Goal: Task Accomplishment & Management: Manage account settings

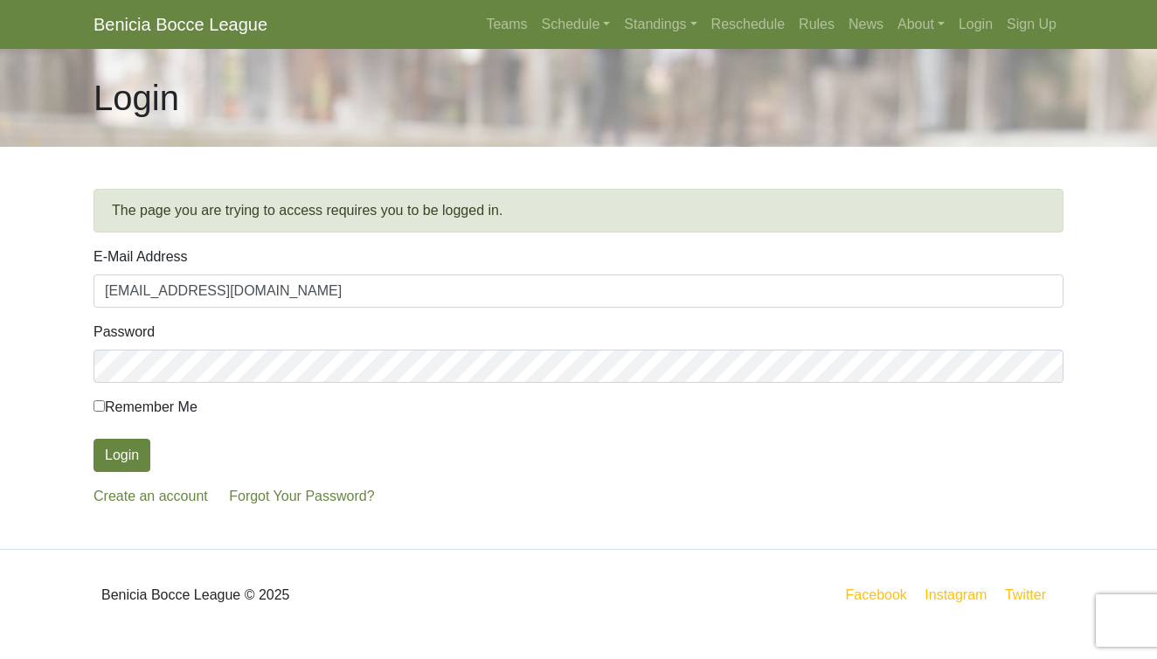
type input "pbferncanyon@gmail.com"
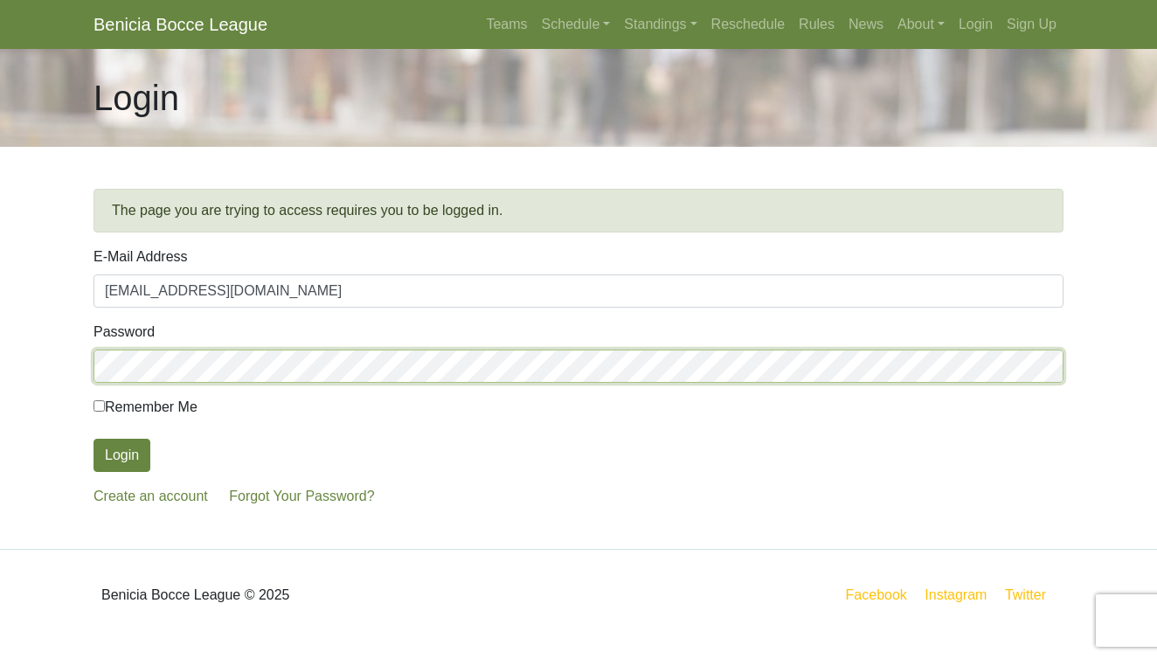
click at [121, 455] on button "Login" at bounding box center [121, 455] width 57 height 33
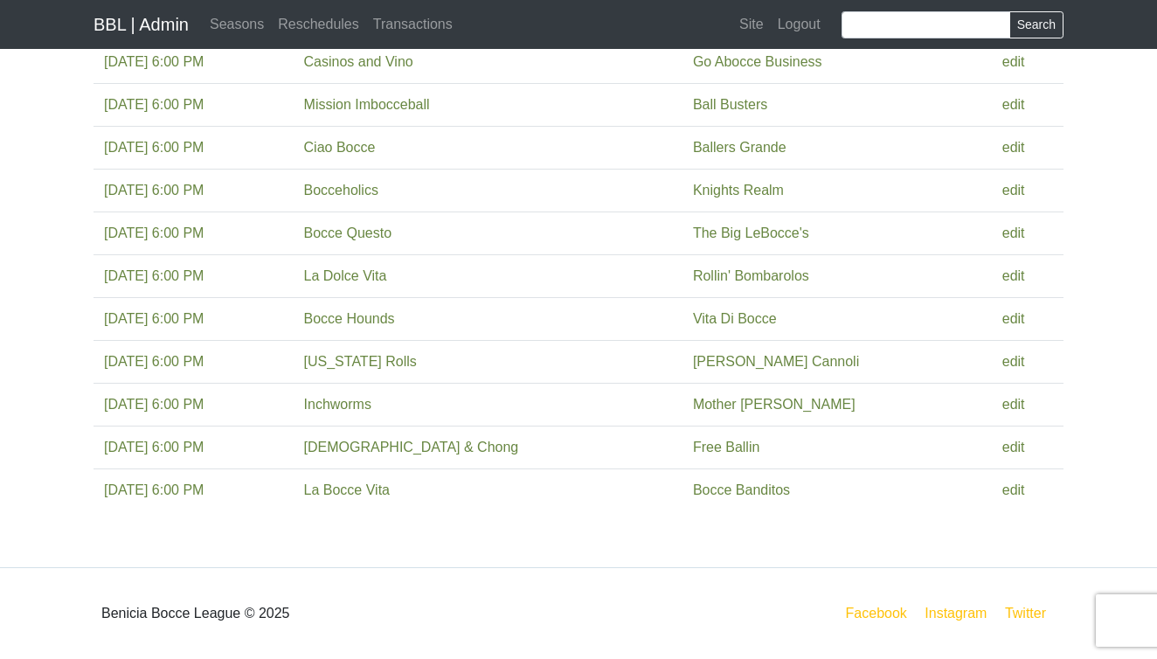
scroll to position [357, 0]
click at [1009, 405] on link "edit" at bounding box center [1013, 404] width 23 height 15
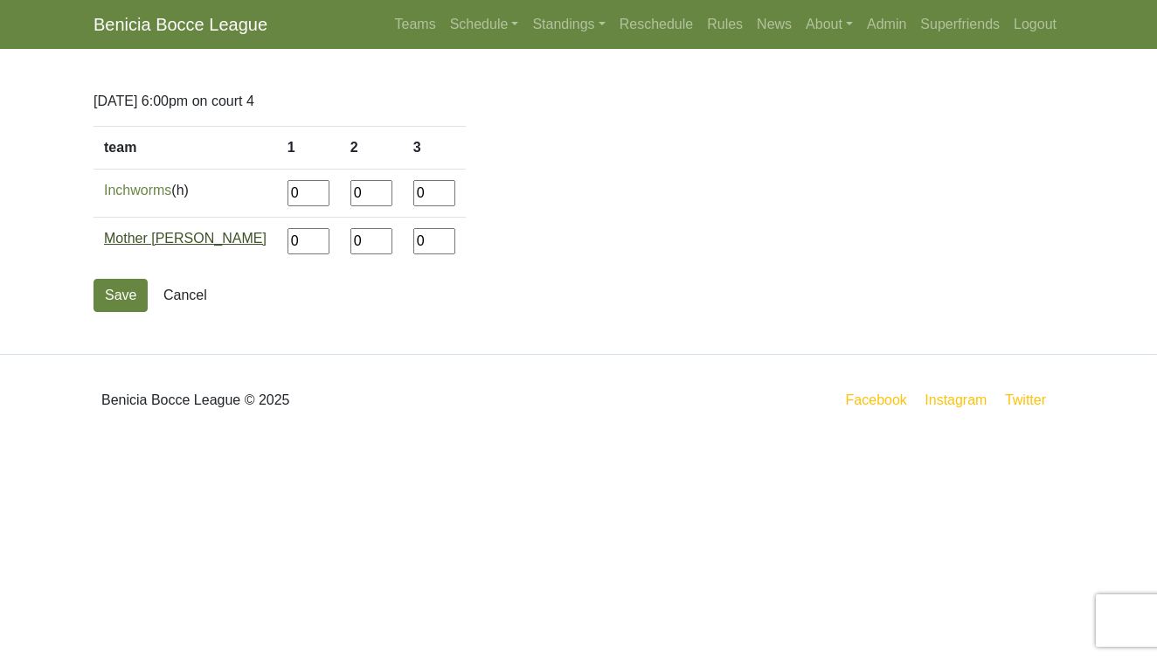
drag, startPoint x: 237, startPoint y: 246, endPoint x: 197, endPoint y: 242, distance: 40.4
click at [197, 242] on tr "Mother Yuccas 0 0 0" at bounding box center [279, 242] width 372 height 48
type input"] "12"
type input"] "8"
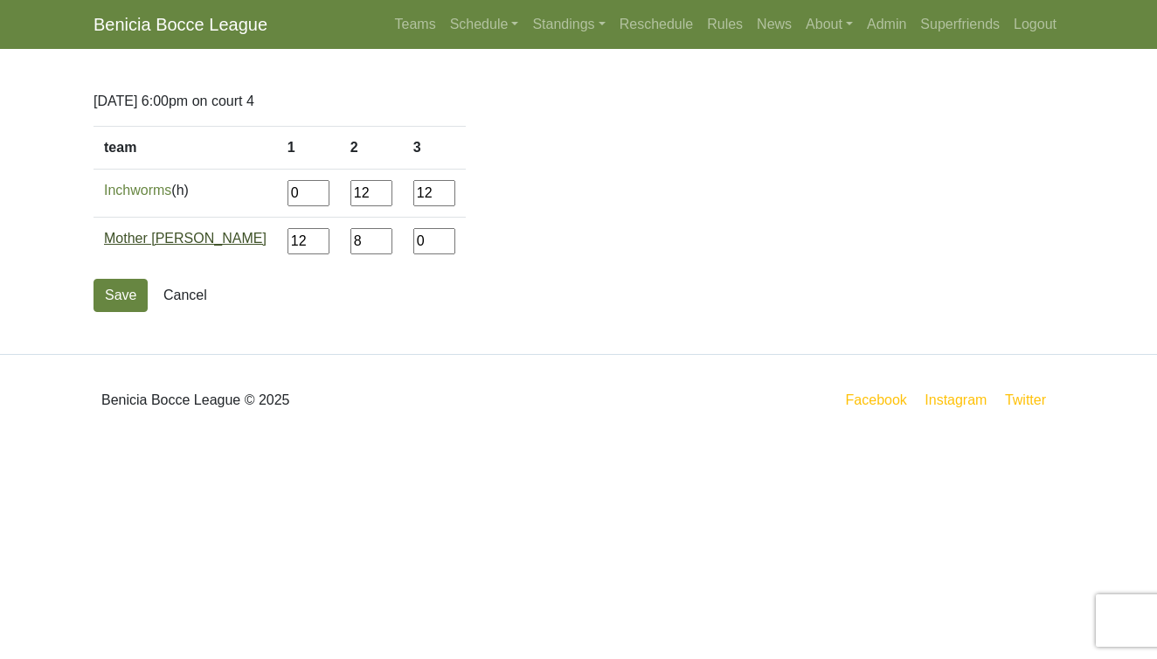
type input"] "12"
type input"] "3"
click at [122, 295] on button "Save" at bounding box center [120, 295] width 54 height 33
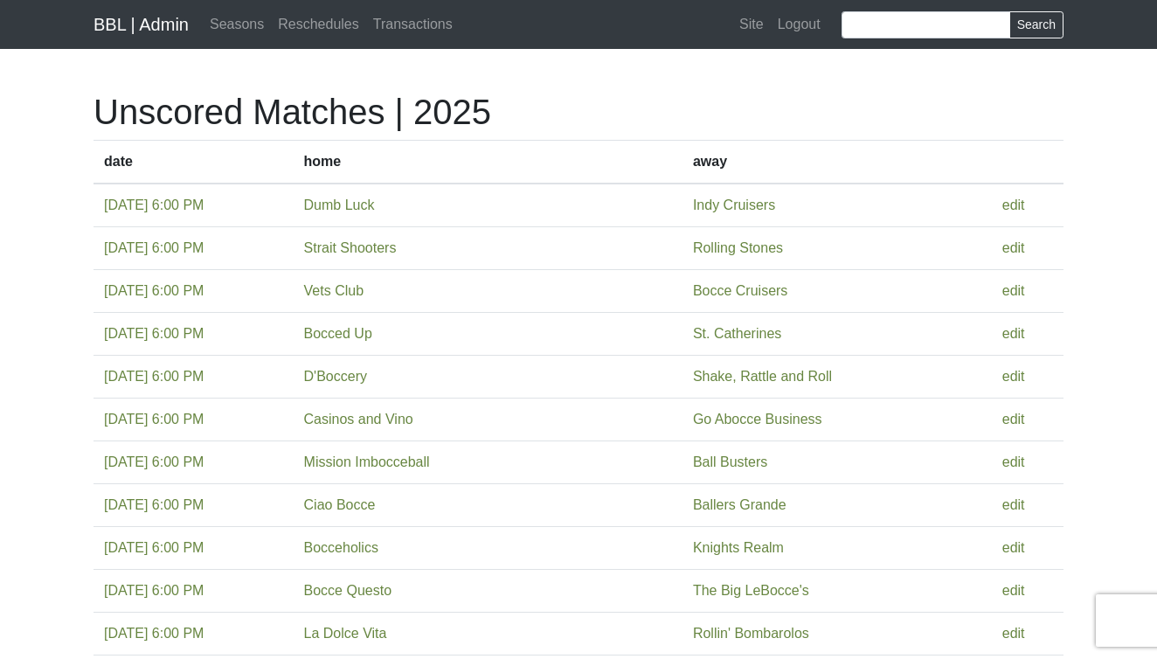
scroll to position [357, 0]
click at [1007, 207] on link "edit" at bounding box center [1013, 204] width 23 height 15
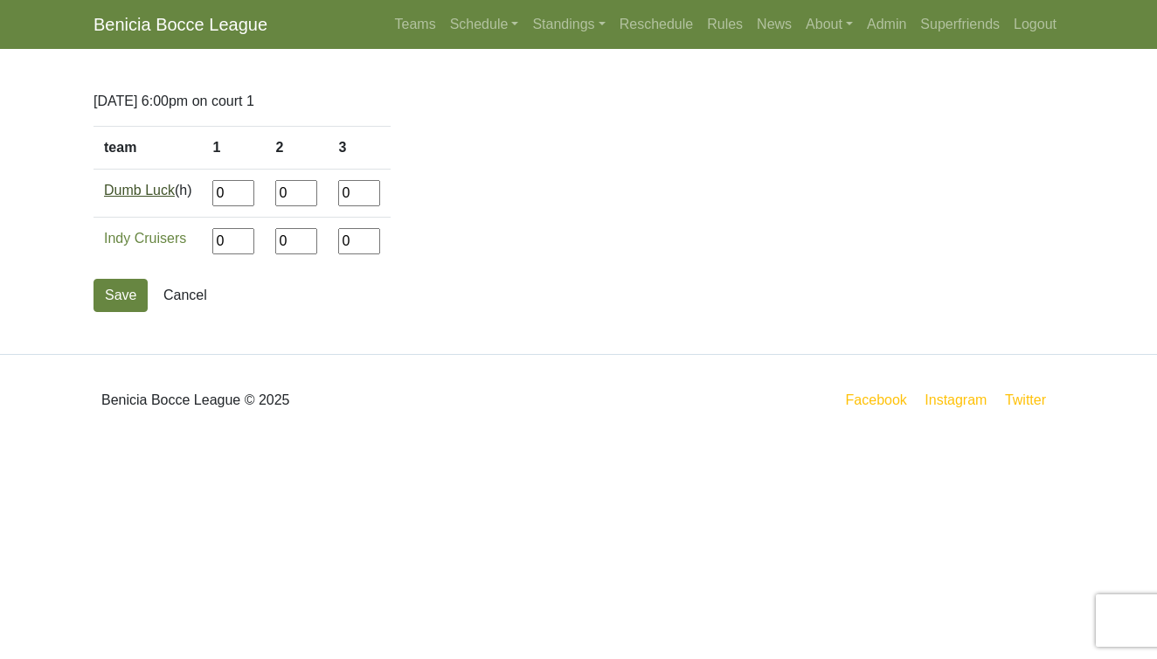
drag, startPoint x: 235, startPoint y: 194, endPoint x: 177, endPoint y: 194, distance: 57.7
click at [177, 194] on tr "Dumb Luck (h) 0 0 0" at bounding box center [241, 194] width 297 height 48
type input"] "8"
type input"] "12"
type input"] "13"
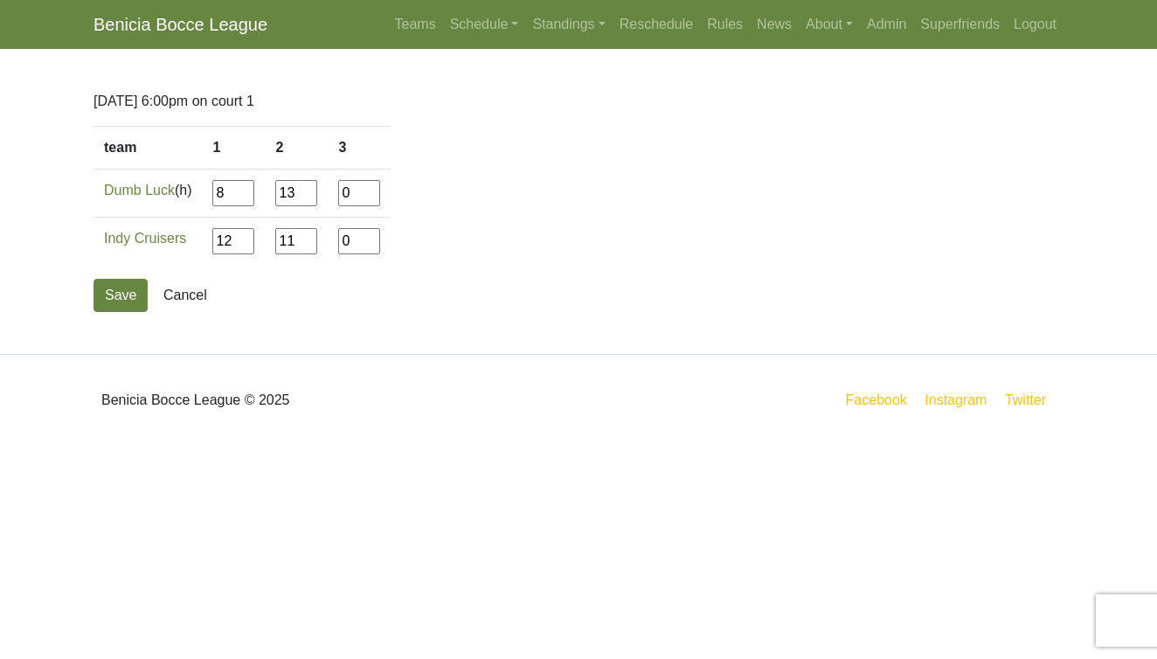
type input"] "11"
type input"] "8"
type input"] "12"
click at [114, 295] on button "Save" at bounding box center [120, 295] width 54 height 33
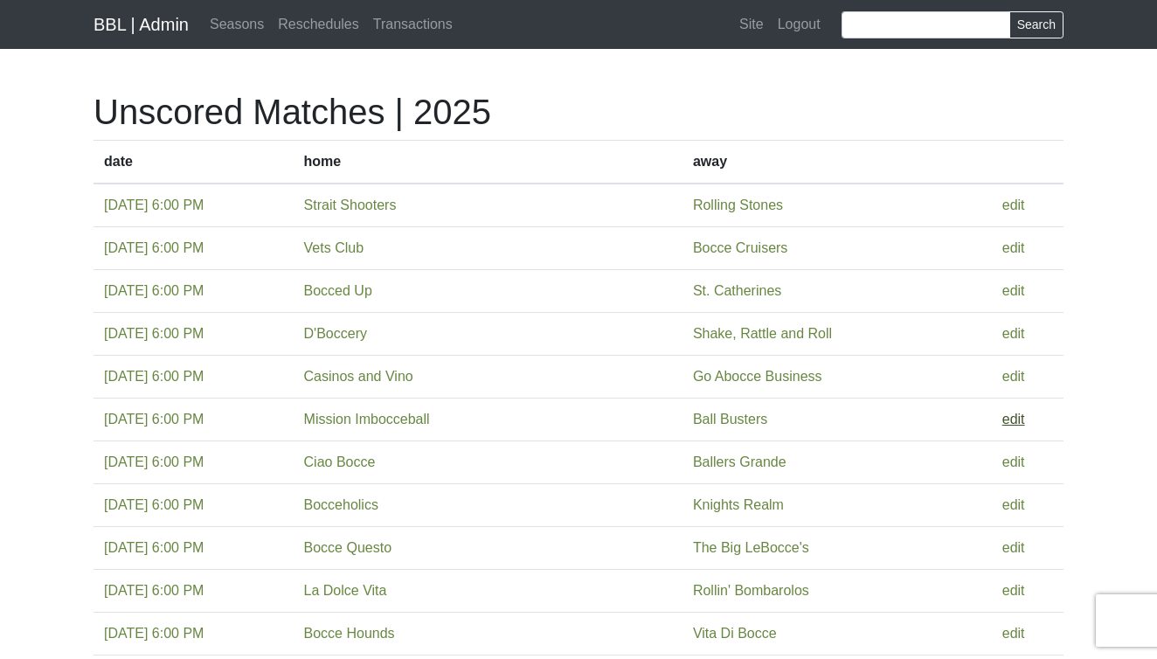
click at [1005, 421] on link "edit" at bounding box center [1013, 419] width 23 height 15
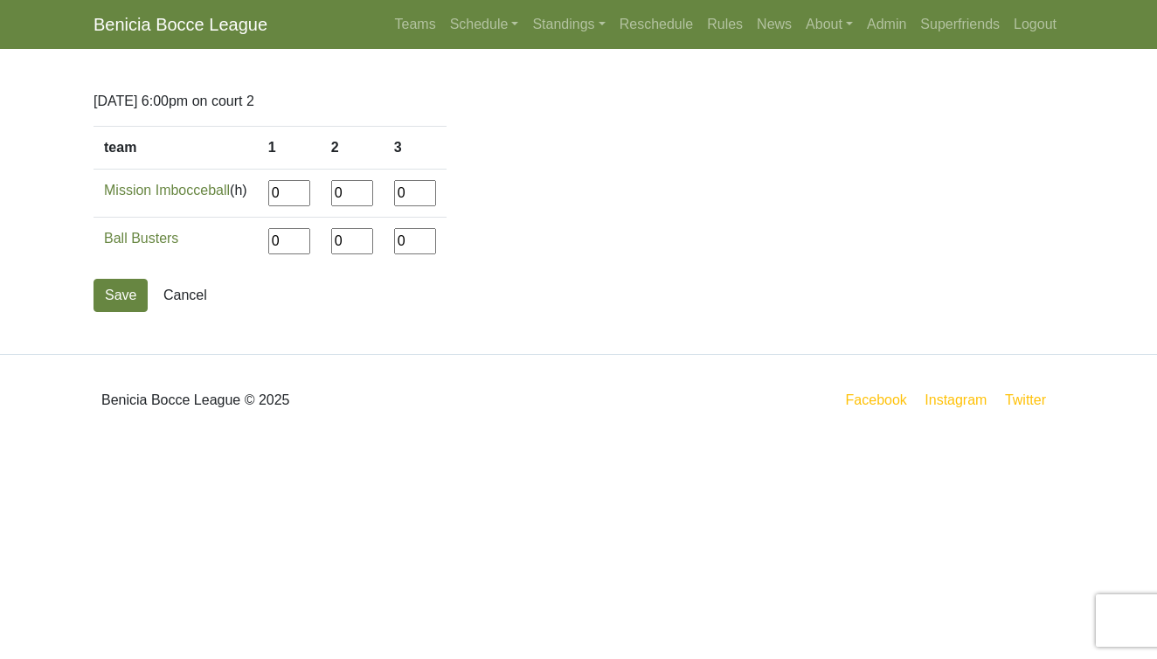
drag, startPoint x: 293, startPoint y: 198, endPoint x: 246, endPoint y: 196, distance: 47.3
click at [246, 196] on tr "Mission Imbocceball (h) 0 0 0" at bounding box center [269, 194] width 353 height 48
type input"] "3"
type input"] "12"
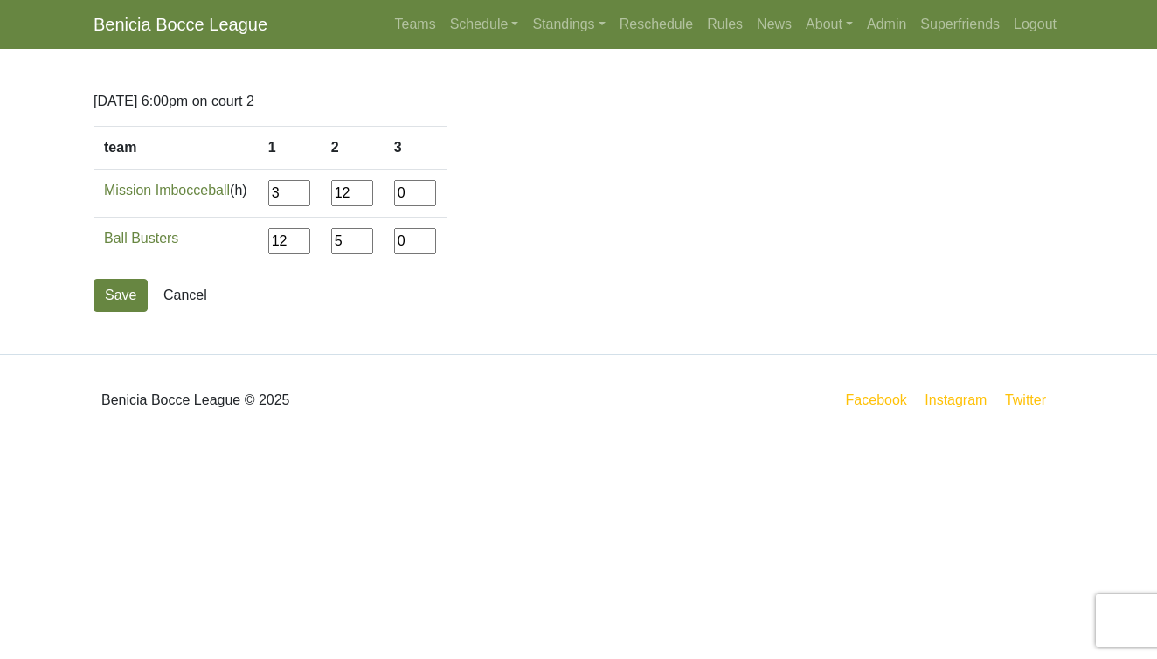
type input"] "5"
type input"] "12"
type input"] "8"
click at [111, 291] on button "Save" at bounding box center [120, 295] width 54 height 33
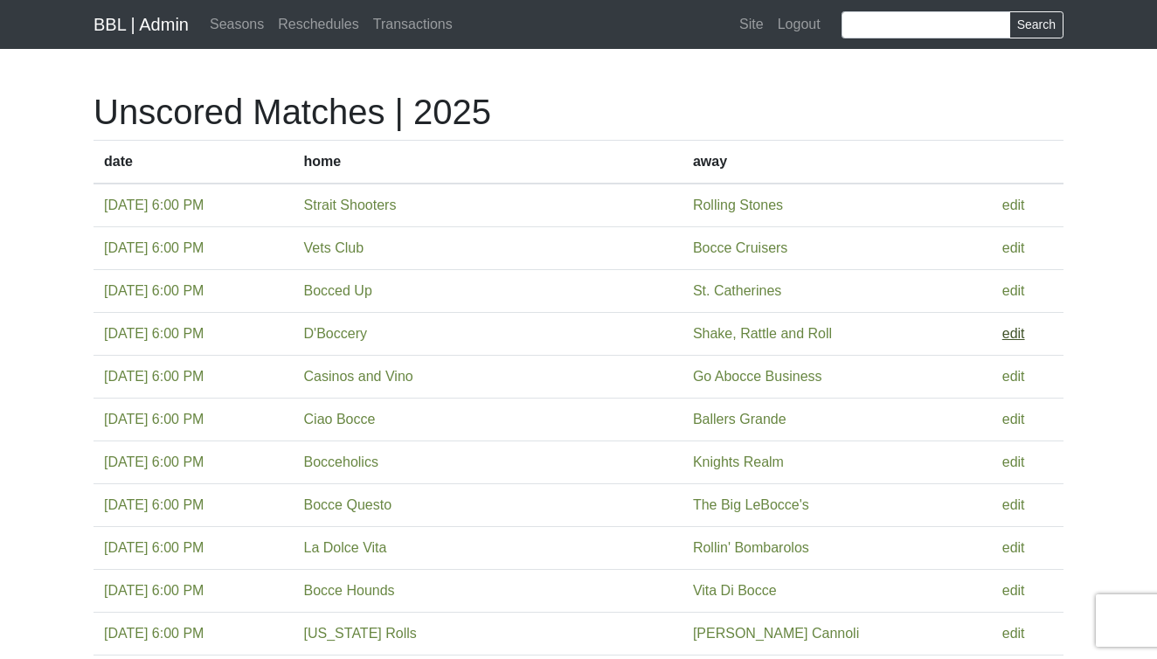
click at [1007, 333] on link "edit" at bounding box center [1013, 333] width 23 height 15
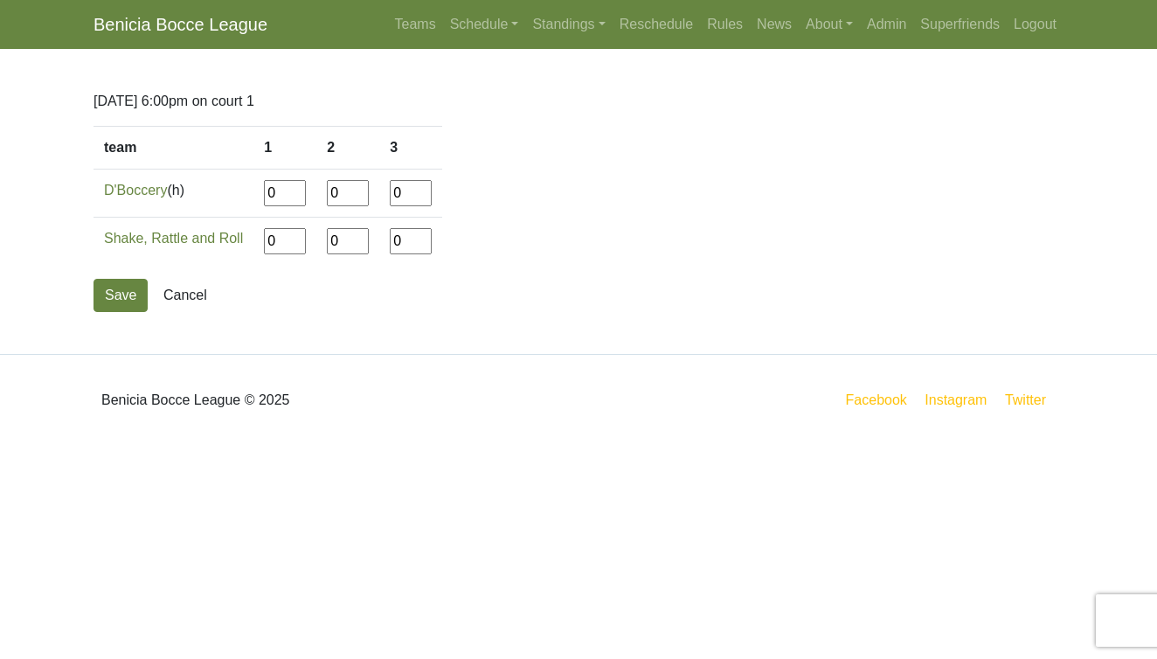
drag, startPoint x: 286, startPoint y: 192, endPoint x: 248, endPoint y: 192, distance: 37.6
click at [248, 192] on tr "D'Boccery (h) 0 0 0" at bounding box center [267, 194] width 349 height 48
type input"] "12"
type input"] "10"
type input"] "3"
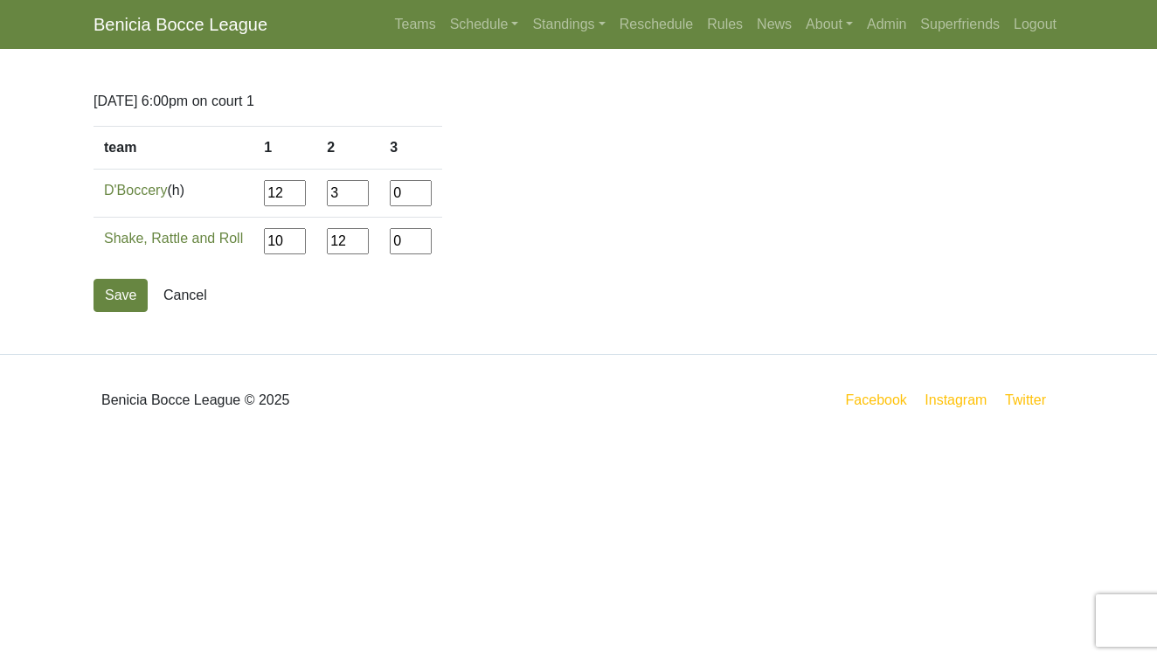
type input"] "12"
type input"] "9"
type input"] "12"
click at [130, 292] on button "Save" at bounding box center [120, 295] width 54 height 33
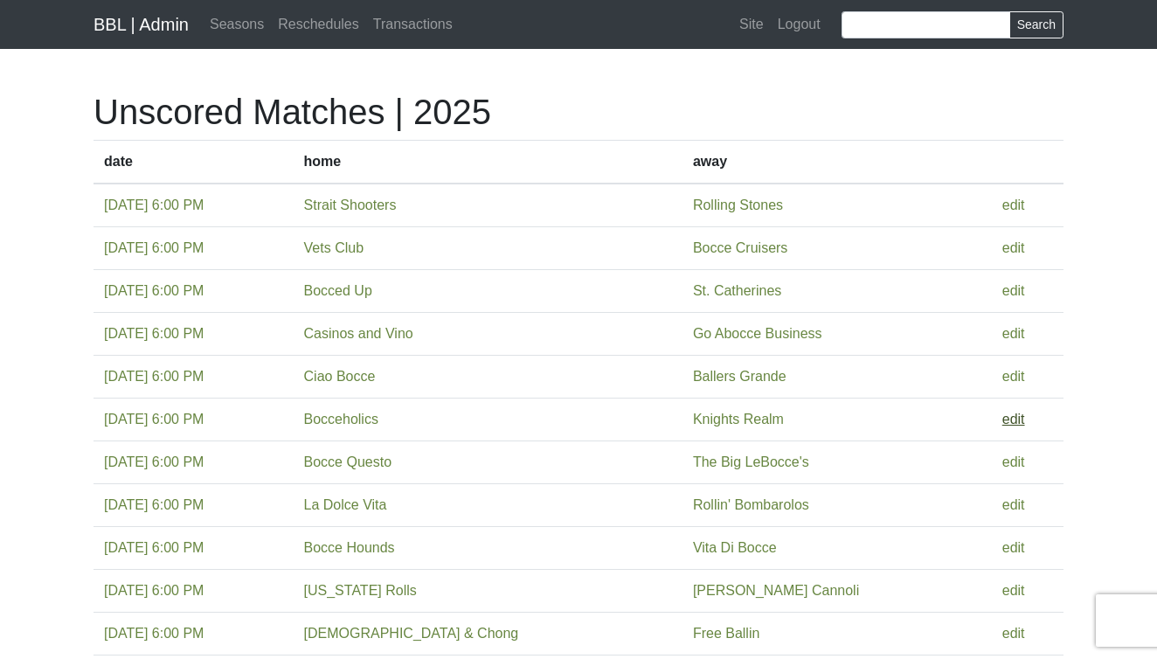
click at [1007, 418] on link "edit" at bounding box center [1013, 419] width 23 height 15
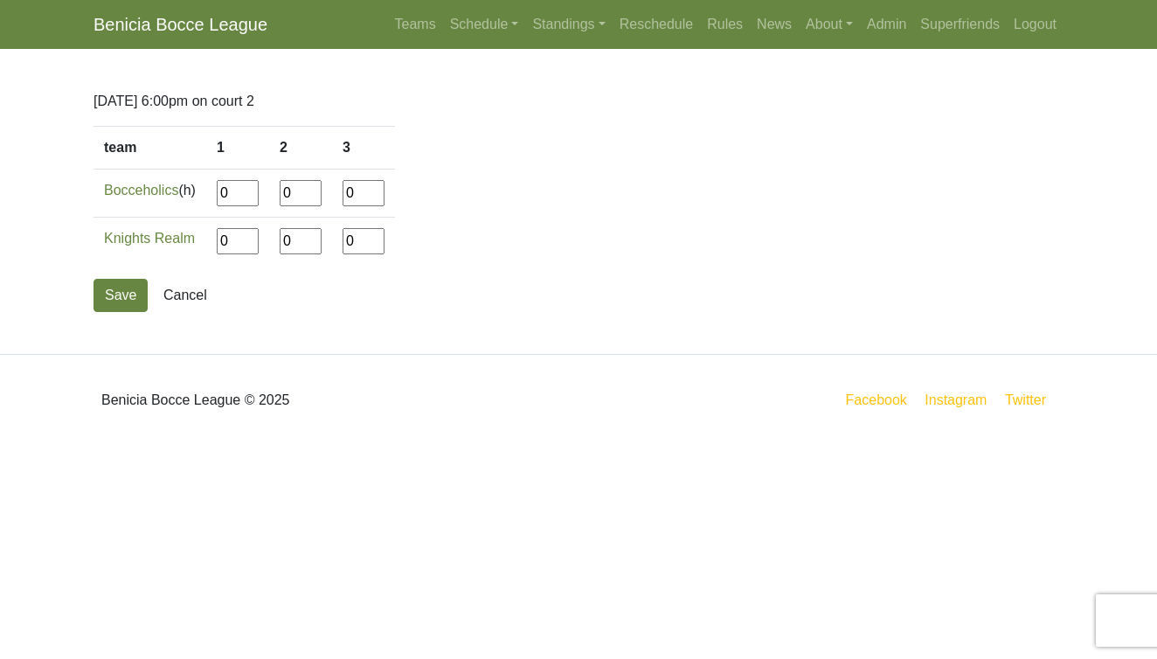
drag, startPoint x: 244, startPoint y: 197, endPoint x: 186, endPoint y: 197, distance: 57.7
click at [186, 197] on tr "Bocceholics (h) 0 0 0" at bounding box center [243, 194] width 301 height 48
type input"] "7"
type input"] "12"
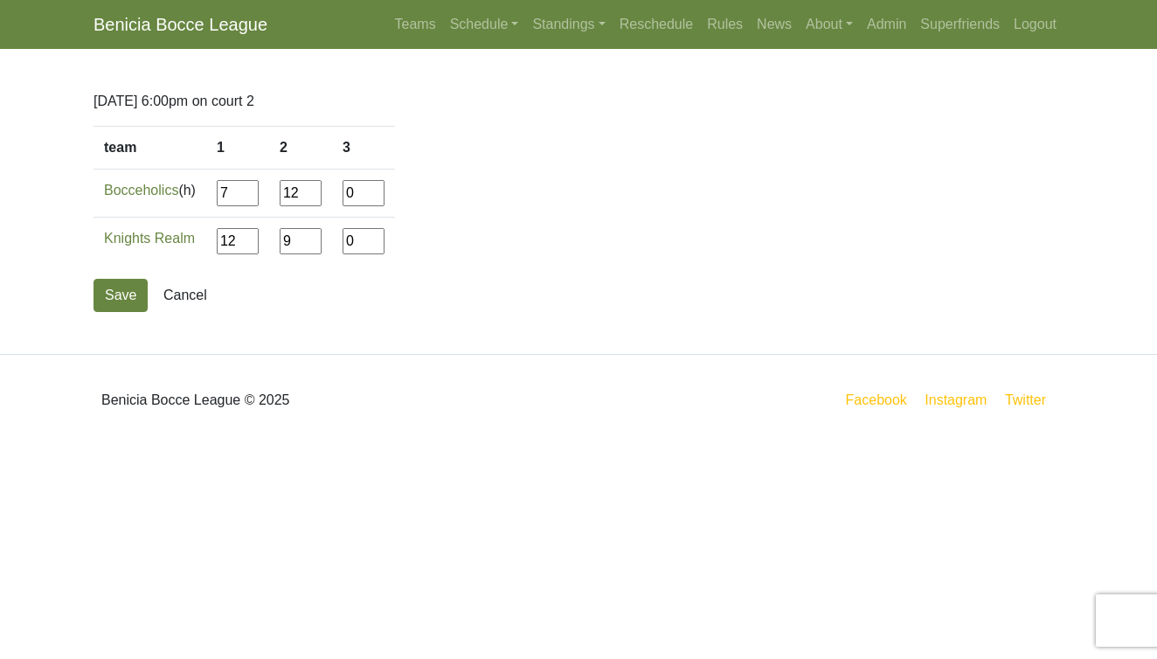
type input"] "9"
type input"] "12"
type input"] "9"
click at [113, 300] on button "Save" at bounding box center [120, 295] width 54 height 33
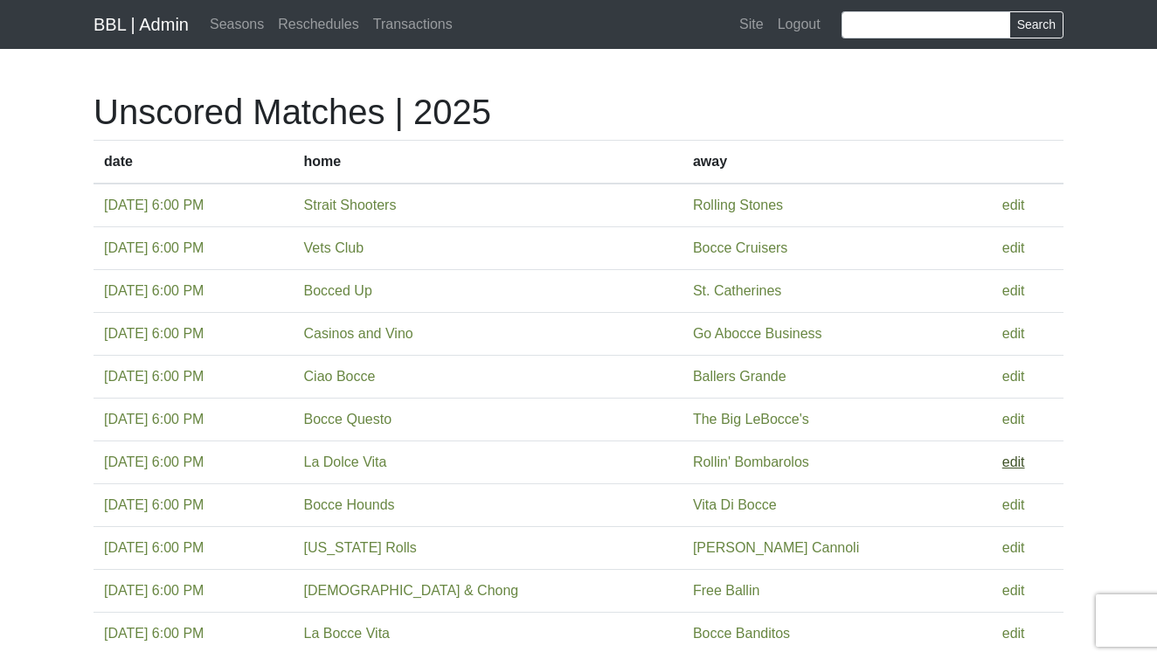
click at [1002, 461] on link "edit" at bounding box center [1013, 461] width 23 height 15
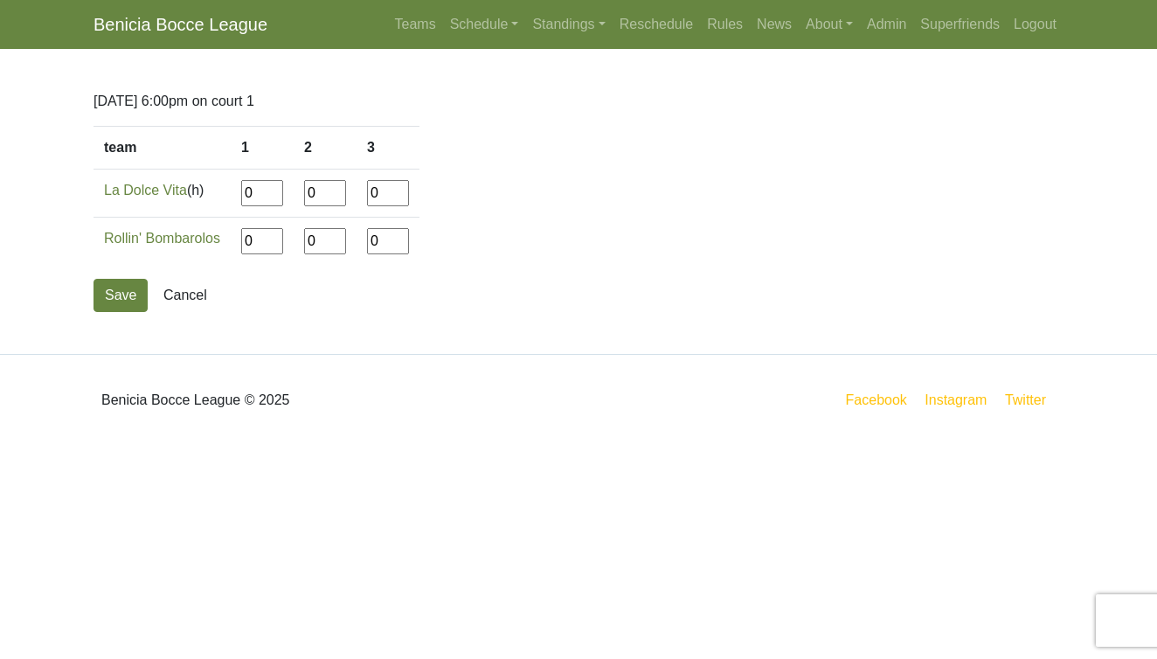
drag, startPoint x: 257, startPoint y: 200, endPoint x: 211, endPoint y: 197, distance: 45.5
click at [211, 197] on tr "La Dolce Vita (h) 0 0 0" at bounding box center [256, 194] width 326 height 48
type input"] "12"
type input"] "2"
type input"] "12"
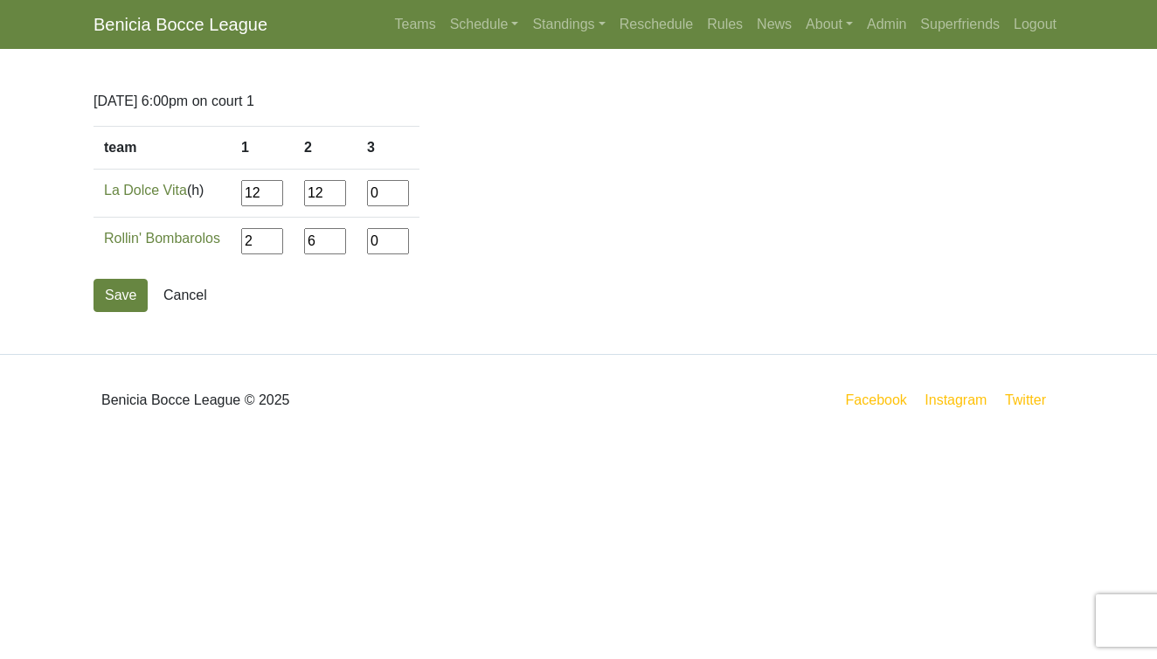
type input"] "6"
type input"] "12"
type input"] "6"
click at [115, 294] on button "Save" at bounding box center [120, 295] width 54 height 33
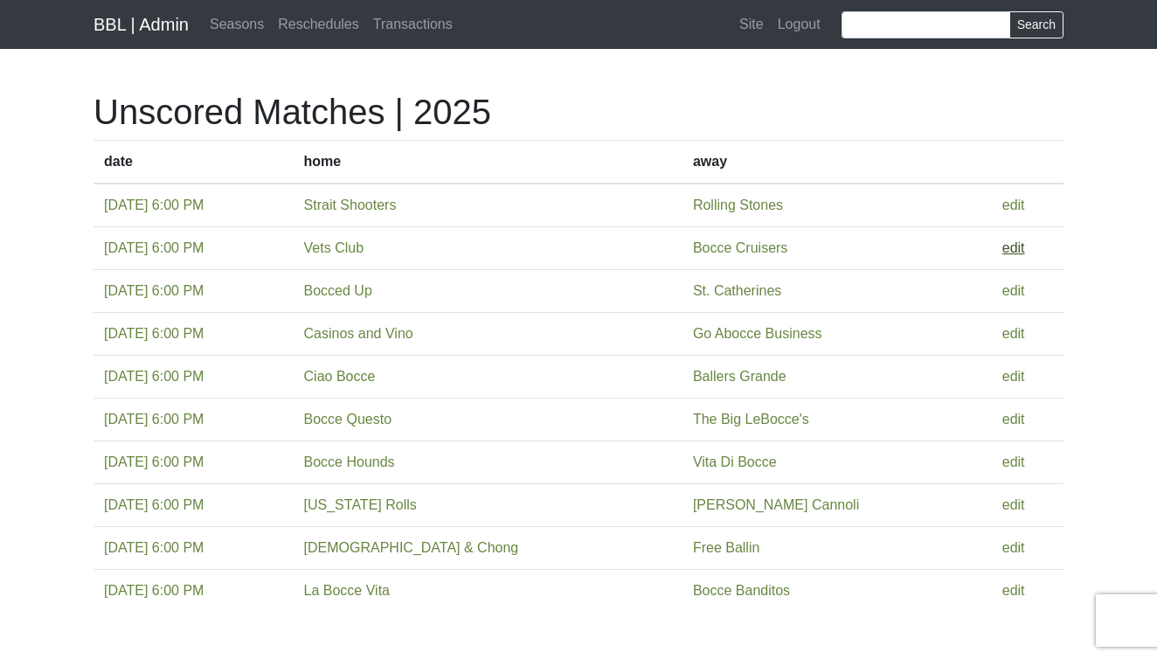
click at [1007, 250] on link "edit" at bounding box center [1013, 247] width 23 height 15
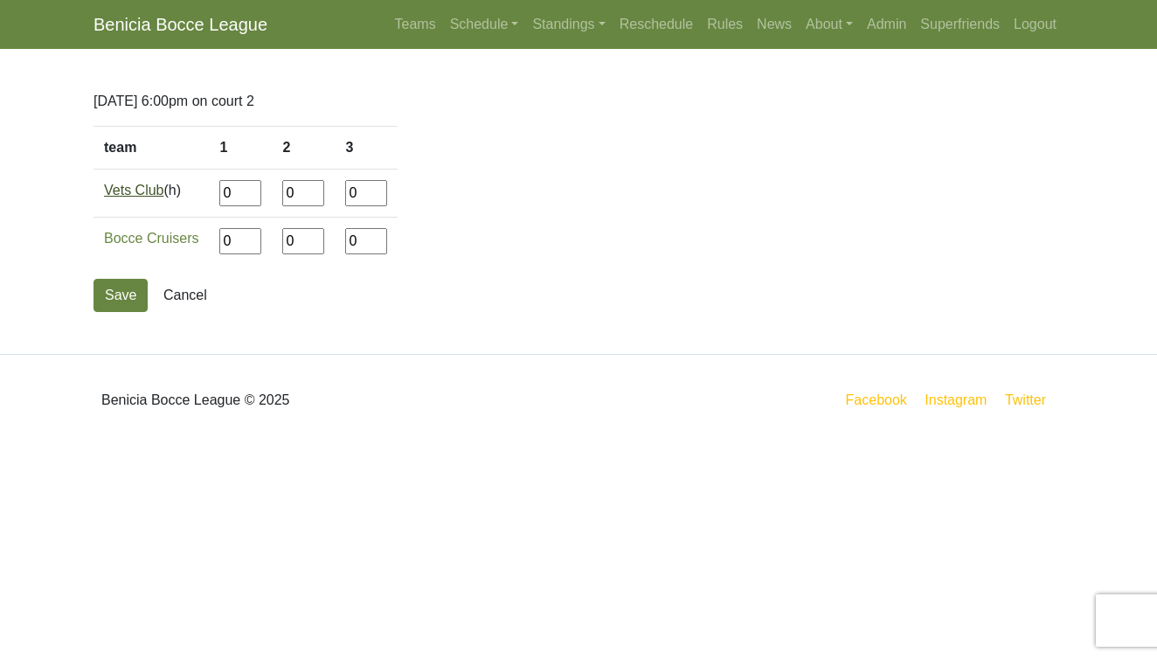
drag, startPoint x: 242, startPoint y: 197, endPoint x: 162, endPoint y: 197, distance: 80.4
click at [162, 197] on tr "Vets Club (h) 0 0 0" at bounding box center [245, 194] width 304 height 48
type input"] "12"
type input"] "6"
type input"] "12"
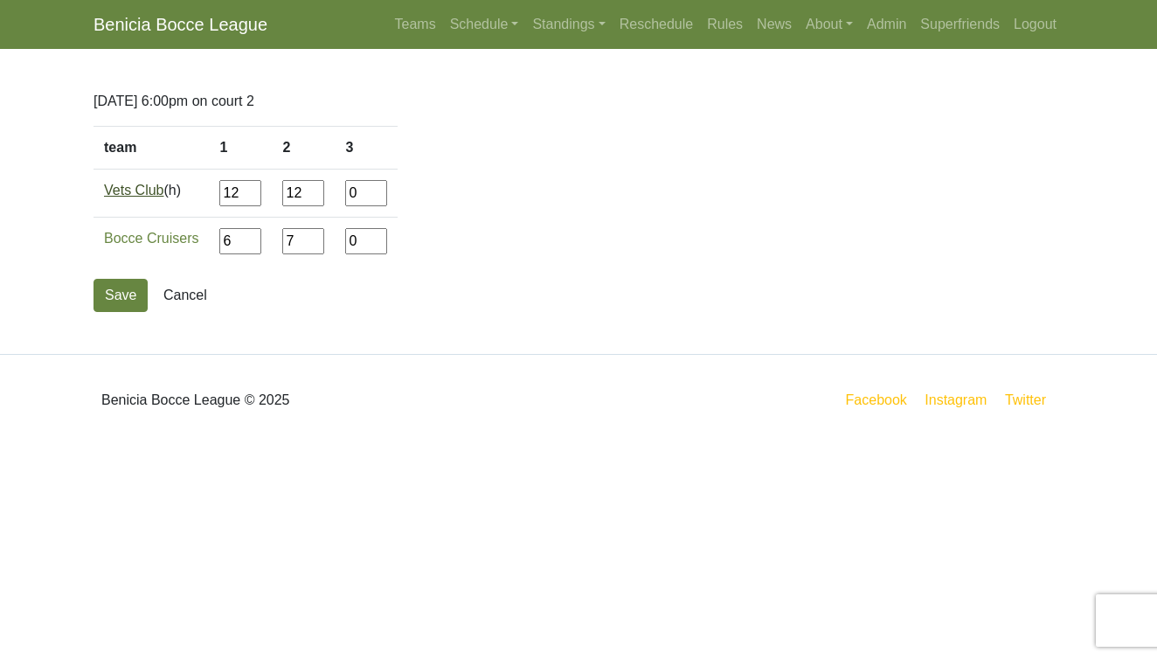
type input"] "7"
type input"] "12"
type input"] "2"
click at [124, 297] on button "Save" at bounding box center [120, 295] width 54 height 33
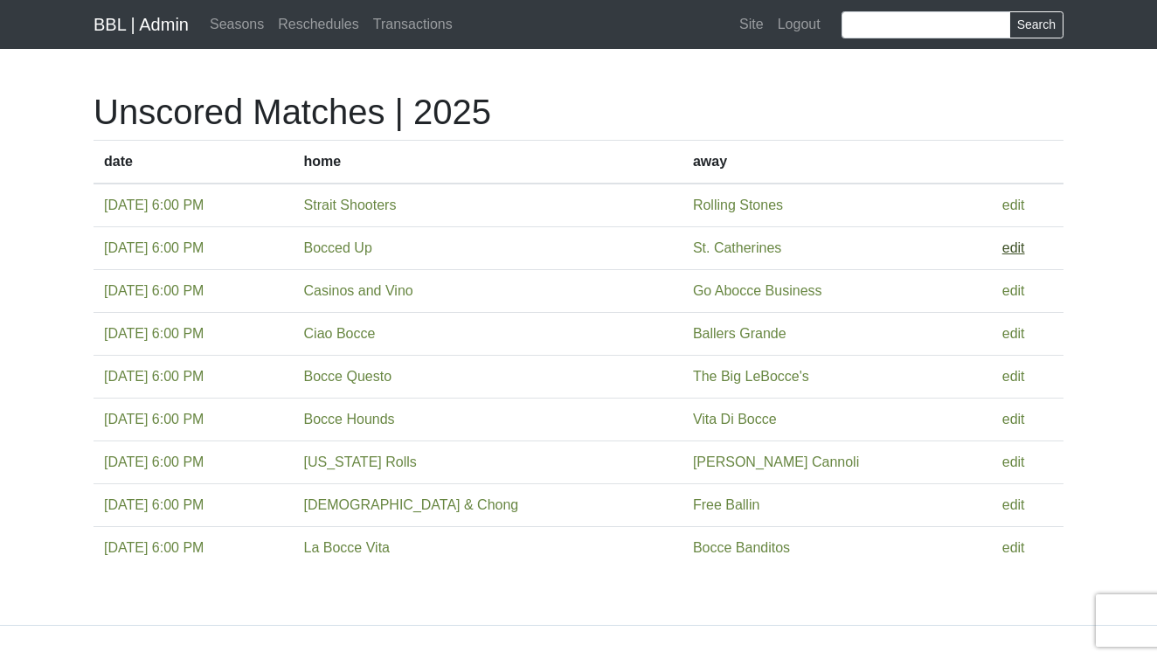
click at [1003, 245] on link "edit" at bounding box center [1013, 247] width 23 height 15
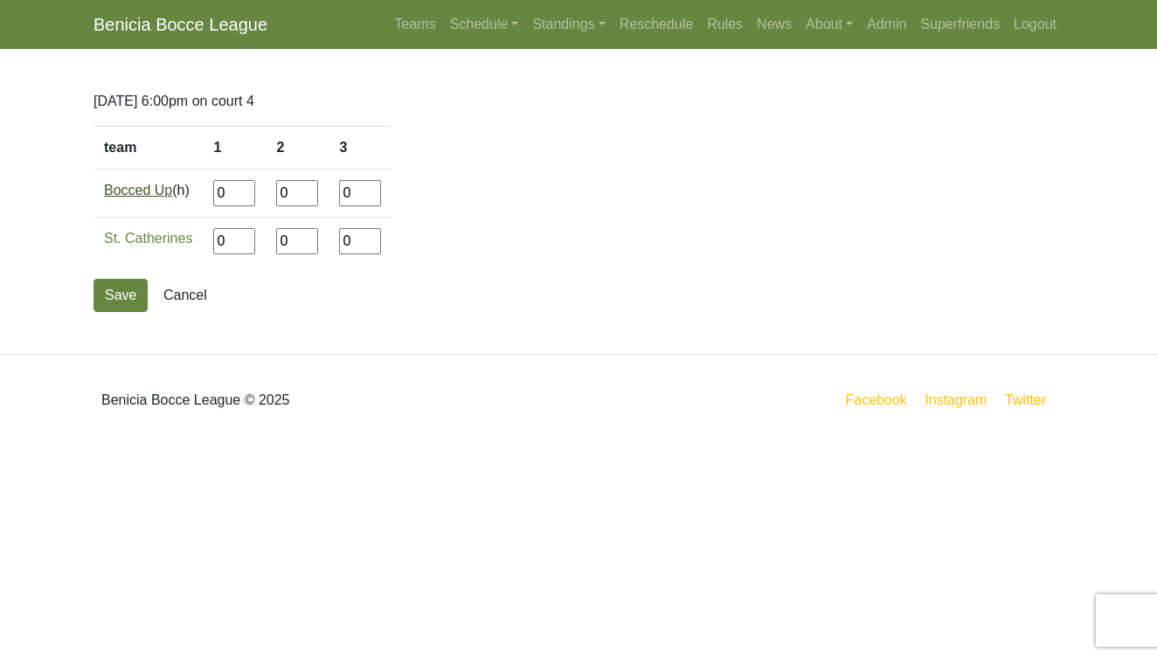
drag, startPoint x: 238, startPoint y: 196, endPoint x: 157, endPoint y: 196, distance: 80.4
click at [157, 196] on tr "Bocced Up (h) 0 0 0" at bounding box center [242, 194] width 298 height 48
type input"] "7"
type input"] "12"
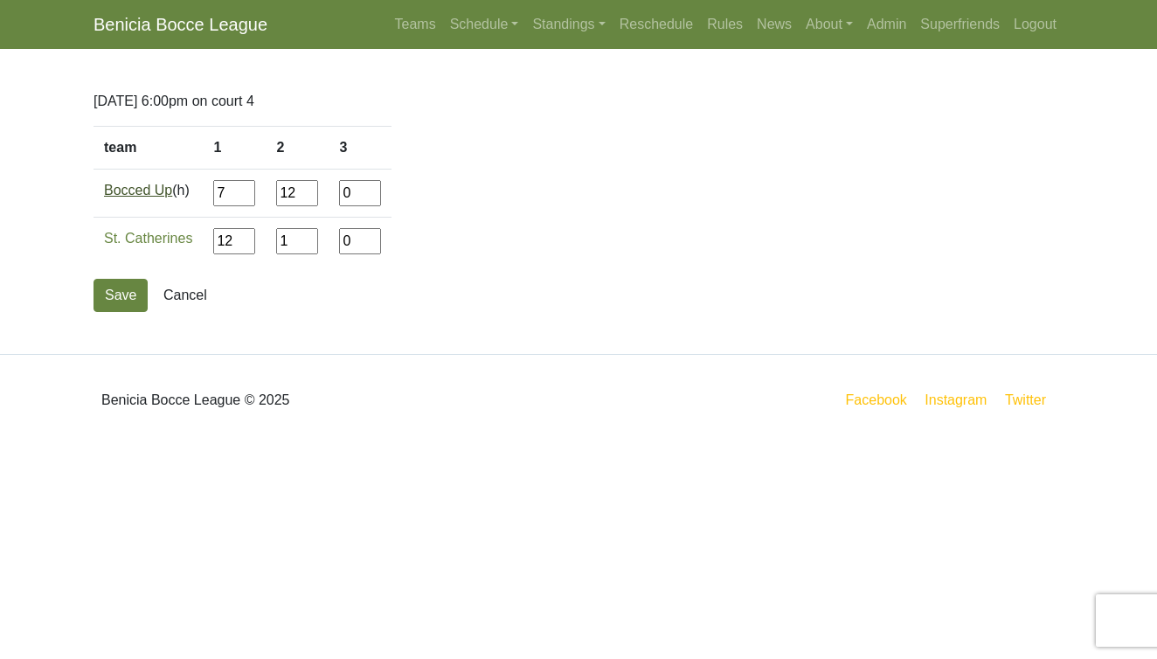
type input"] "1"
type input"] "9"
type input"] "12"
click at [116, 300] on button "Save" at bounding box center [120, 295] width 54 height 33
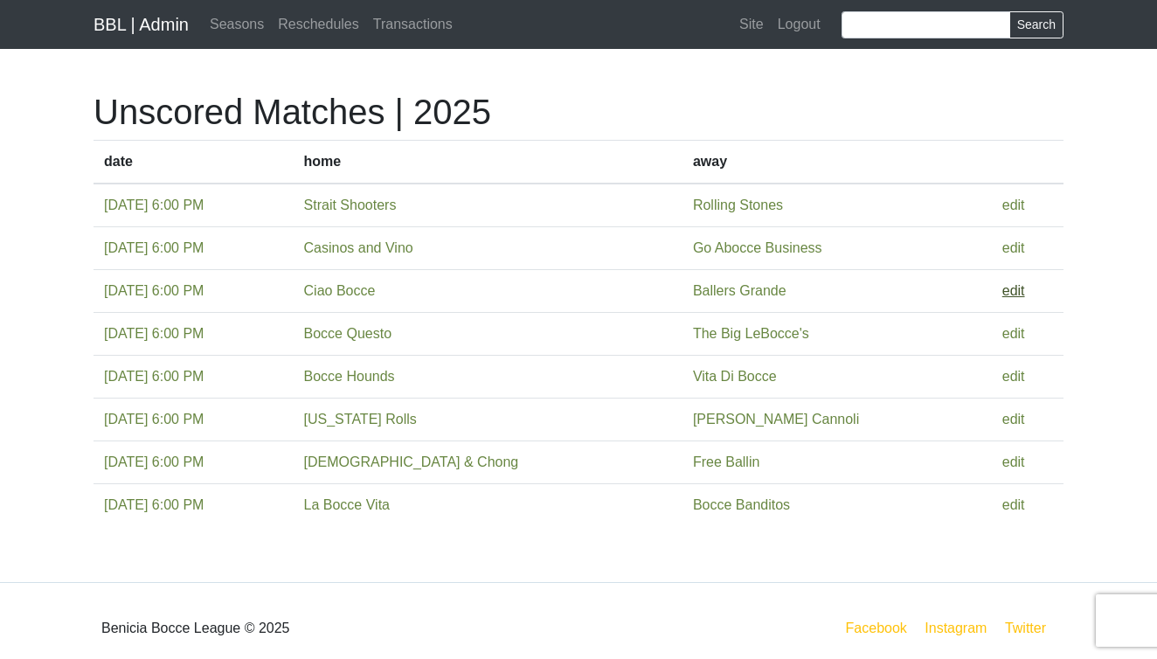
click at [1003, 289] on link "edit" at bounding box center [1013, 290] width 23 height 15
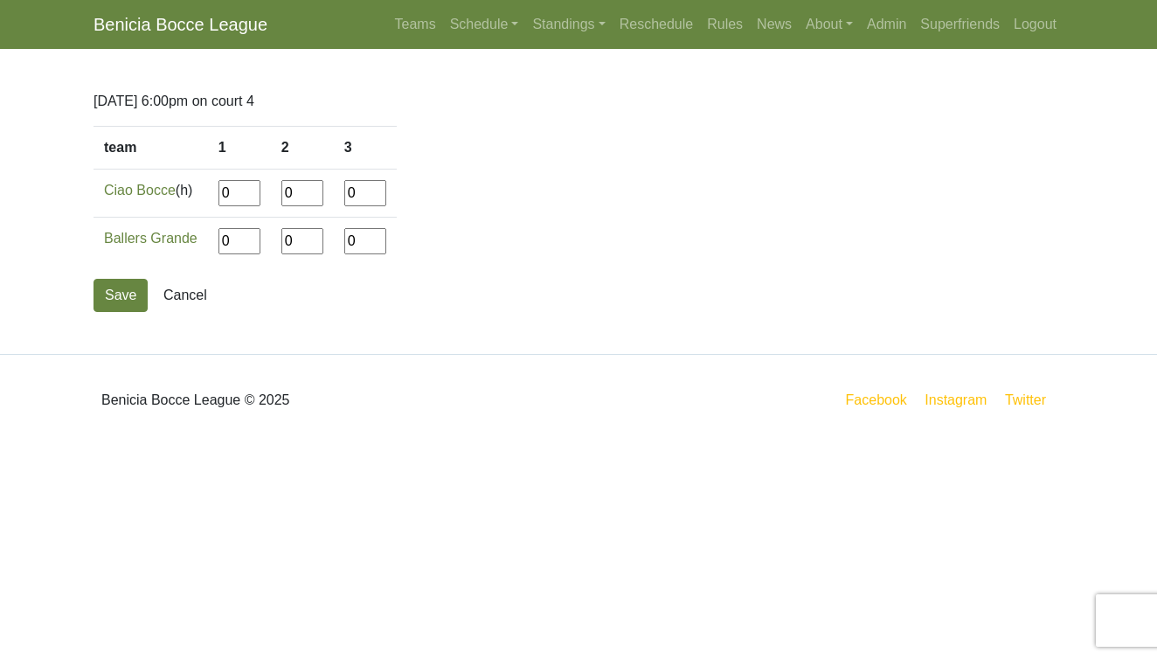
drag, startPoint x: 238, startPoint y: 193, endPoint x: 187, endPoint y: 193, distance: 50.7
click at [187, 193] on tr "Ciao Bocce (h) 0 0 0" at bounding box center [244, 194] width 303 height 48
type input"] "7"
type input"] "12"
type input"] "13"
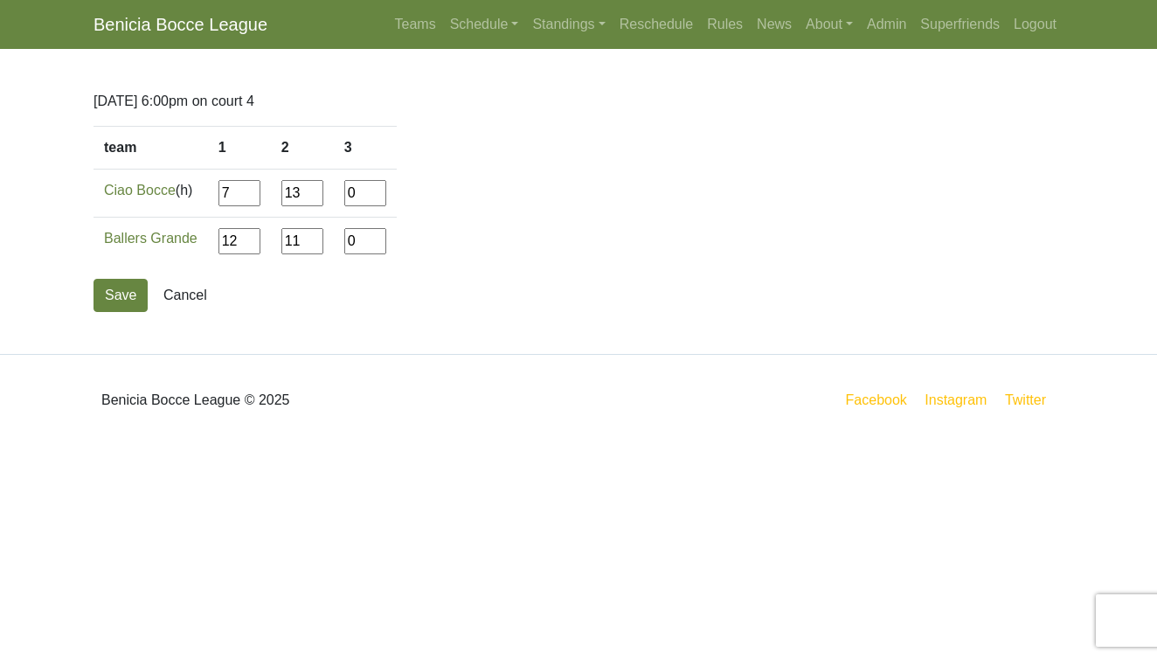
type input"] "11"
type input"] "5"
type input"] "12"
click at [135, 297] on button "Save" at bounding box center [120, 295] width 54 height 33
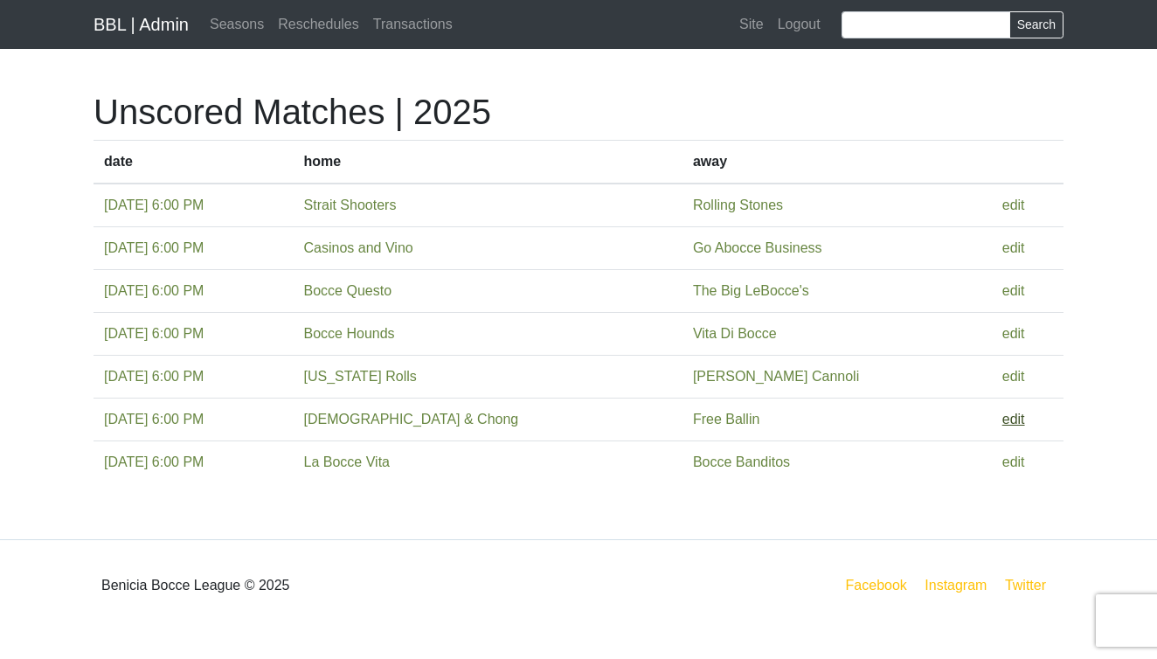
click at [1007, 424] on link "edit" at bounding box center [1013, 419] width 23 height 15
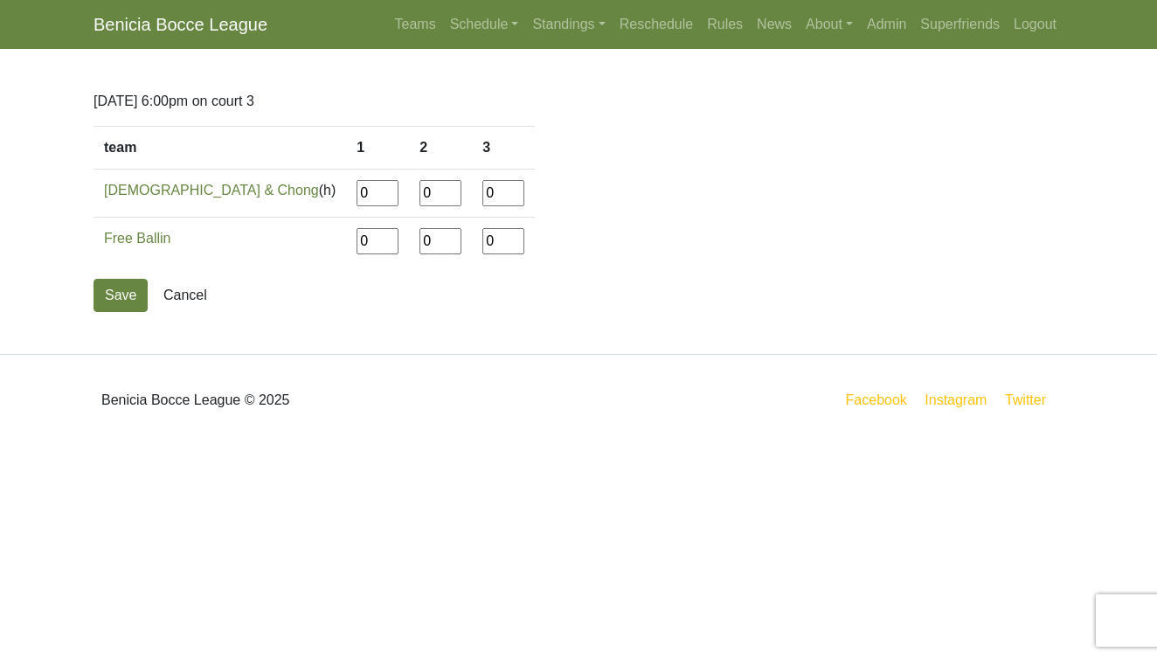
drag, startPoint x: 287, startPoint y: 194, endPoint x: 245, endPoint y: 194, distance: 41.9
click at [245, 194] on tr "[DEMOGRAPHIC_DATA] & Chong (h) 0 0 0" at bounding box center [313, 194] width 441 height 48
type input"] "12"
type input"] "5"
type input"] "12"
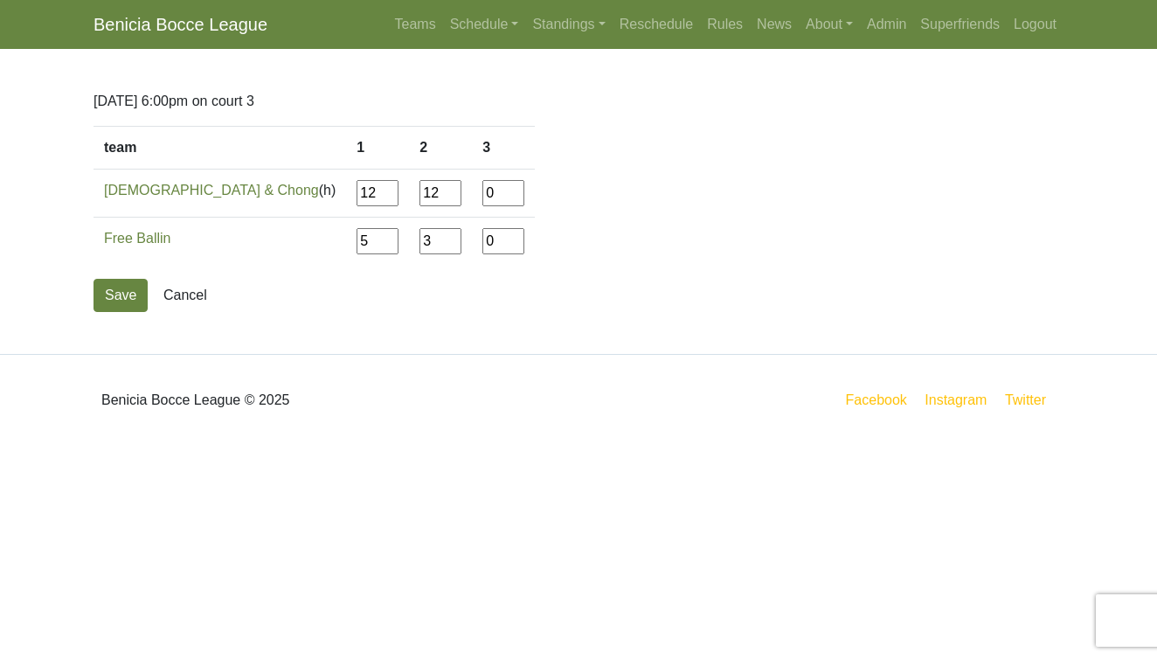
type input"] "3"
type input"] "12"
type input"] "14"
click at [130, 287] on button "Save" at bounding box center [120, 295] width 54 height 33
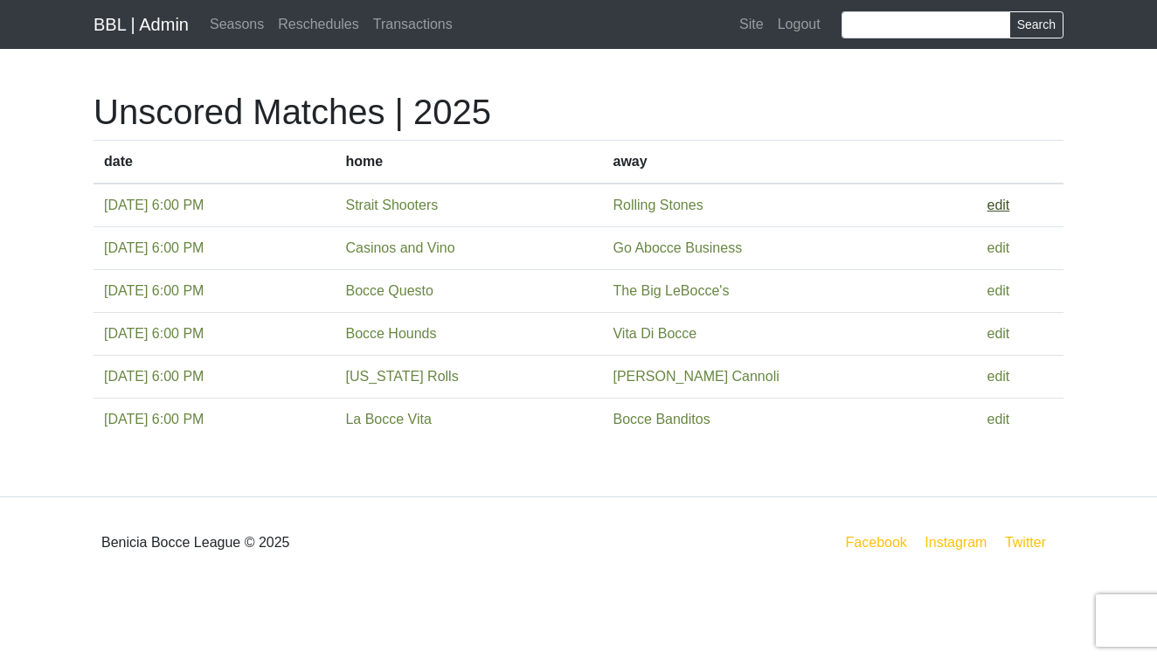
click at [1003, 202] on link "edit" at bounding box center [998, 204] width 23 height 15
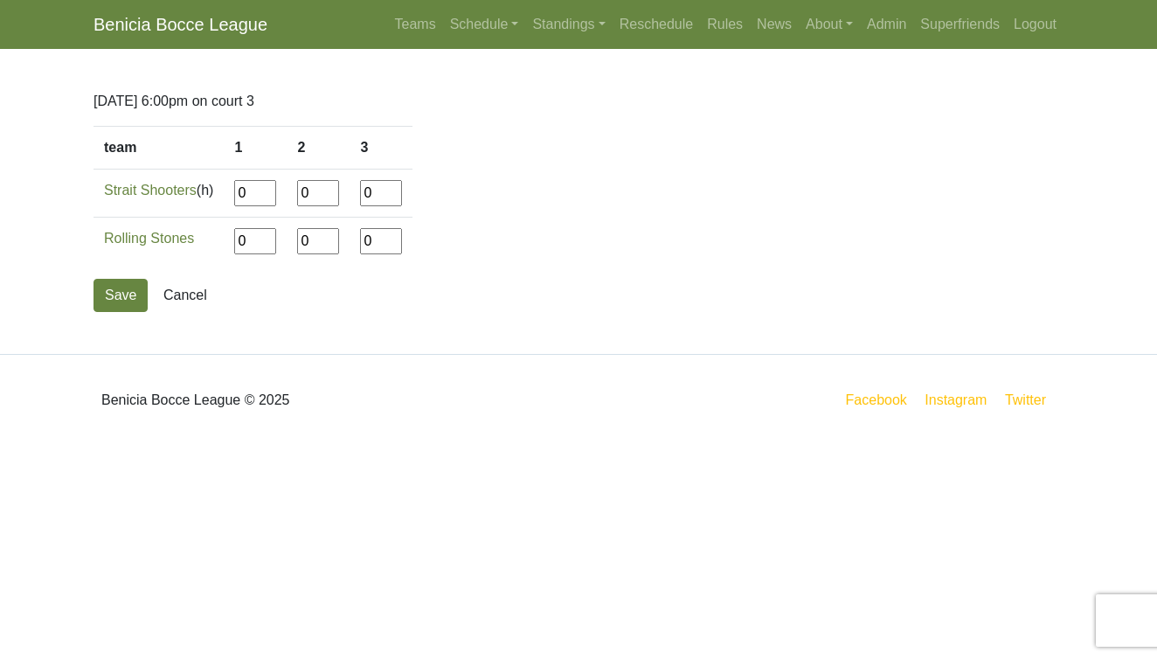
drag, startPoint x: 261, startPoint y: 194, endPoint x: 241, endPoint y: 194, distance: 20.1
click at [241, 194] on input"] "0" at bounding box center [255, 193] width 42 height 26
type input"] "9"
type input"] "12"
type input"] "11"
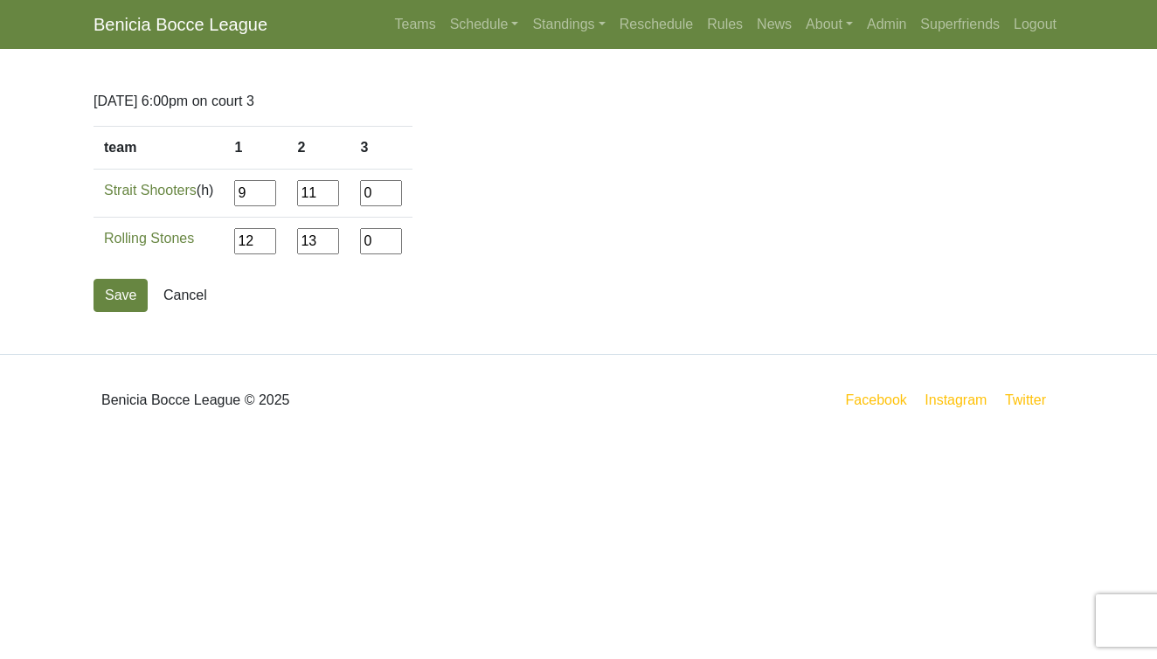
type input"] "13"
type input"] "11"
click at [120, 300] on button "Save" at bounding box center [120, 295] width 54 height 33
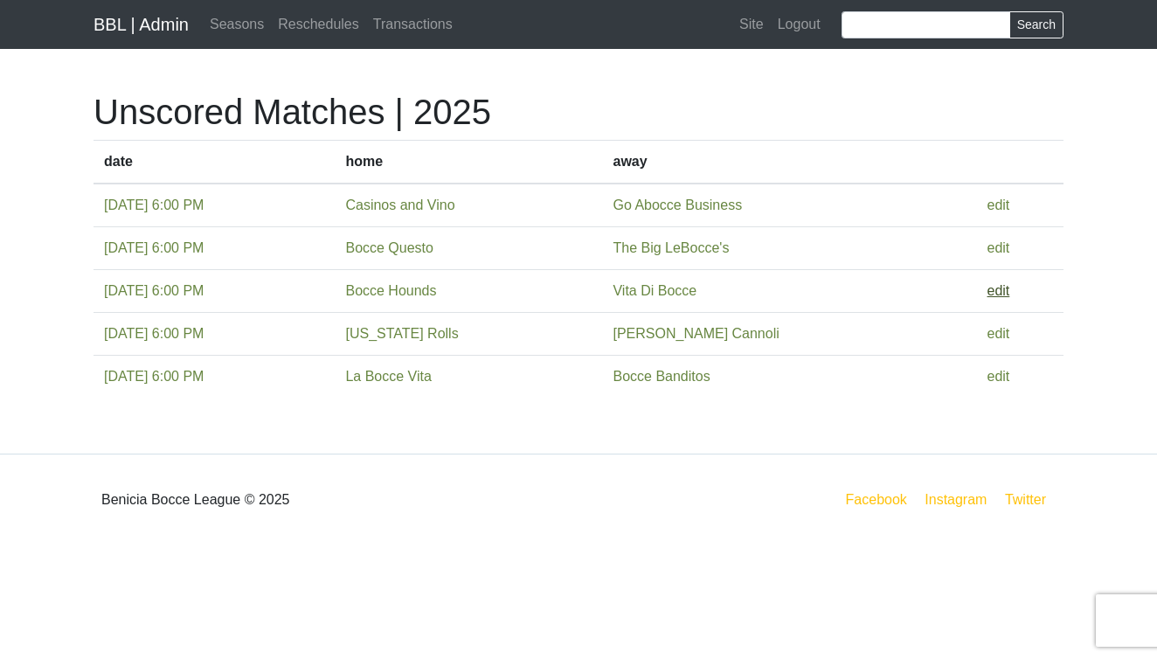
click at [994, 288] on link "edit" at bounding box center [998, 290] width 23 height 15
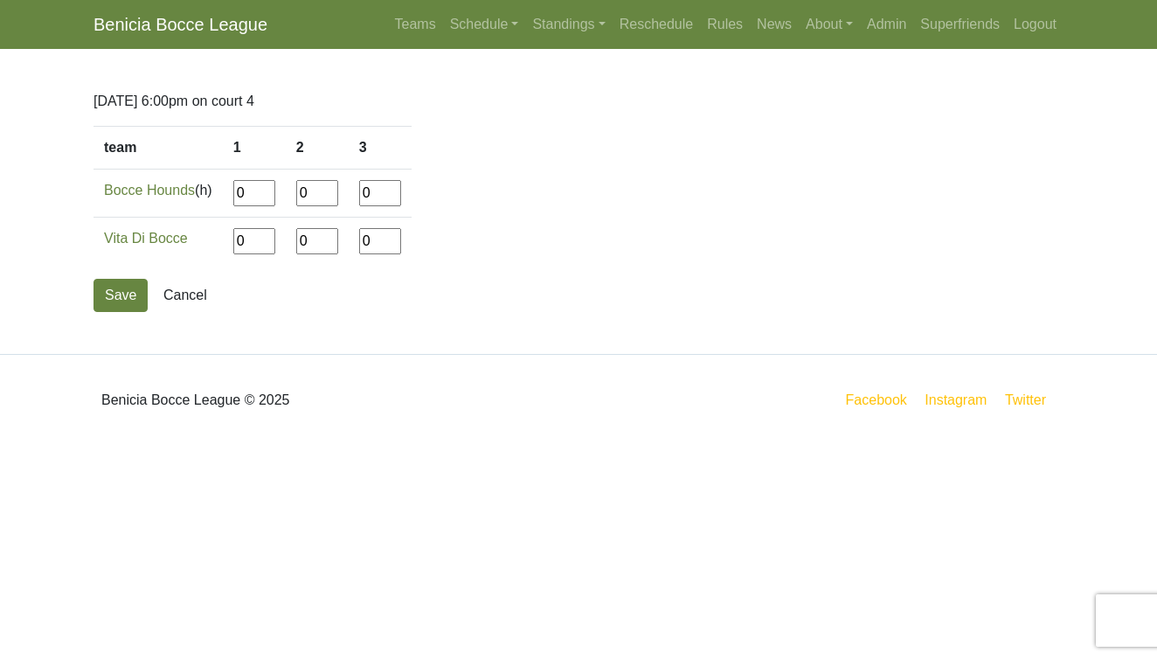
drag, startPoint x: 258, startPoint y: 193, endPoint x: 223, endPoint y: 193, distance: 35.0
click at [223, 193] on tr "Bocce Hounds (h) 0 0 0" at bounding box center [252, 194] width 318 height 48
type input"] "12"
type input"] "3"
type input"] "12"
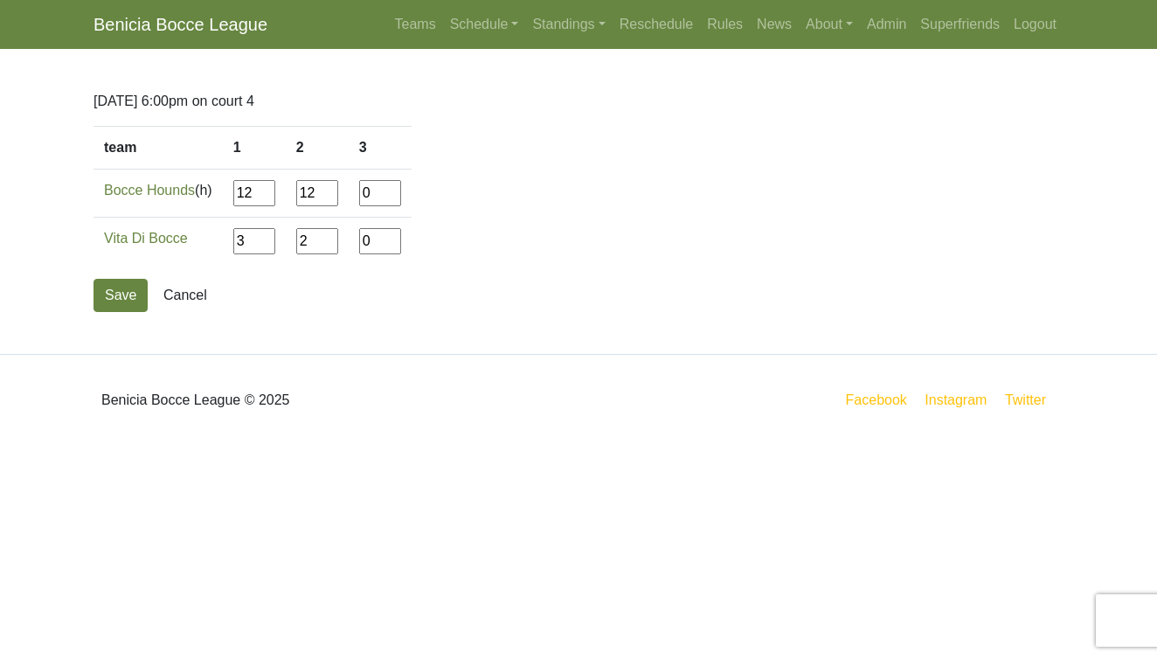
type input"] "2"
type input"] "12"
type input"] "6"
click at [117, 294] on button "Save" at bounding box center [120, 295] width 54 height 33
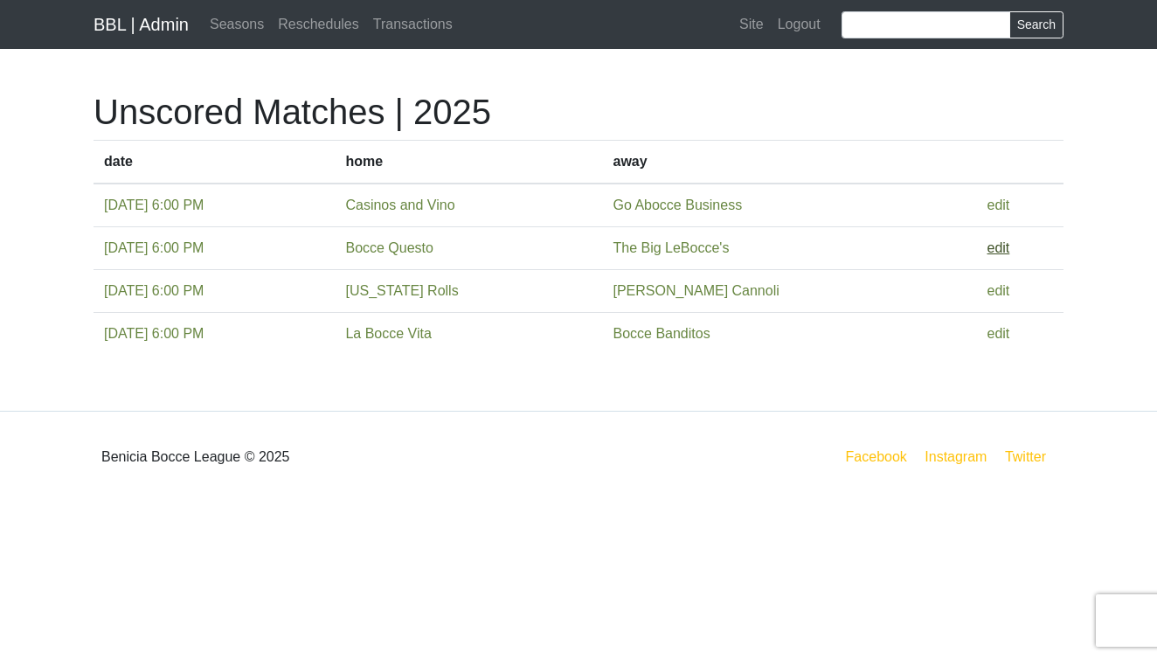
click at [1006, 242] on link "edit" at bounding box center [998, 247] width 23 height 15
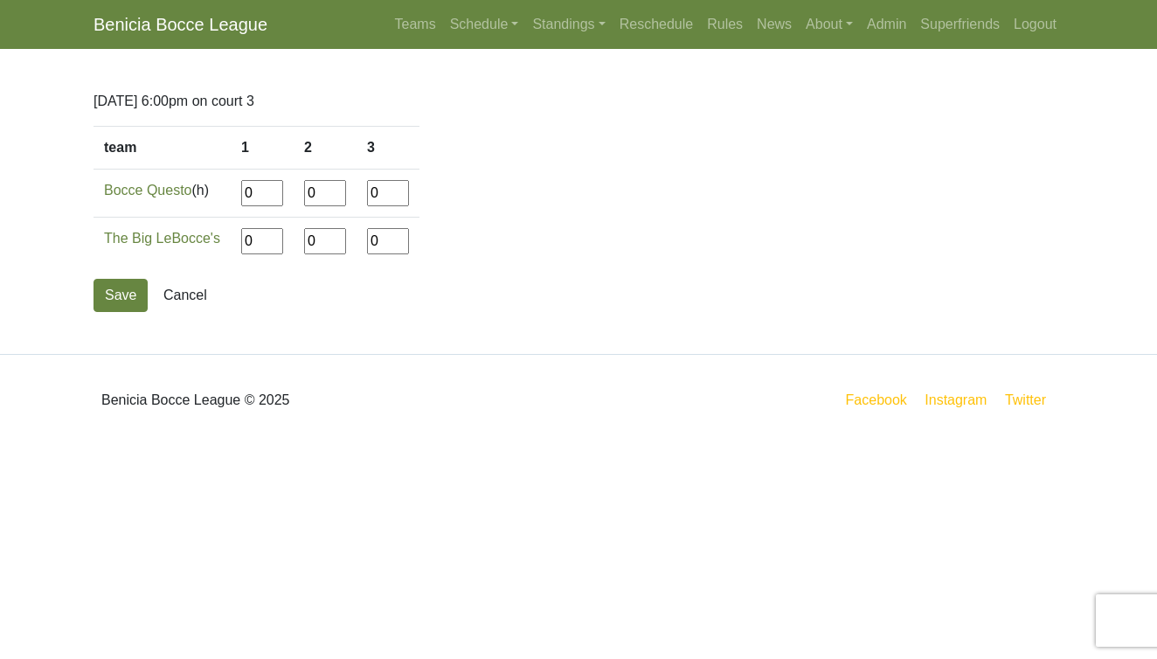
drag, startPoint x: 257, startPoint y: 191, endPoint x: 202, endPoint y: 191, distance: 55.0
click at [202, 191] on tr "Bocce Questo (h) 0 0 0" at bounding box center [256, 194] width 326 height 48
type input"] "12"
type input"] "4"
type input"] "12"
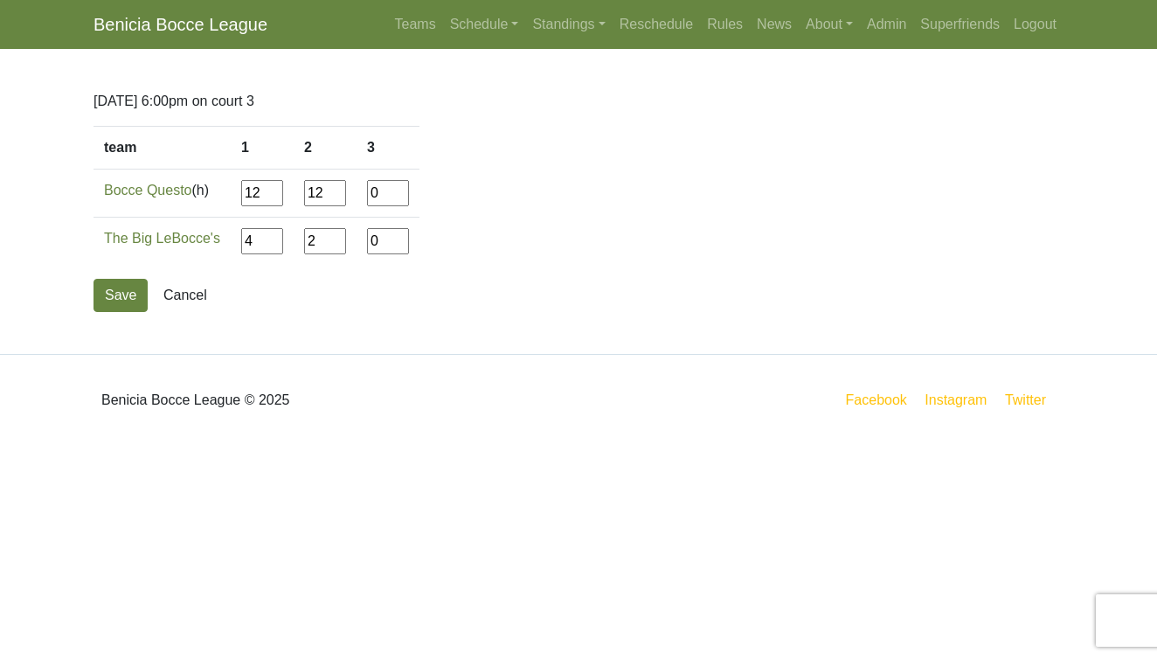
type input"] "2"
type input"] "12"
click at [117, 302] on button "Save" at bounding box center [120, 295] width 54 height 33
type input"] "7"
click at [112, 292] on button "Save" at bounding box center [120, 295] width 54 height 33
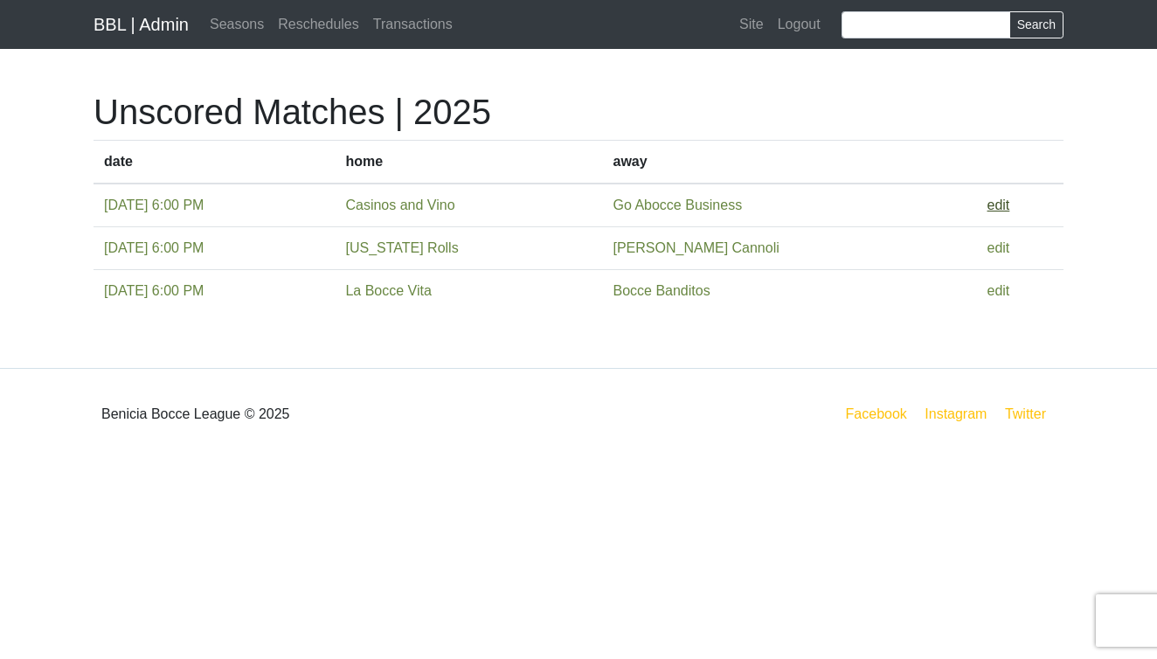
click at [1005, 199] on link "edit" at bounding box center [998, 204] width 23 height 15
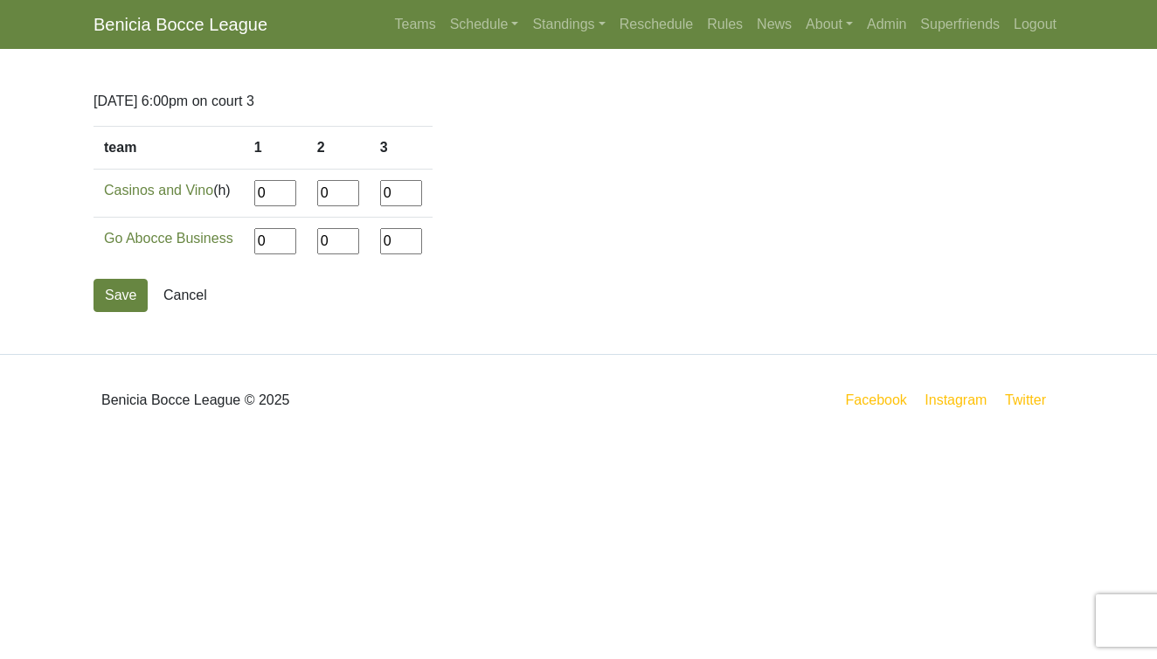
drag, startPoint x: 271, startPoint y: 195, endPoint x: 246, endPoint y: 194, distance: 25.4
click at [246, 194] on tr "Casinos and Vino (h) 0 0 0" at bounding box center [262, 194] width 339 height 48
type input"] "10"
type input"] "12"
type input"] "10"
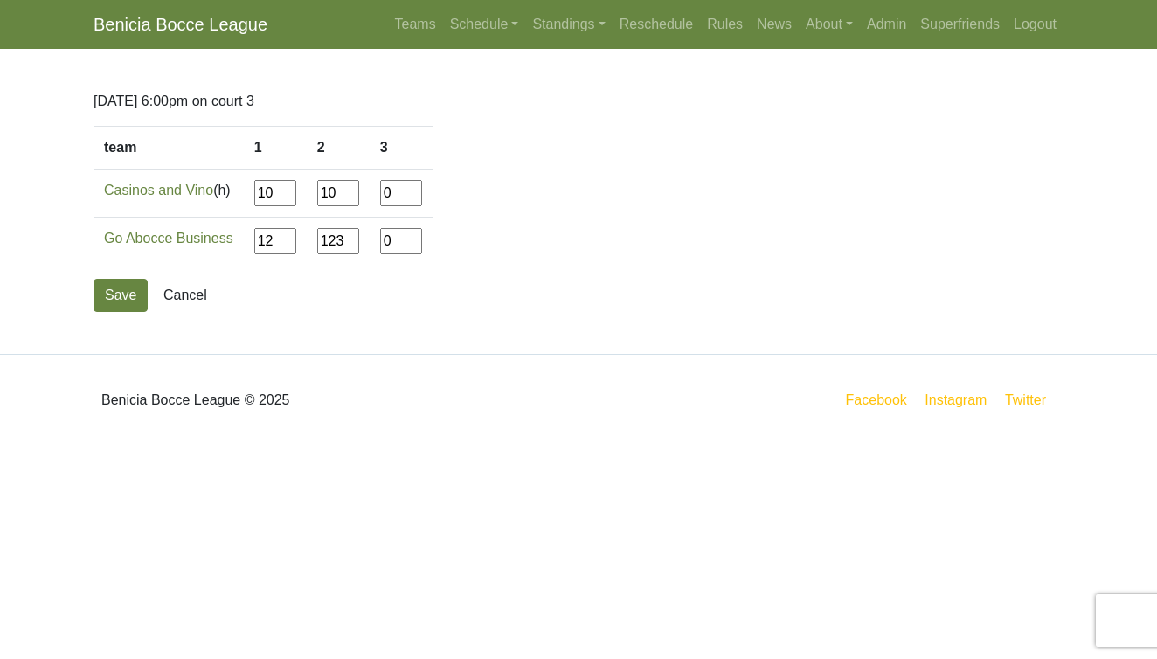
type input"] "123"
type input"] "12"
click at [344, 242] on input"] "123" at bounding box center [338, 241] width 42 height 26
type input"] "12"
drag, startPoint x: 405, startPoint y: 195, endPoint x: 378, endPoint y: 195, distance: 26.2
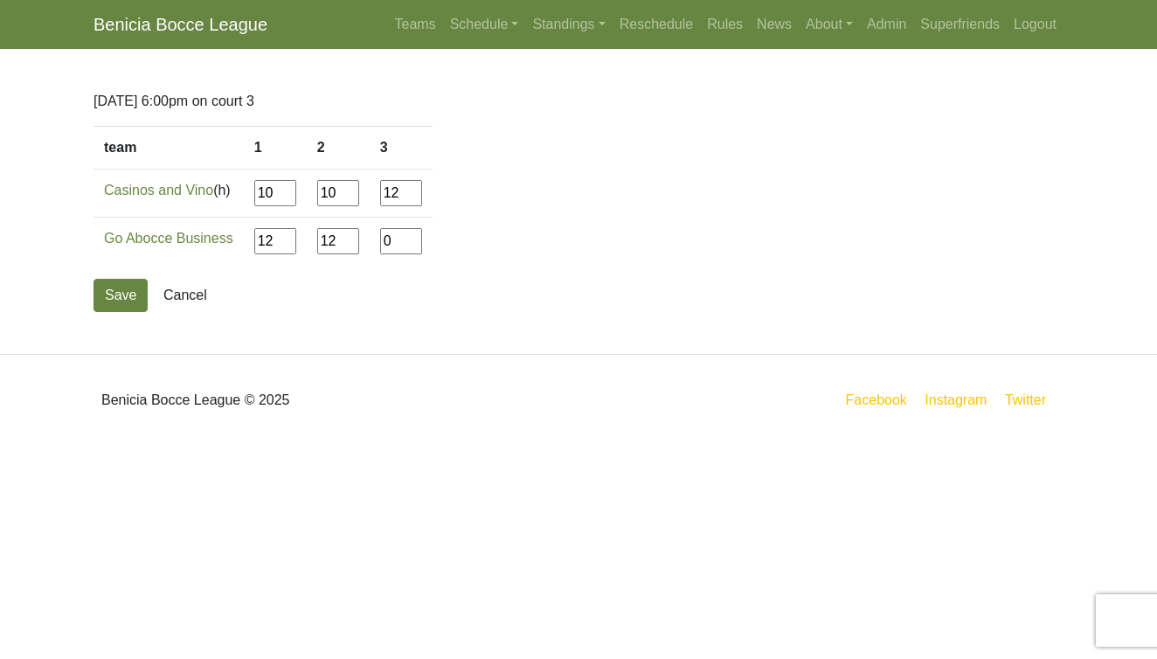
click at [378, 195] on td "12" at bounding box center [401, 194] width 63 height 48
type input"] "3"
type input"] "12"
click at [119, 301] on button "Save" at bounding box center [120, 295] width 54 height 33
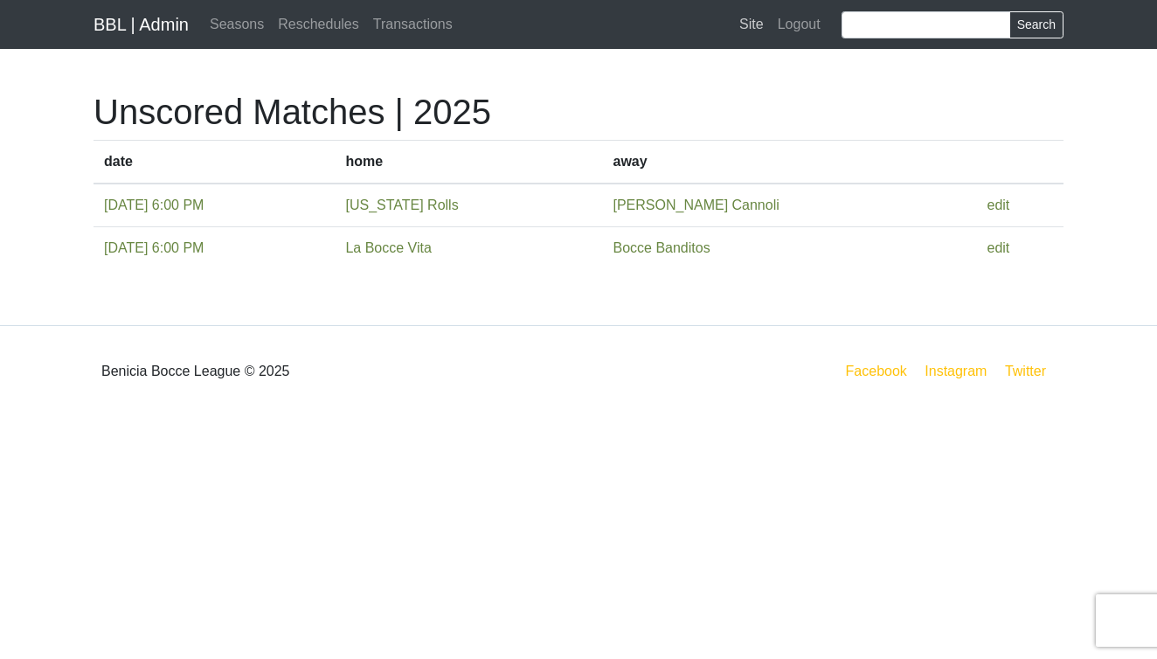
click at [752, 26] on link "Site" at bounding box center [751, 24] width 38 height 35
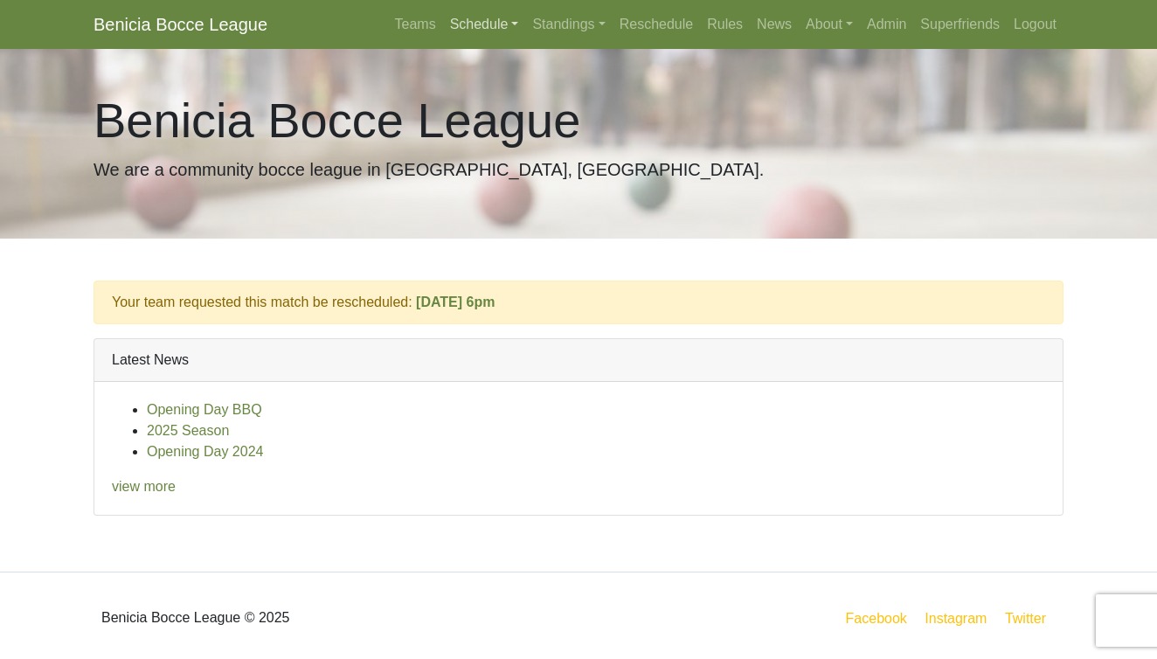
click at [451, 18] on link "Schedule" at bounding box center [484, 24] width 83 height 35
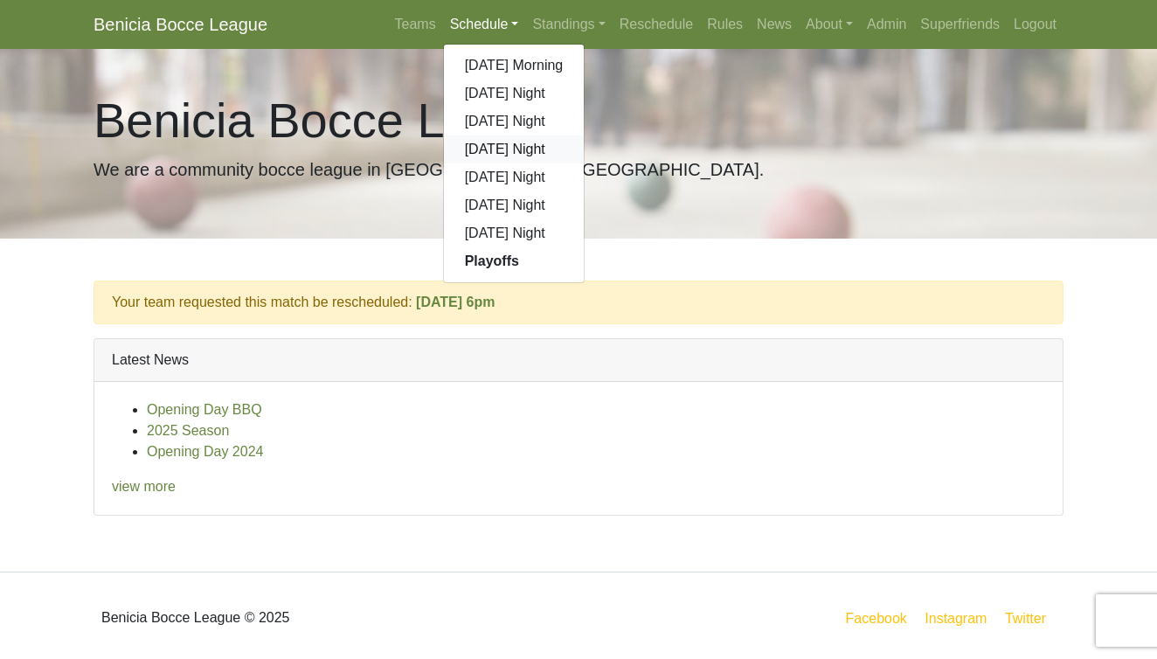
click at [474, 145] on link "[DATE] Night" at bounding box center [514, 149] width 141 height 28
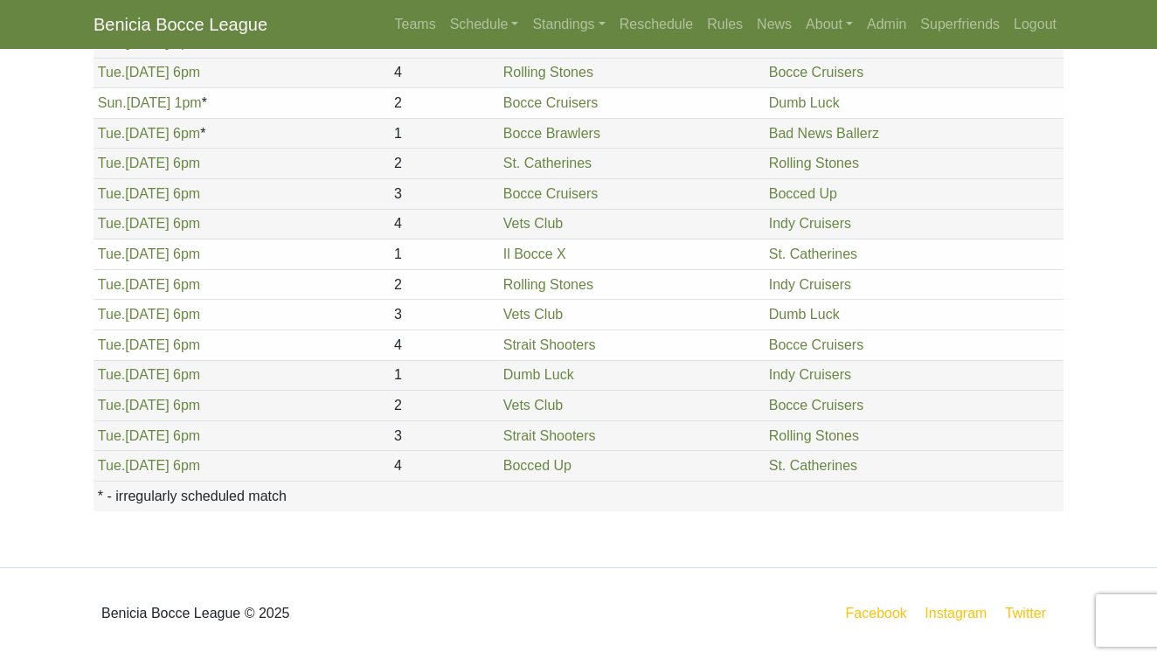
scroll to position [1988, 0]
click at [134, 373] on link "Tue. 9/2, 6pm" at bounding box center [149, 374] width 102 height 15
click at [137, 406] on link "Tue. 9/2, 6pm" at bounding box center [149, 405] width 102 height 15
click at [172, 435] on link "Tue. 9/2, 6pm" at bounding box center [149, 435] width 102 height 15
click at [122, 473] on span "Tue." at bounding box center [111, 465] width 27 height 15
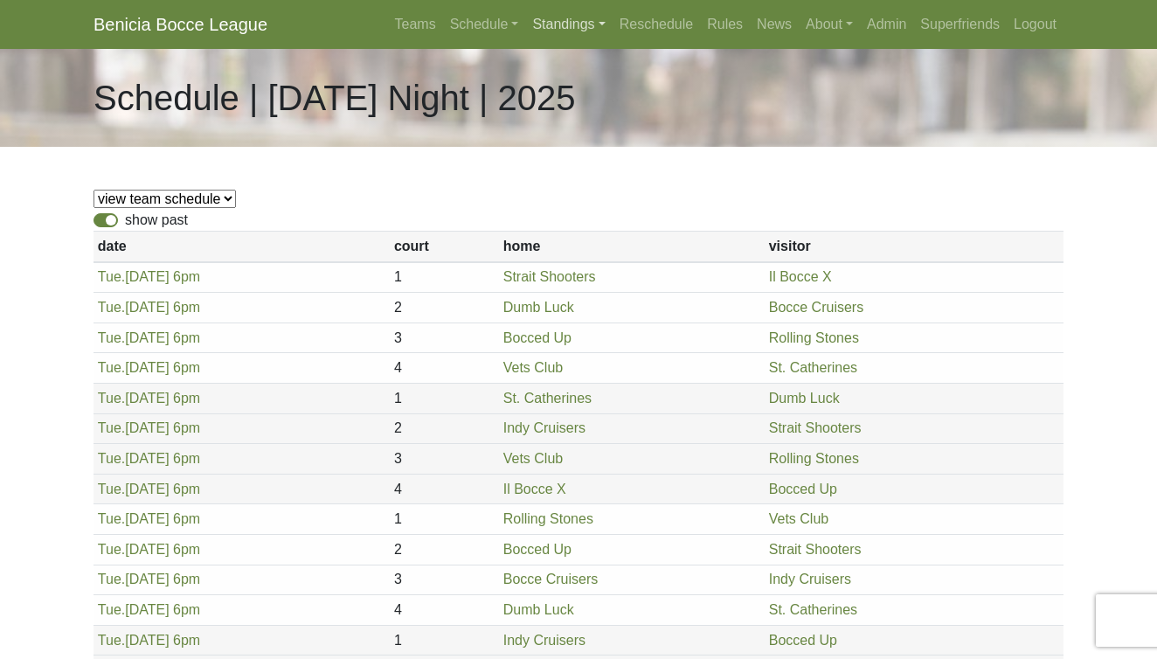
scroll to position [0, 0]
click at [459, 22] on link "Schedule" at bounding box center [484, 24] width 83 height 35
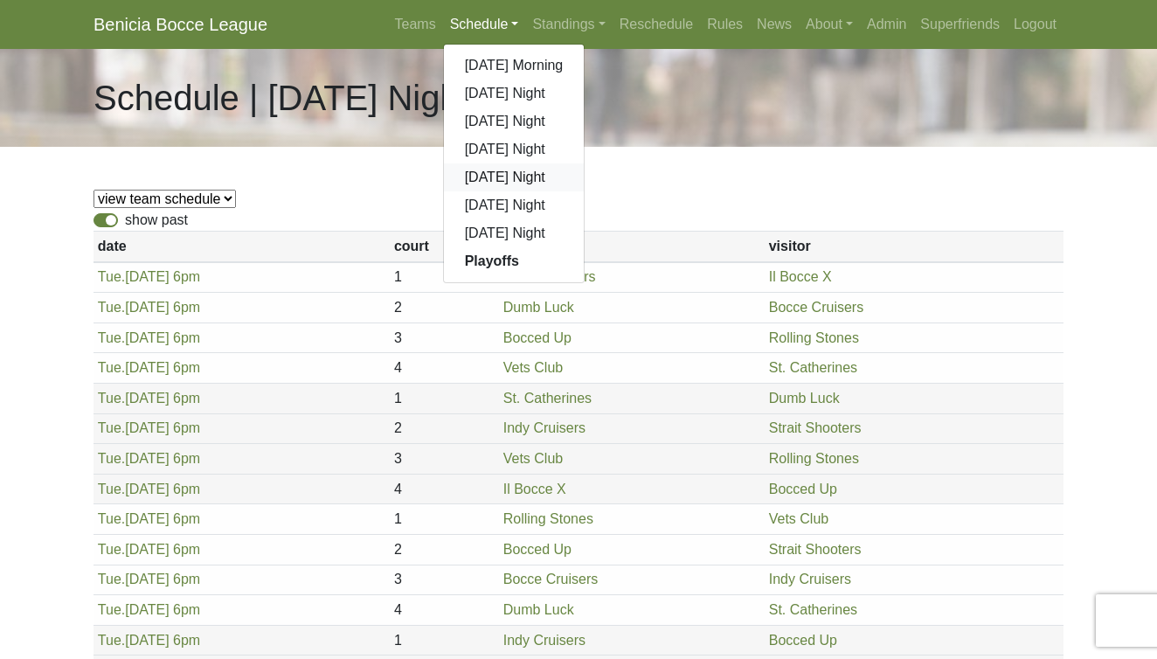
click at [461, 182] on link "[DATE] Night" at bounding box center [514, 177] width 141 height 28
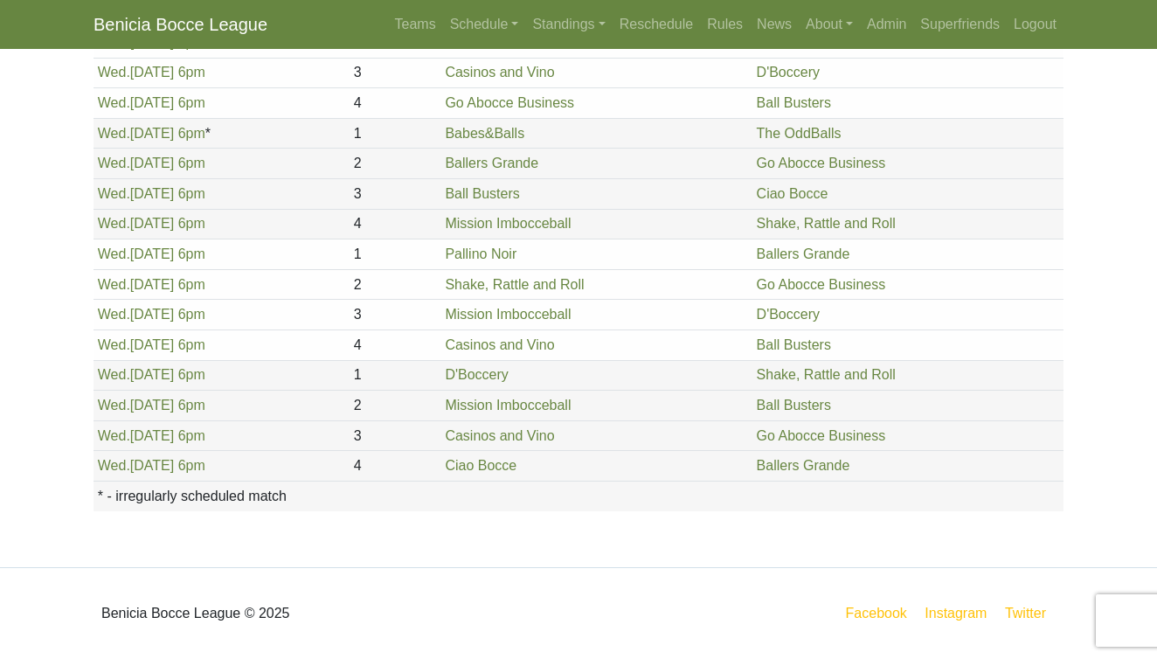
scroll to position [1988, 0]
click at [169, 436] on link "[DATE] 6pm" at bounding box center [151, 435] width 107 height 15
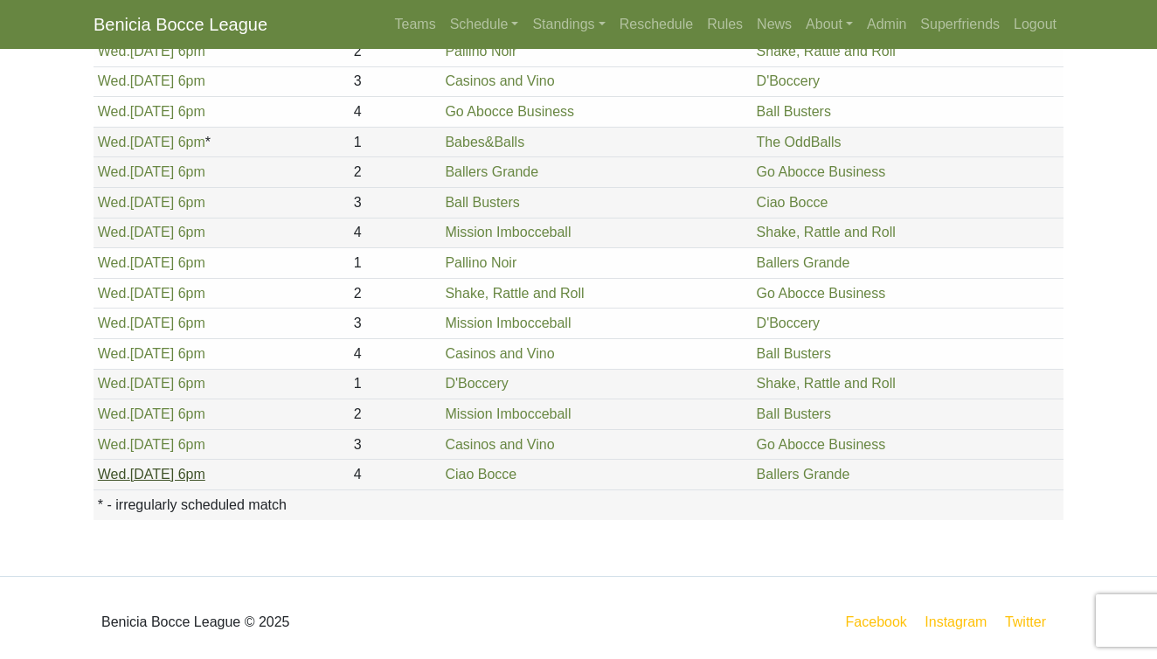
click at [153, 472] on link "Wed. 9/3, 6pm" at bounding box center [151, 474] width 107 height 15
click at [163, 386] on link "Wed. 9/3, 6pm" at bounding box center [151, 383] width 107 height 15
click at [135, 410] on link "Wed. 9/3, 6pm" at bounding box center [151, 413] width 107 height 15
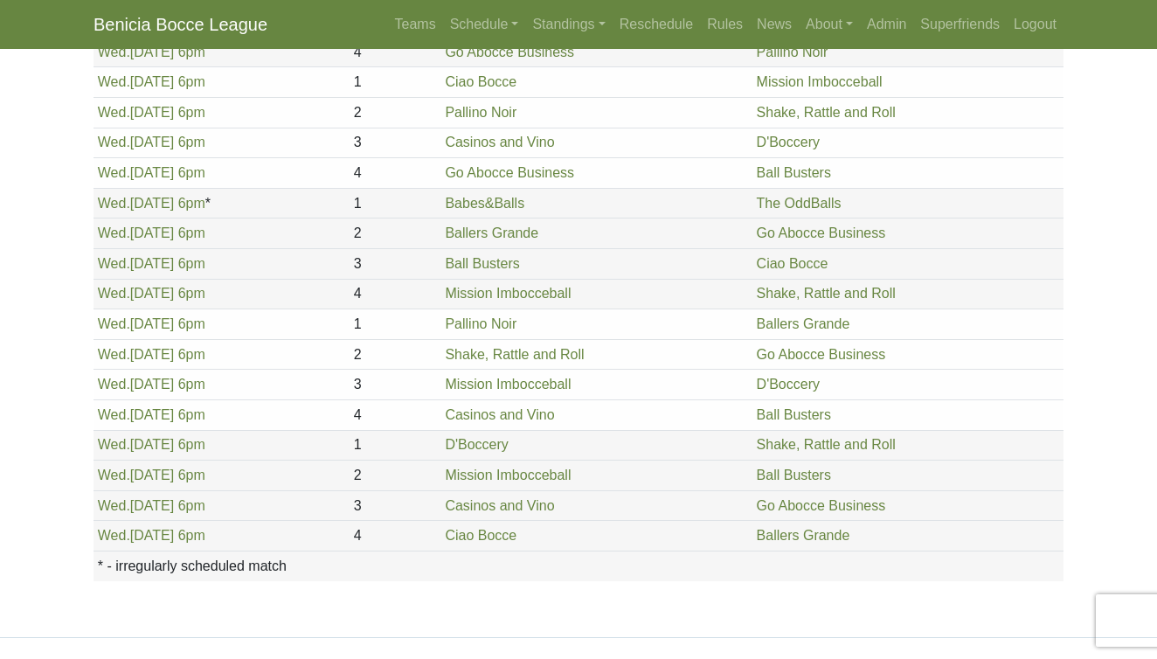
scroll to position [1926, 0]
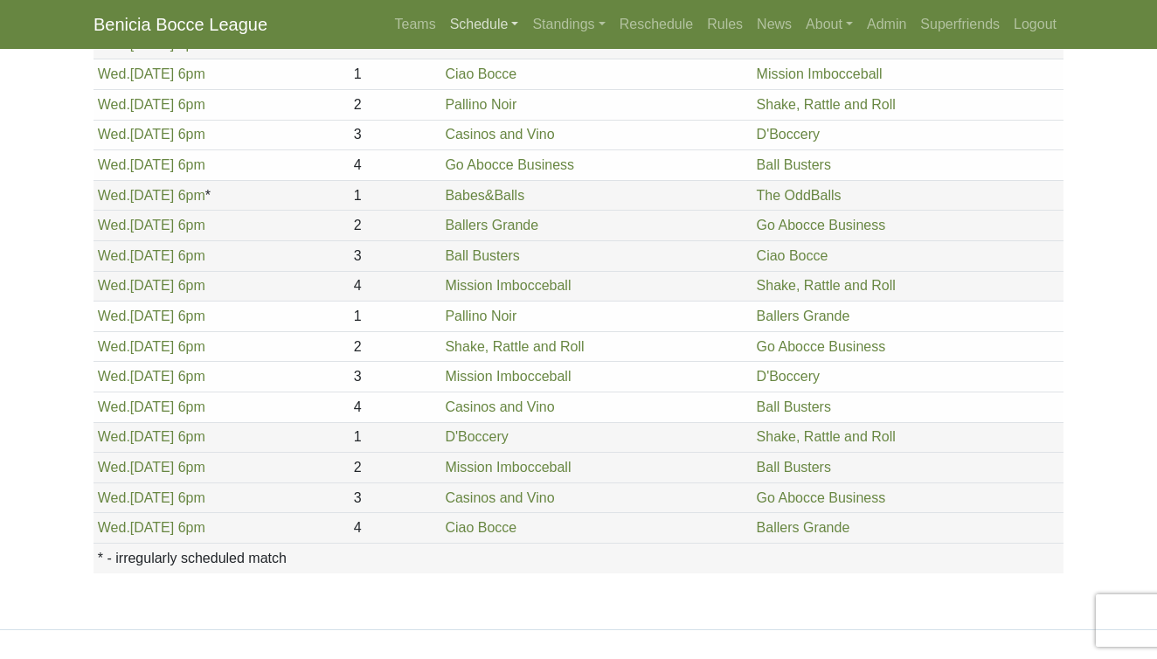
click at [443, 24] on link "Schedule" at bounding box center [484, 24] width 83 height 35
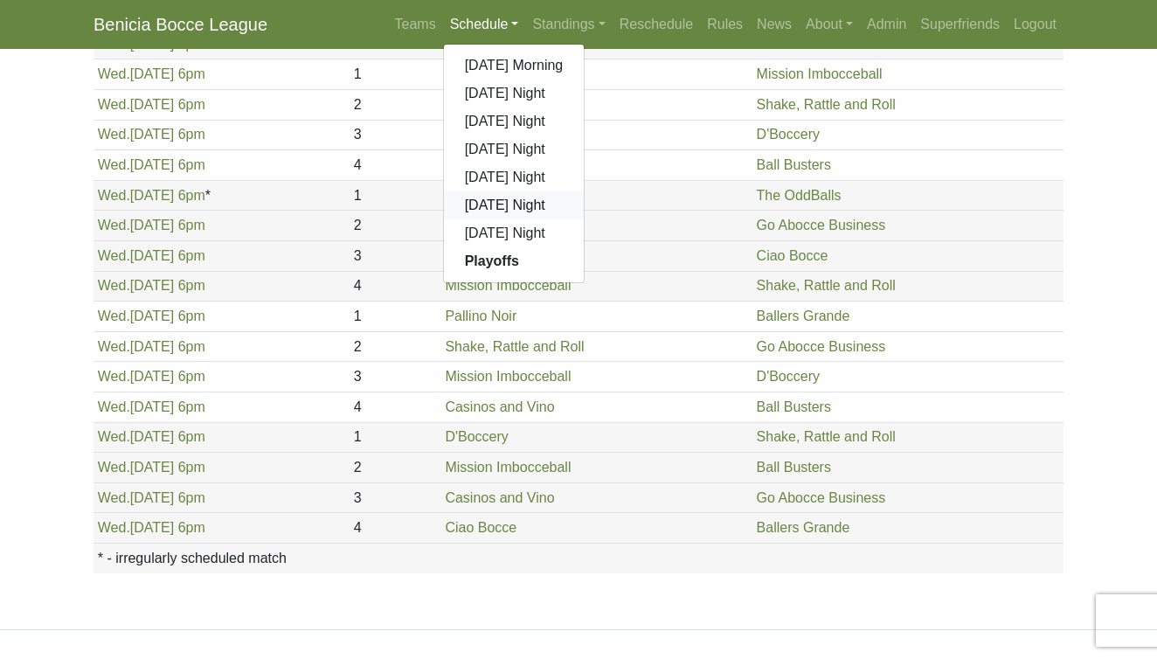
click at [477, 204] on link "[DATE] Night" at bounding box center [514, 205] width 141 height 28
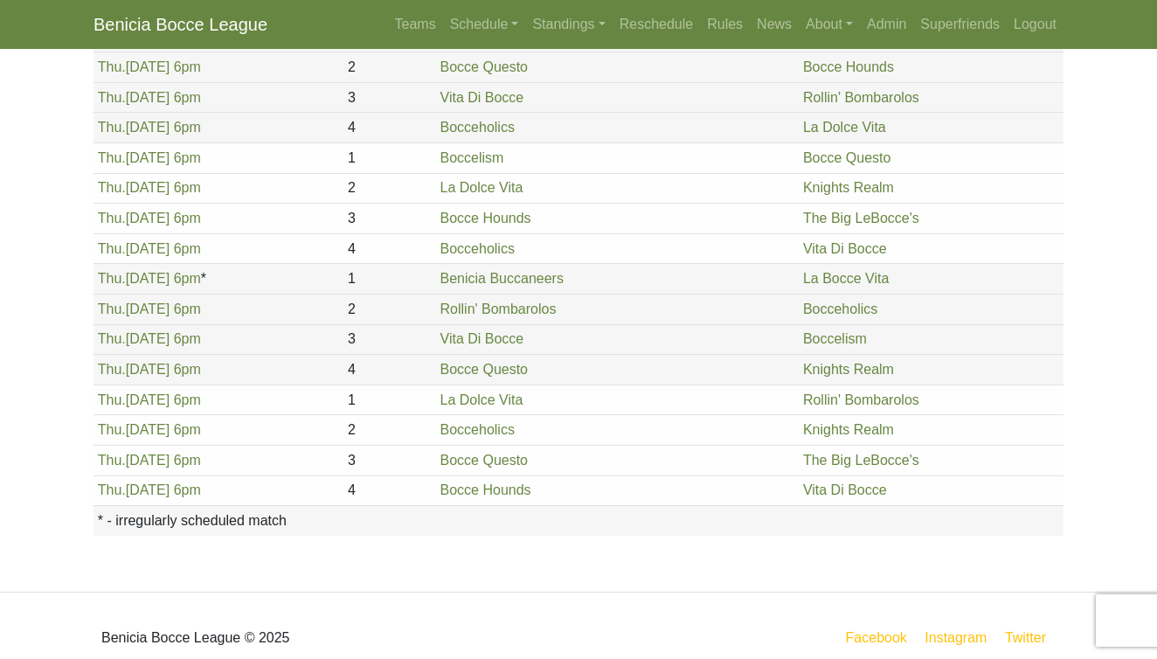
scroll to position [2026, 0]
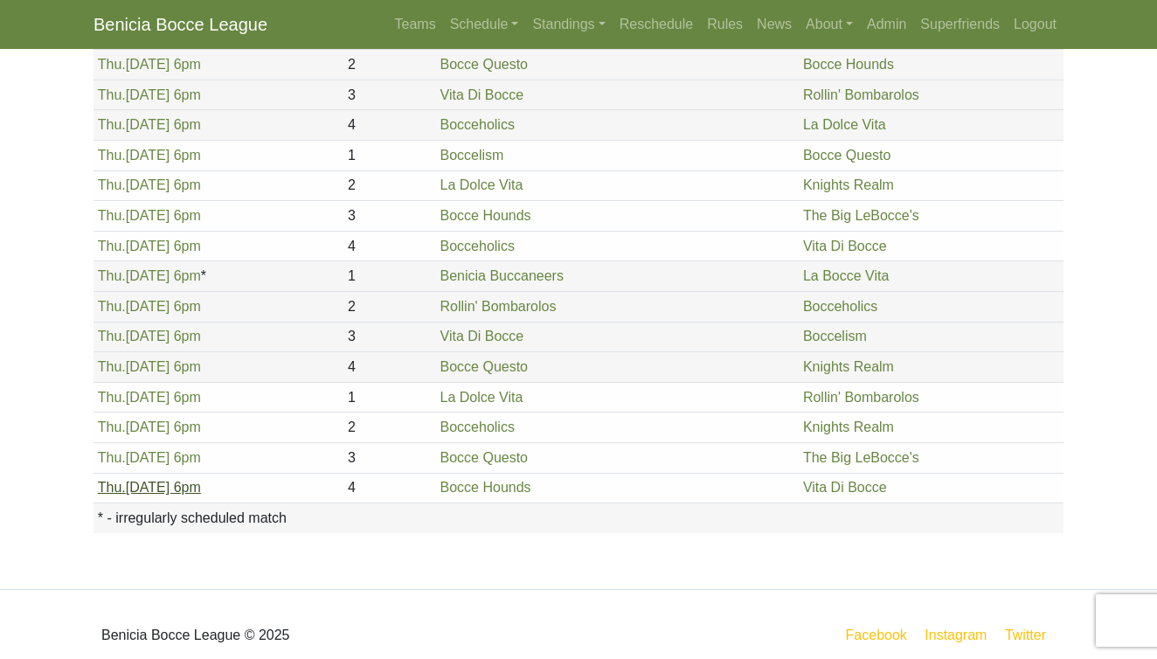
click at [140, 493] on link "Thu. 9/4, 6pm" at bounding box center [149, 487] width 103 height 15
click at [152, 394] on link "Thu. 9/4, 6pm" at bounding box center [149, 397] width 103 height 15
click at [119, 428] on span "Thu." at bounding box center [112, 426] width 28 height 15
click at [147, 459] on link "Thu. 9/4, 6pm" at bounding box center [149, 457] width 103 height 15
click at [467, 17] on link "Schedule" at bounding box center [484, 24] width 83 height 35
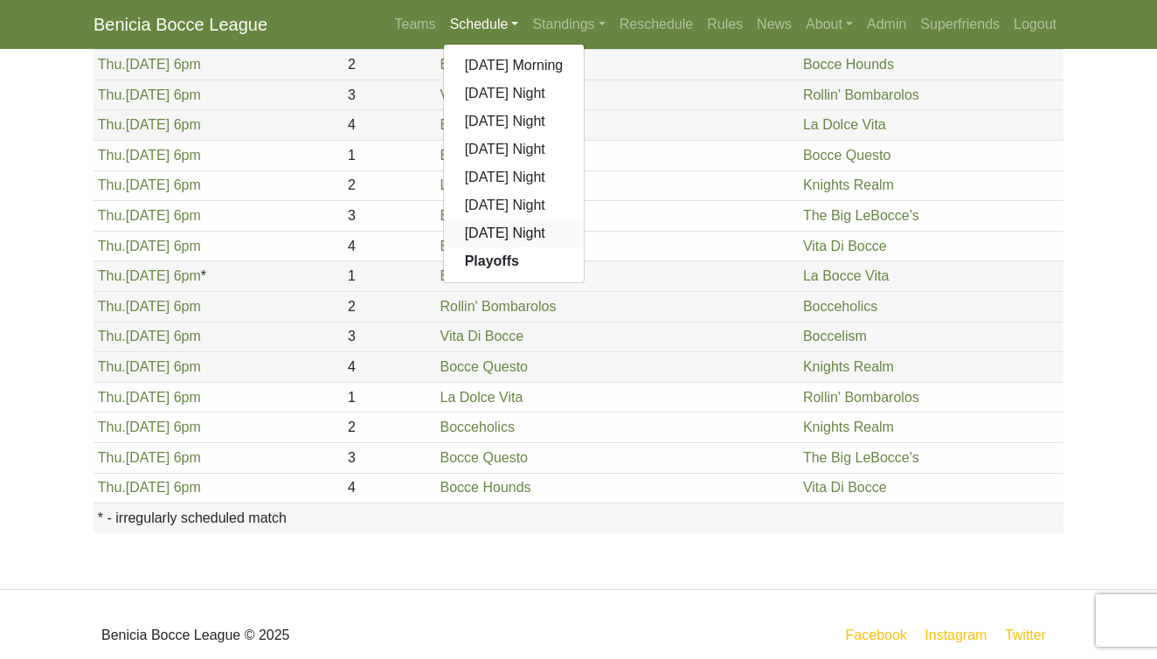
click at [487, 231] on link "[DATE] Night" at bounding box center [514, 233] width 141 height 28
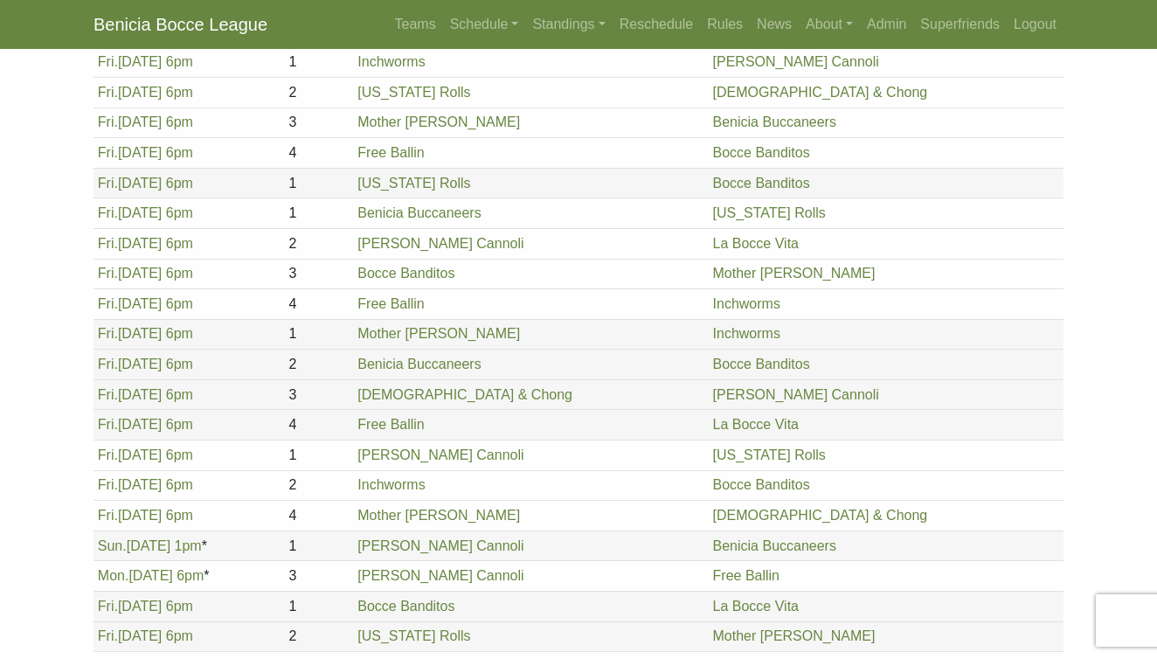
scroll to position [218, 0]
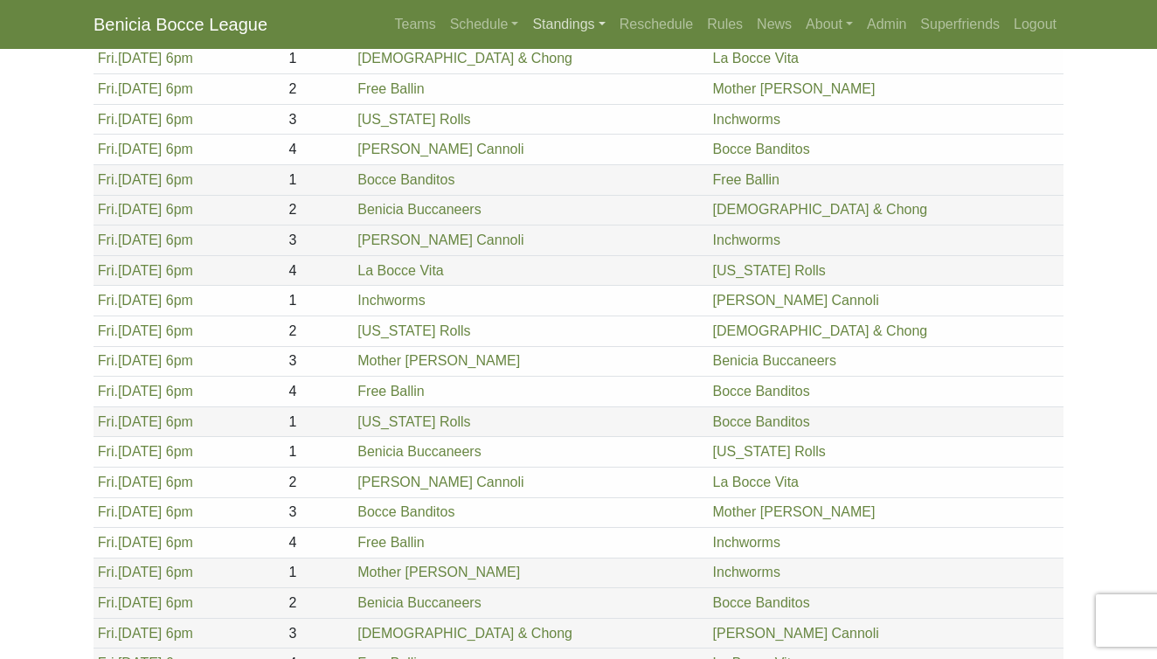
click at [530, 17] on link "Standings" at bounding box center [568, 24] width 87 height 35
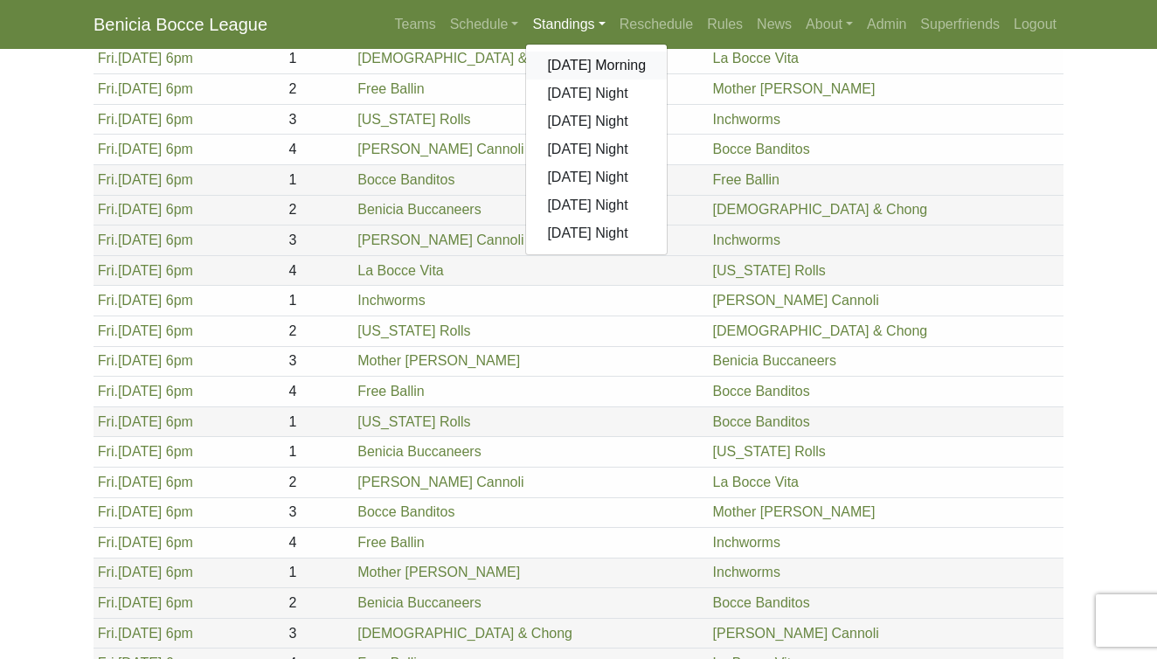
click at [547, 65] on link "[DATE] Morning" at bounding box center [596, 66] width 141 height 28
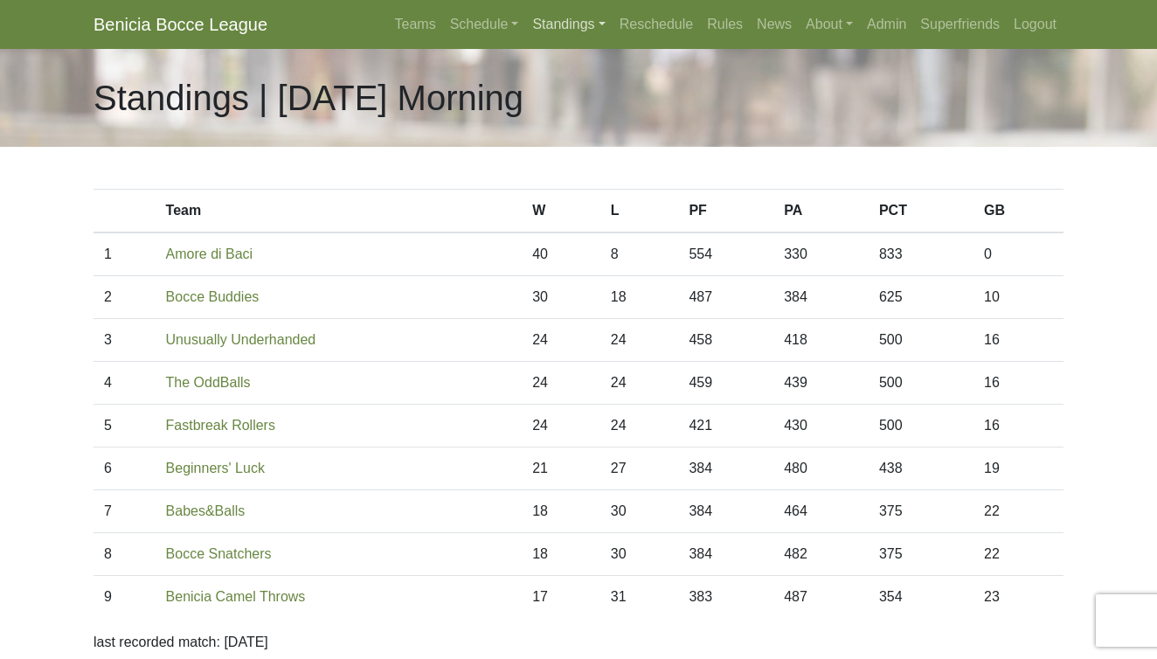
click at [543, 28] on link "Standings" at bounding box center [568, 24] width 87 height 35
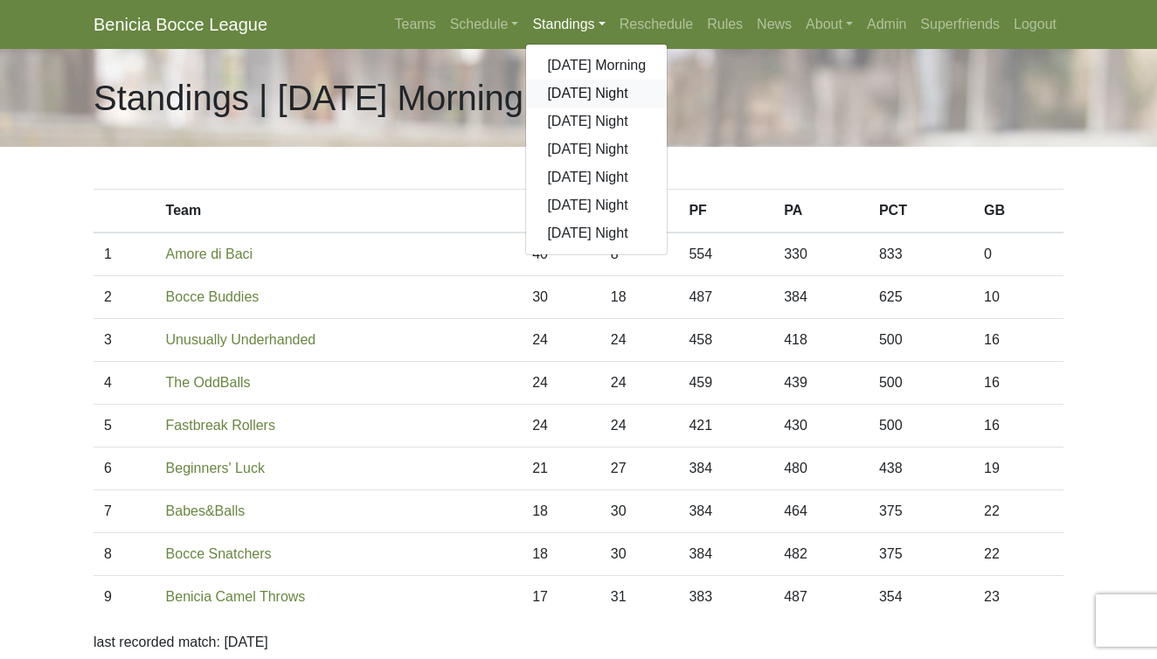
click at [568, 95] on link "[DATE] Night" at bounding box center [596, 94] width 141 height 28
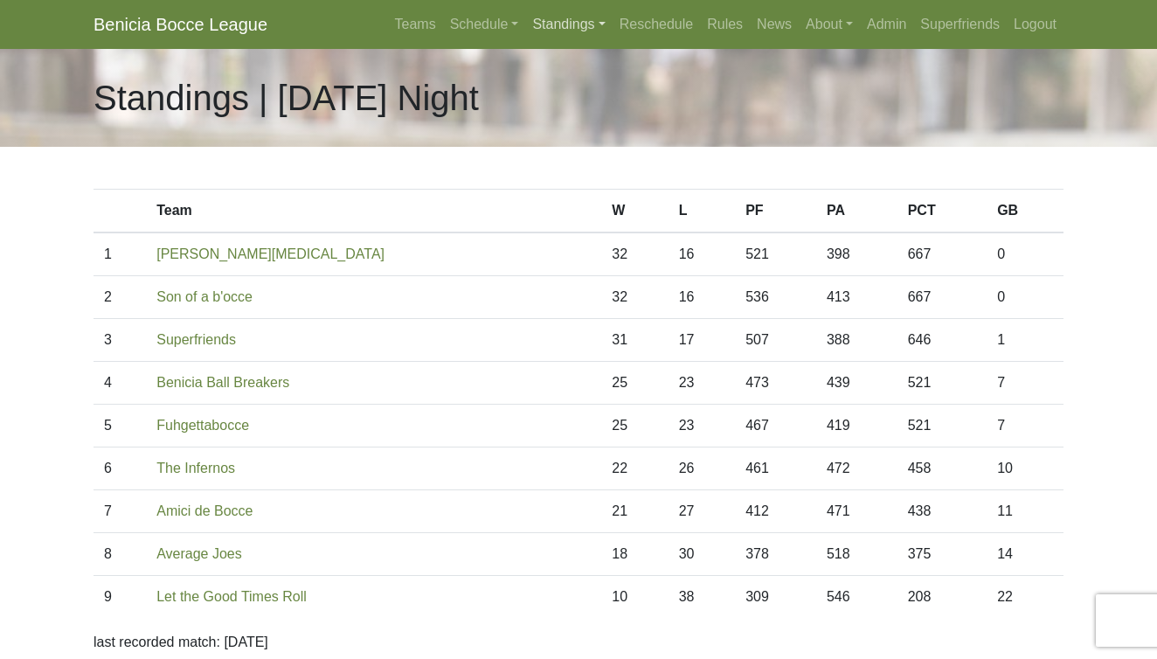
click at [555, 19] on link "Standings" at bounding box center [568, 24] width 87 height 35
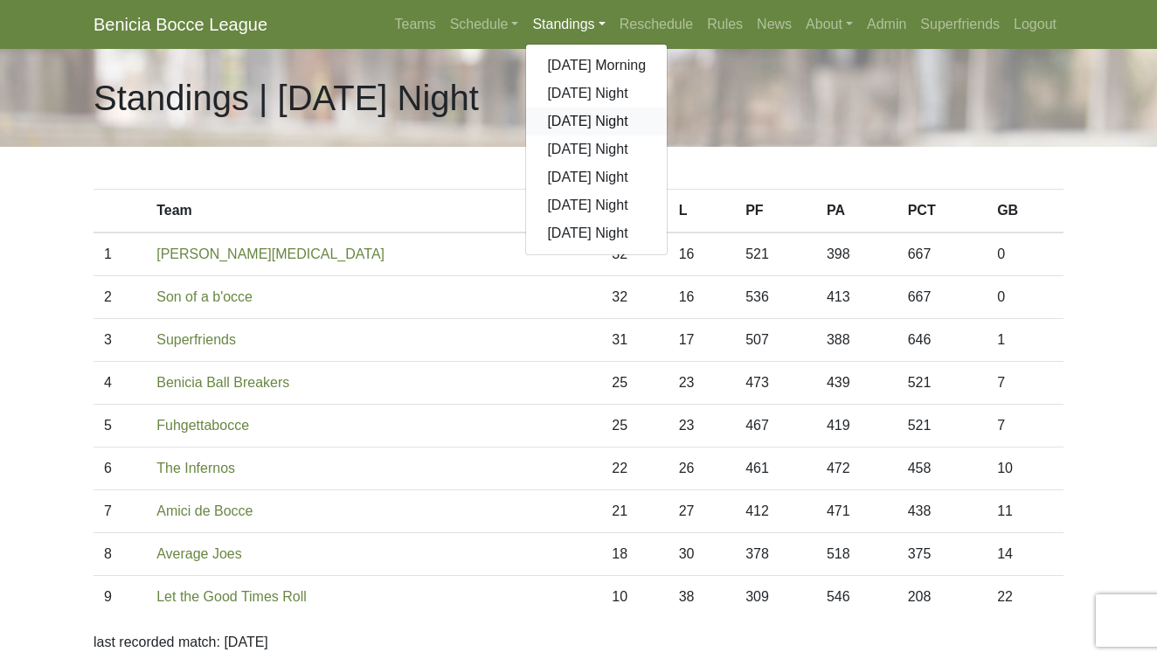
click at [572, 119] on link "Monday Night" at bounding box center [596, 121] width 141 height 28
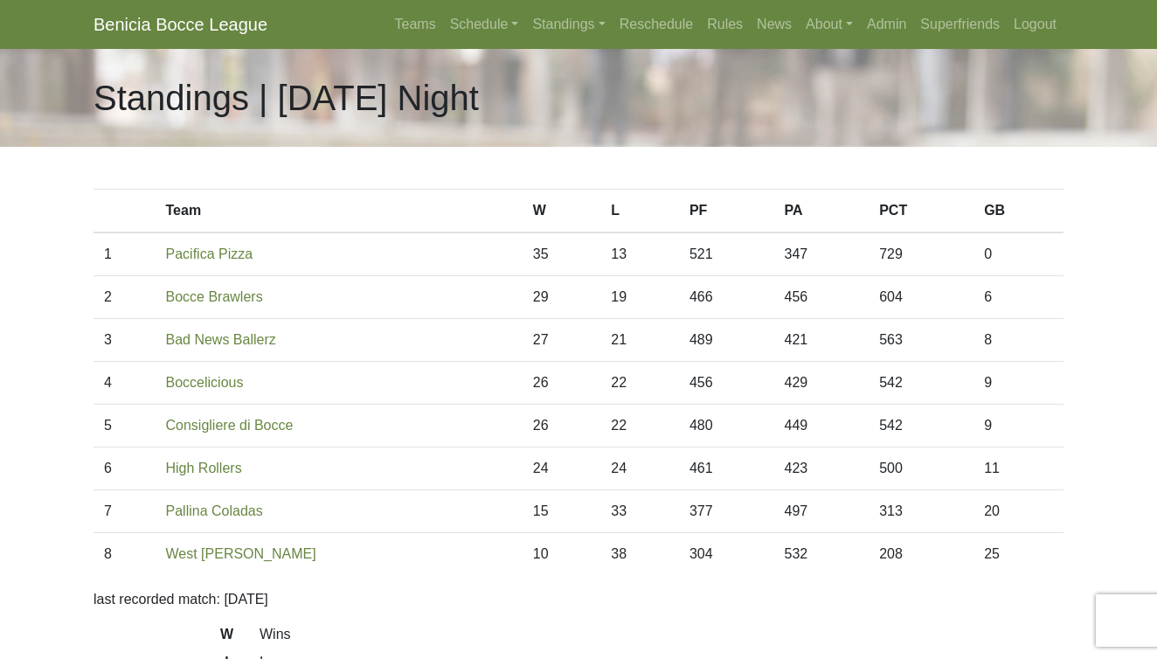
scroll to position [7, 0]
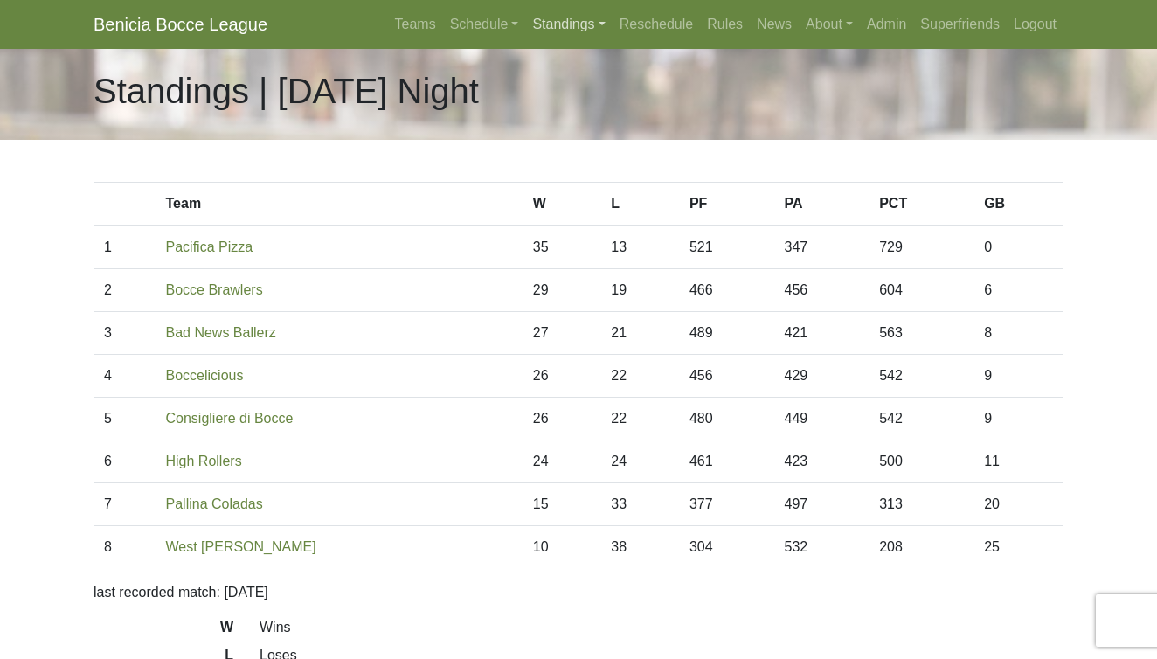
click at [553, 32] on link "Standings" at bounding box center [568, 24] width 87 height 35
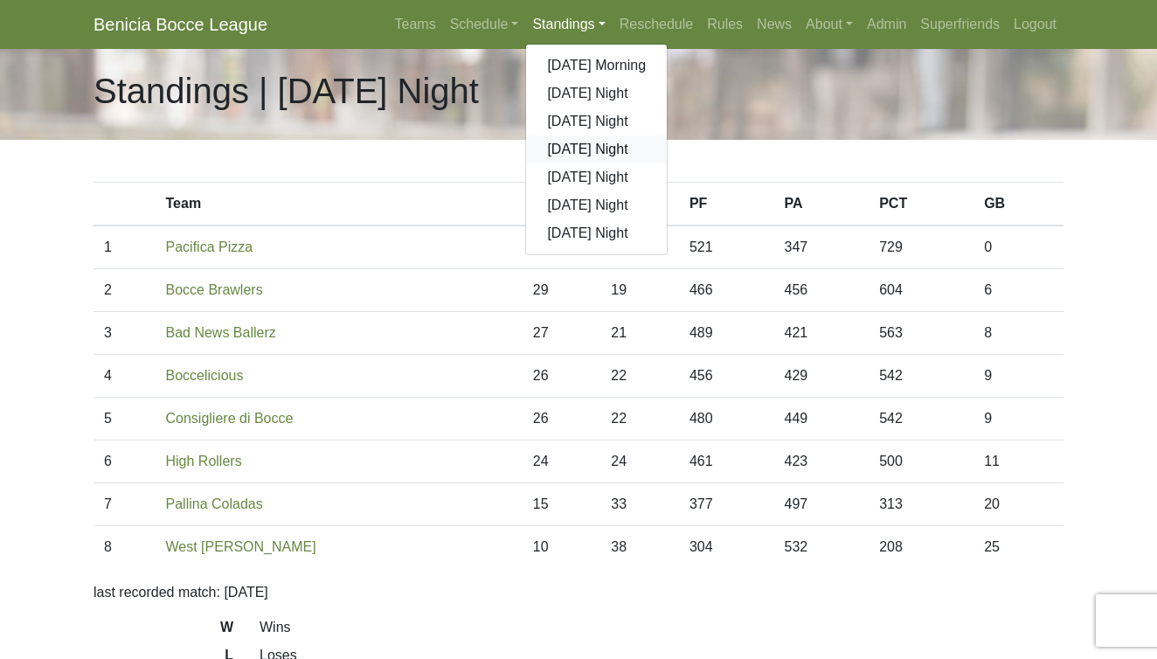
click at [571, 153] on link "[DATE] Night" at bounding box center [596, 149] width 141 height 28
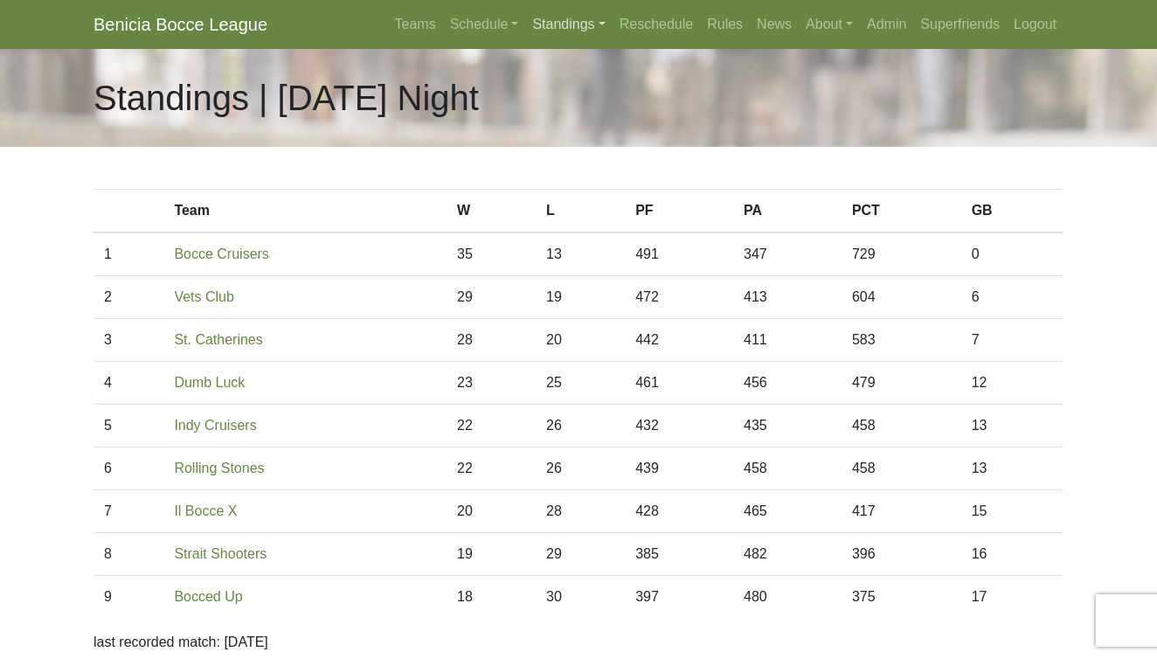
click at [542, 19] on link "Standings" at bounding box center [568, 24] width 87 height 35
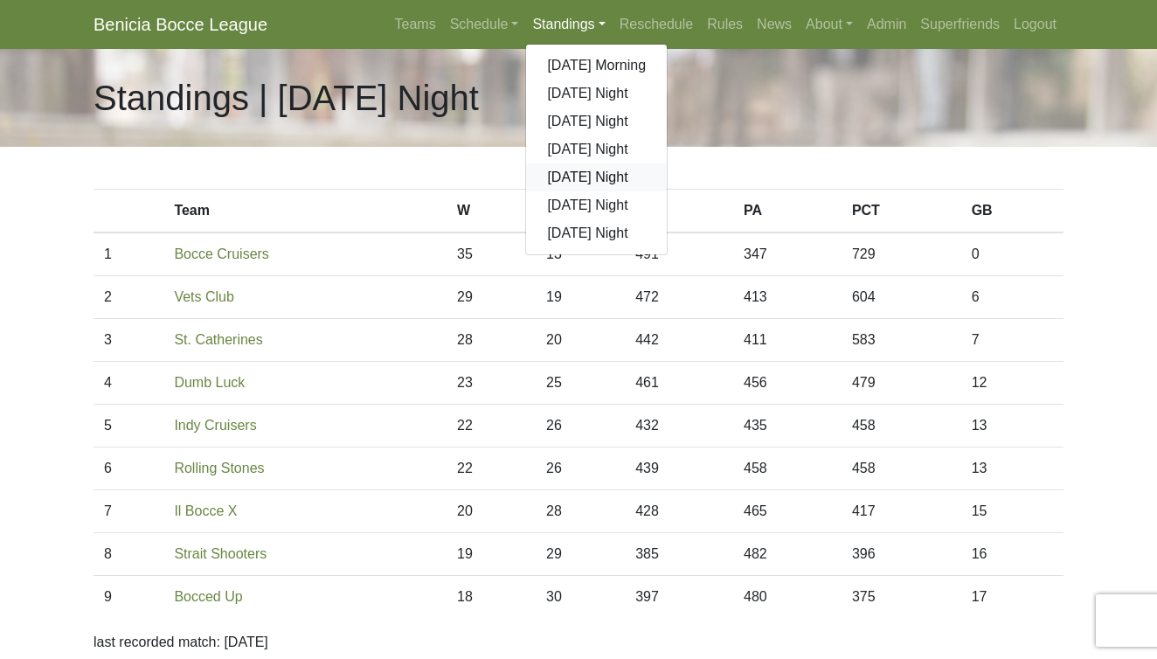
click at [573, 178] on link "[DATE] Night" at bounding box center [596, 177] width 141 height 28
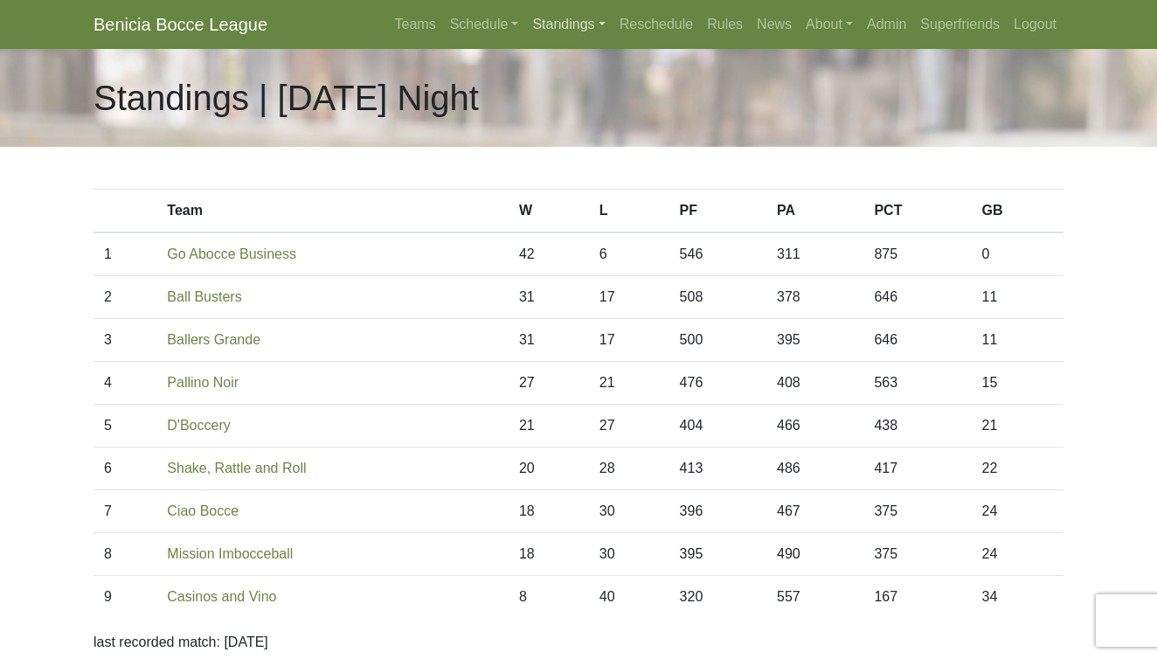
click at [550, 26] on link "Standings" at bounding box center [568, 24] width 87 height 35
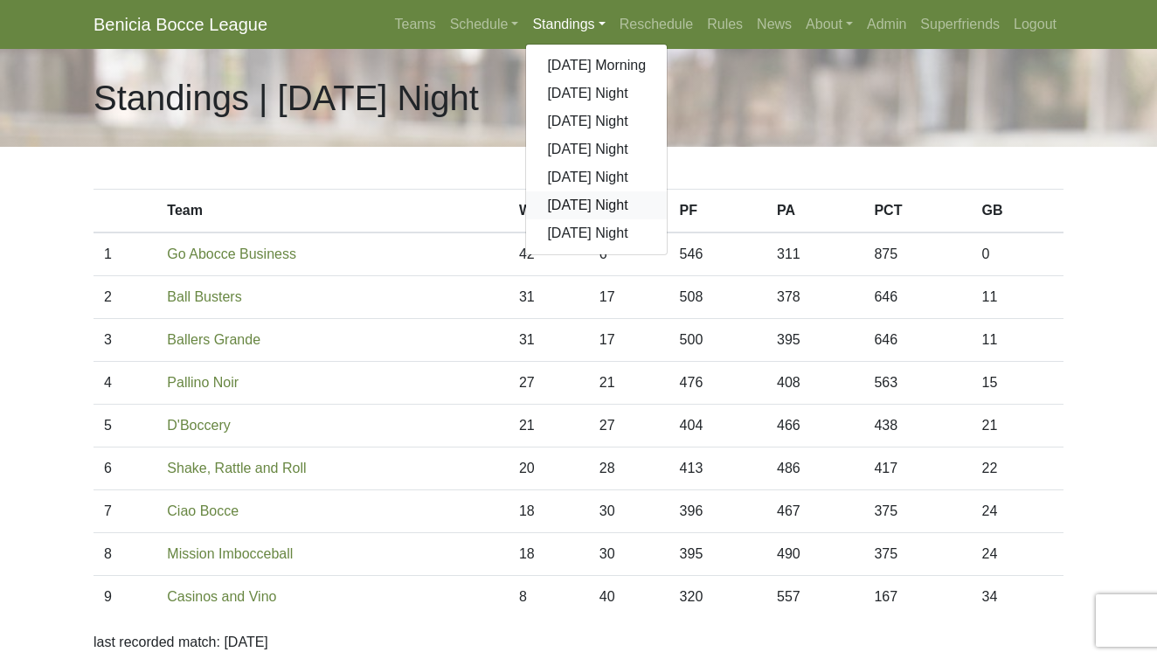
click at [566, 198] on link "[DATE] Night" at bounding box center [596, 205] width 141 height 28
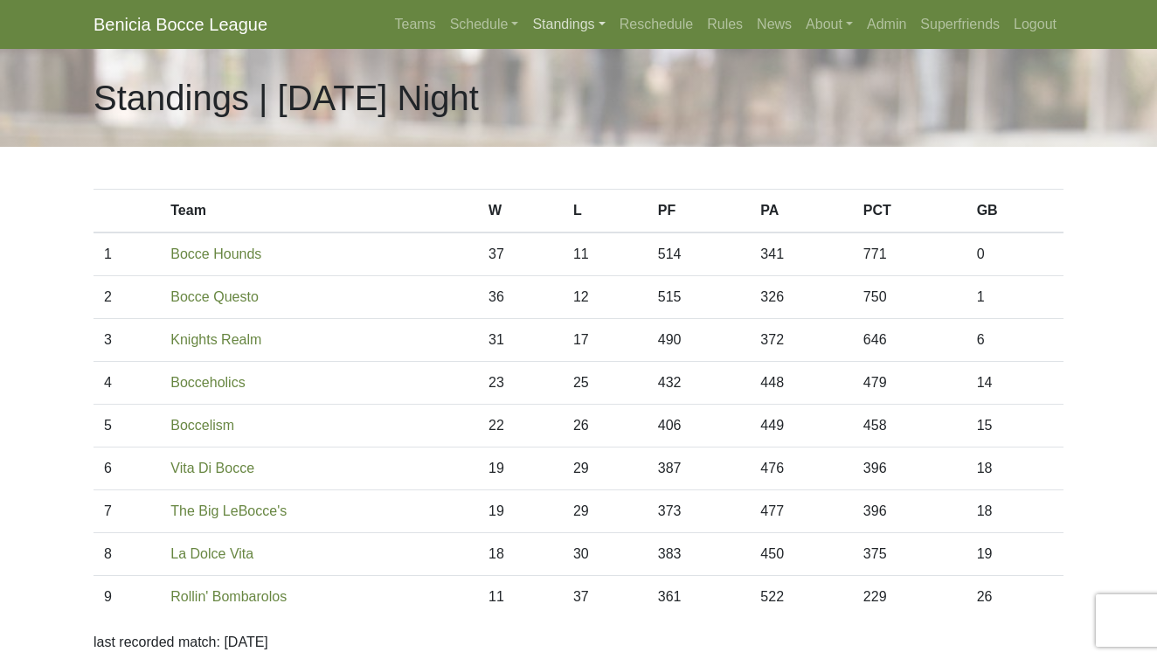
click at [550, 28] on link "Standings" at bounding box center [568, 24] width 87 height 35
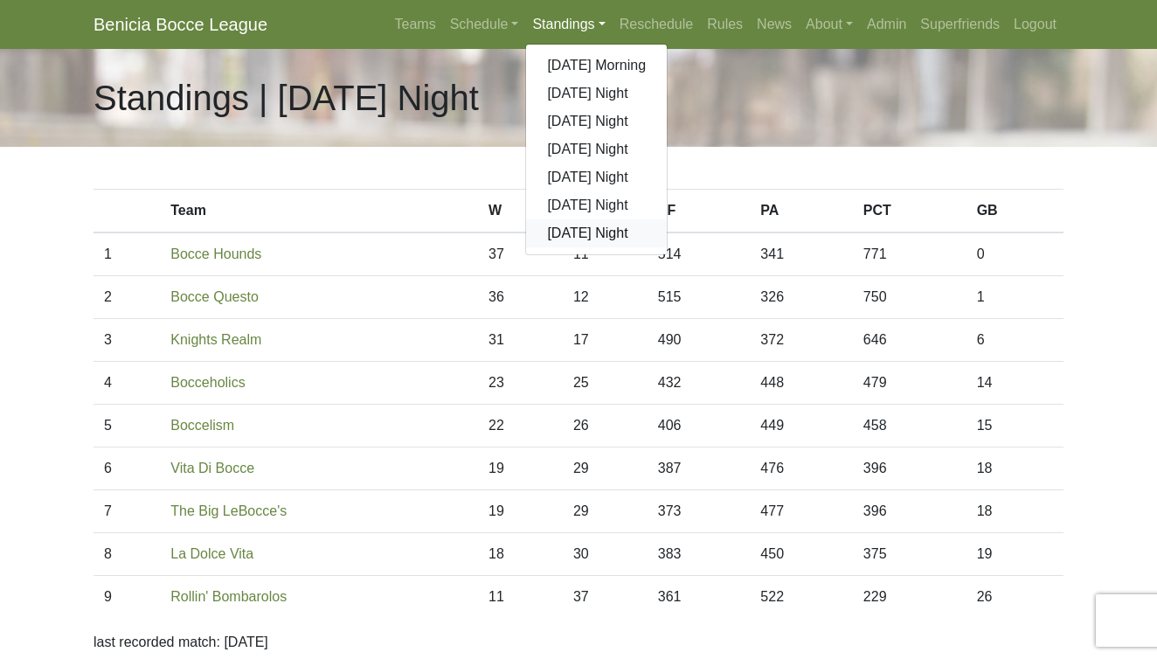
click at [578, 238] on link "[DATE] Night" at bounding box center [596, 233] width 141 height 28
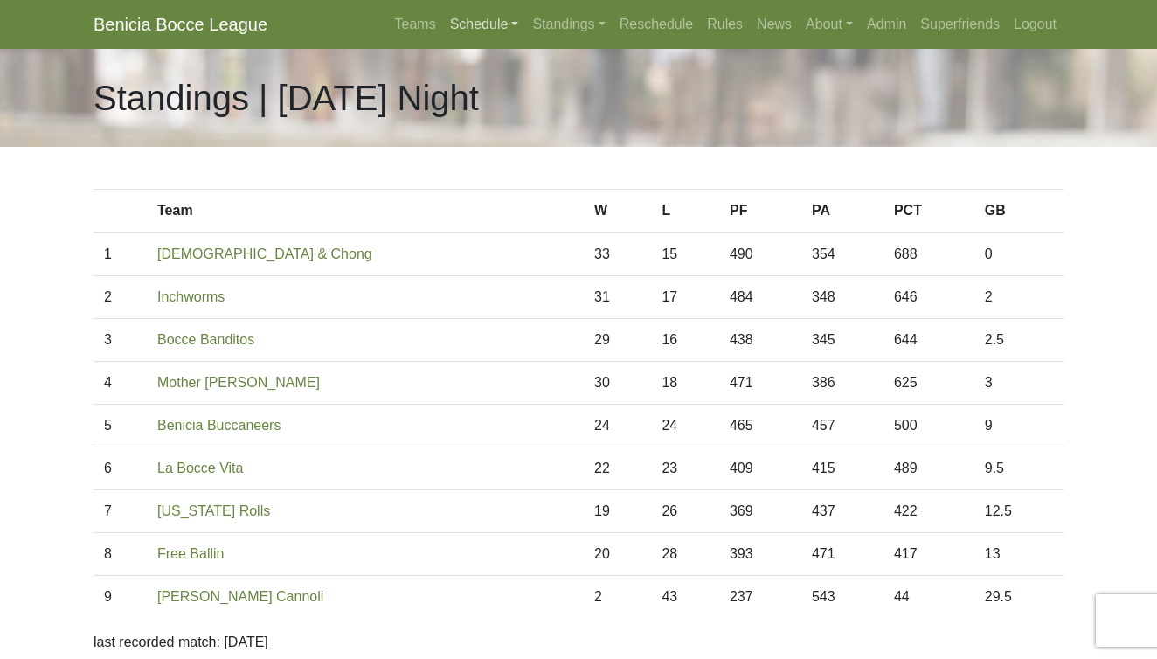
click at [443, 18] on link "Schedule" at bounding box center [484, 24] width 83 height 35
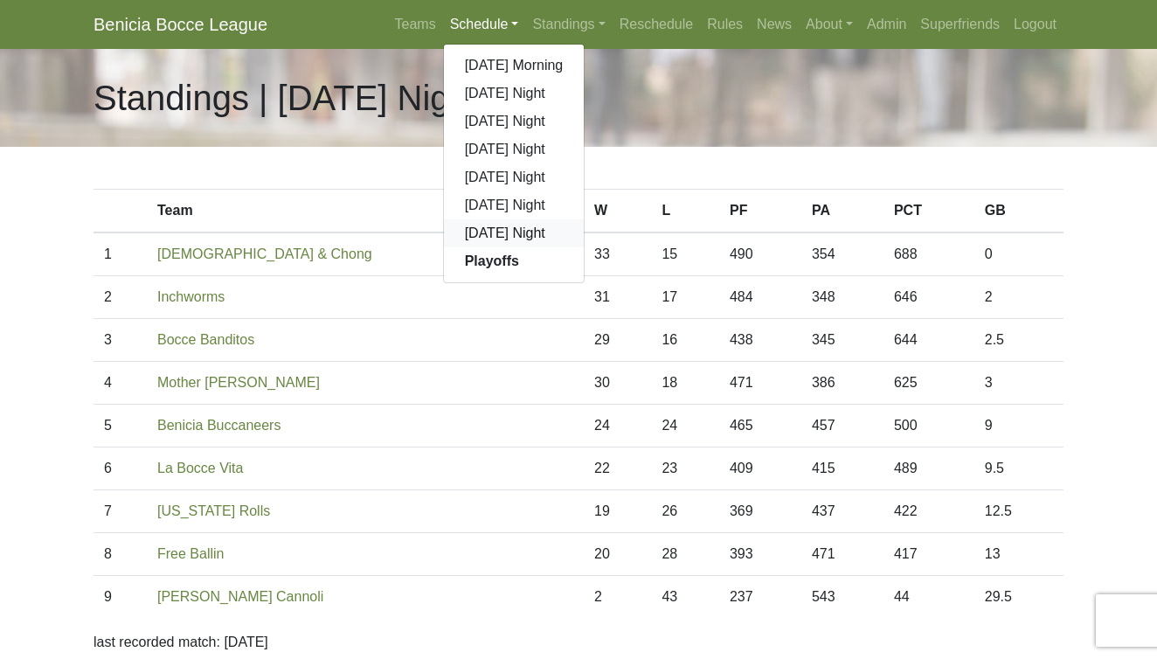
click at [466, 233] on link "[DATE] Night" at bounding box center [514, 233] width 141 height 28
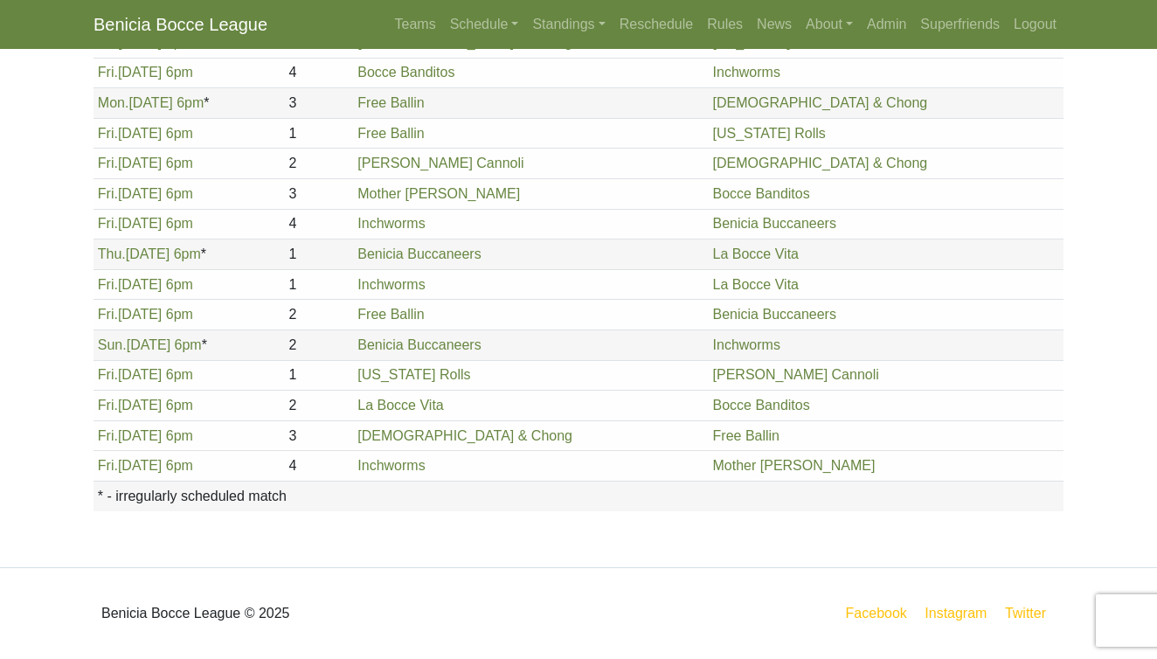
scroll to position [1988, 0]
click at [149, 406] on link "Fri. 9/5, 6pm" at bounding box center [145, 405] width 95 height 15
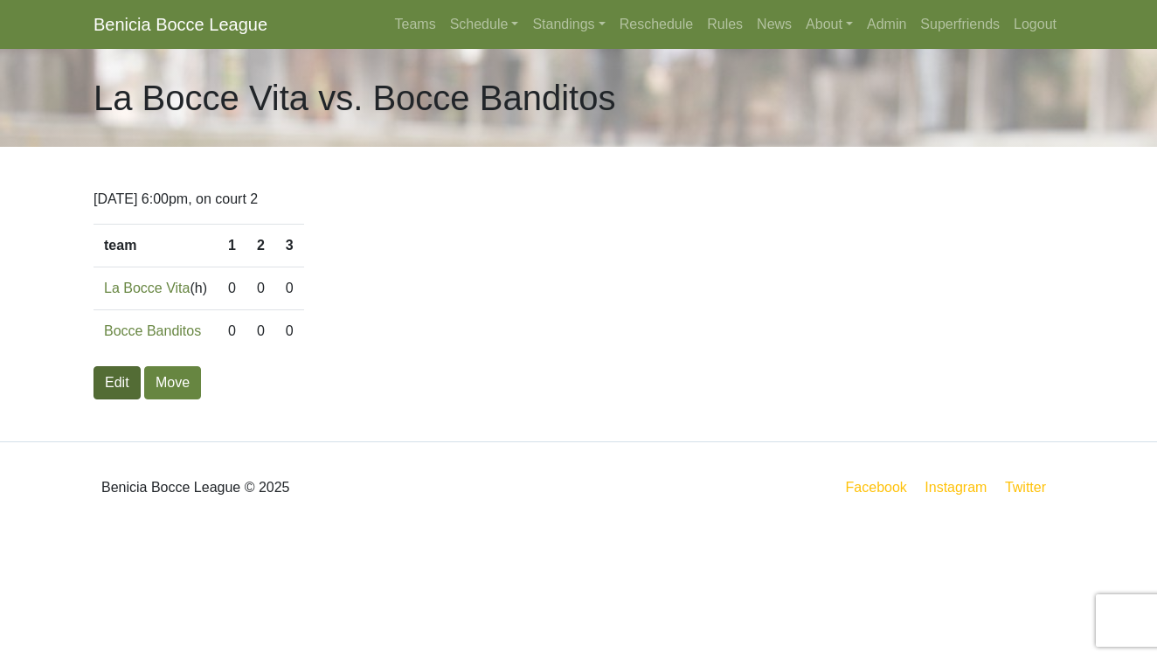
click at [126, 380] on link "Edit" at bounding box center [116, 382] width 47 height 33
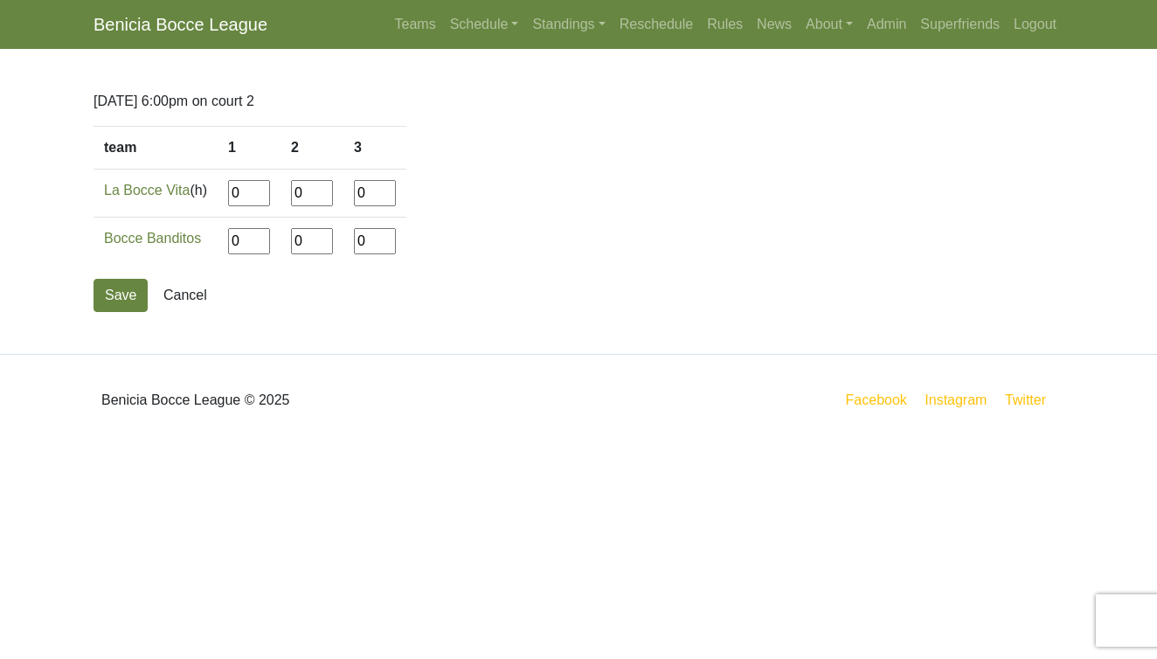
drag, startPoint x: 252, startPoint y: 197, endPoint x: 231, endPoint y: 195, distance: 21.1
click at [229, 197] on td "0" at bounding box center [249, 194] width 63 height 48
type input"] "8"
type input"] "12"
type input"] "8"
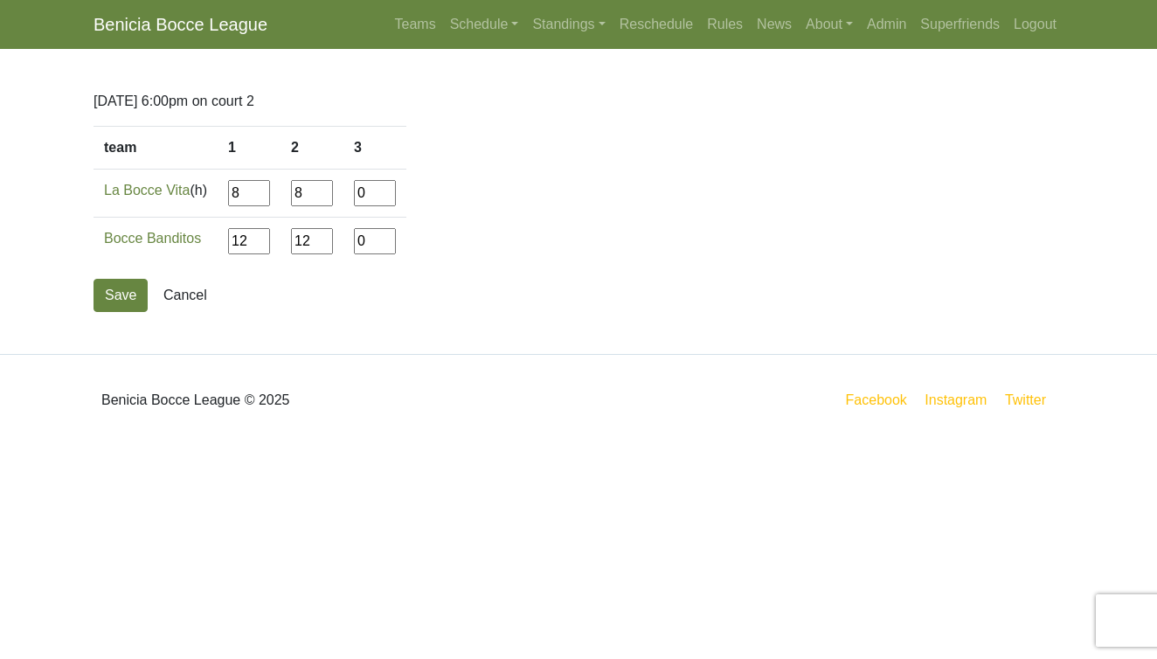
type input"] "12"
type input"] "1"
type input"] "12"
click at [128, 299] on button "Save" at bounding box center [120, 295] width 54 height 33
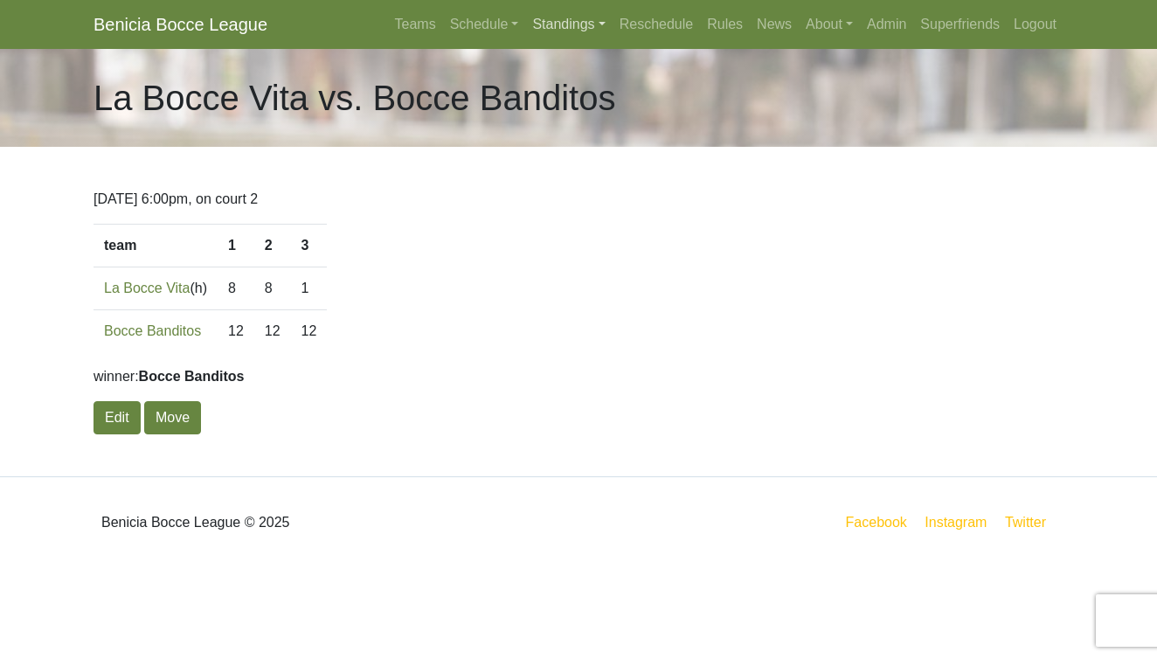
click at [553, 27] on link "Standings" at bounding box center [568, 24] width 87 height 35
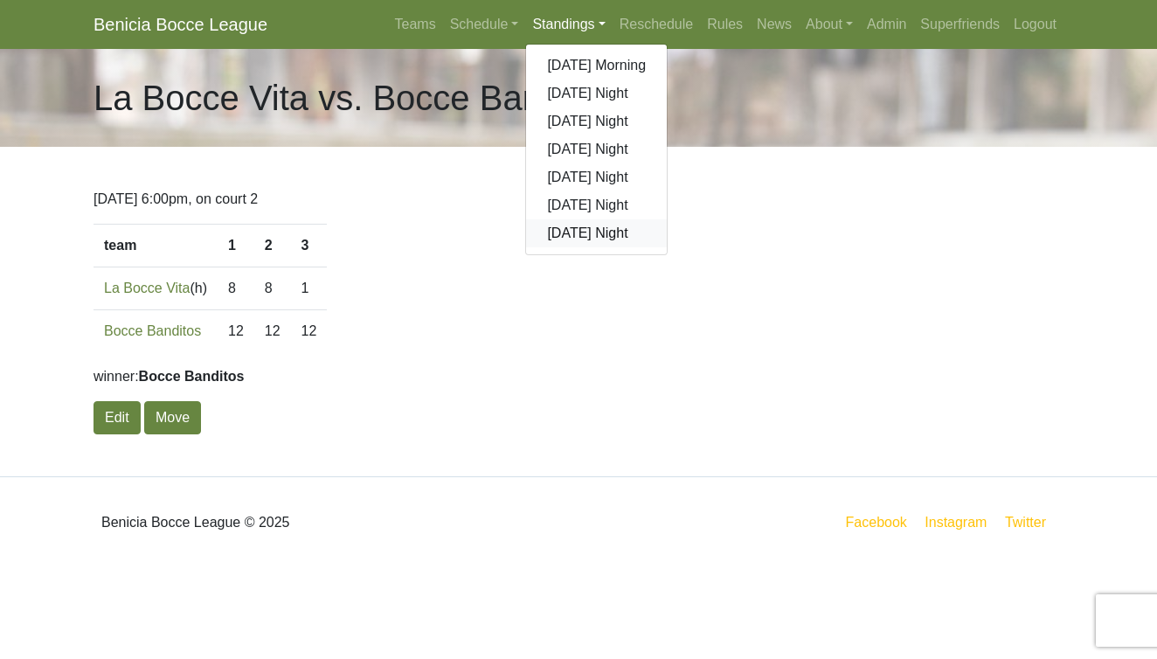
click at [575, 238] on link "[DATE] Night" at bounding box center [596, 233] width 141 height 28
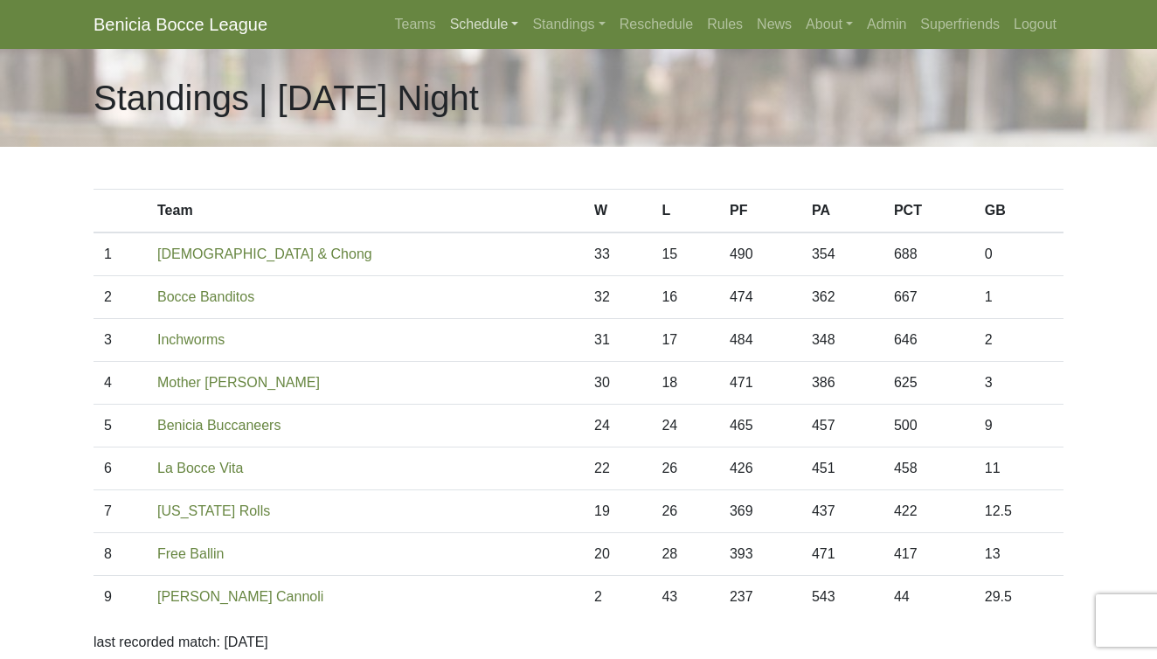
click at [462, 24] on link "Schedule" at bounding box center [484, 24] width 83 height 35
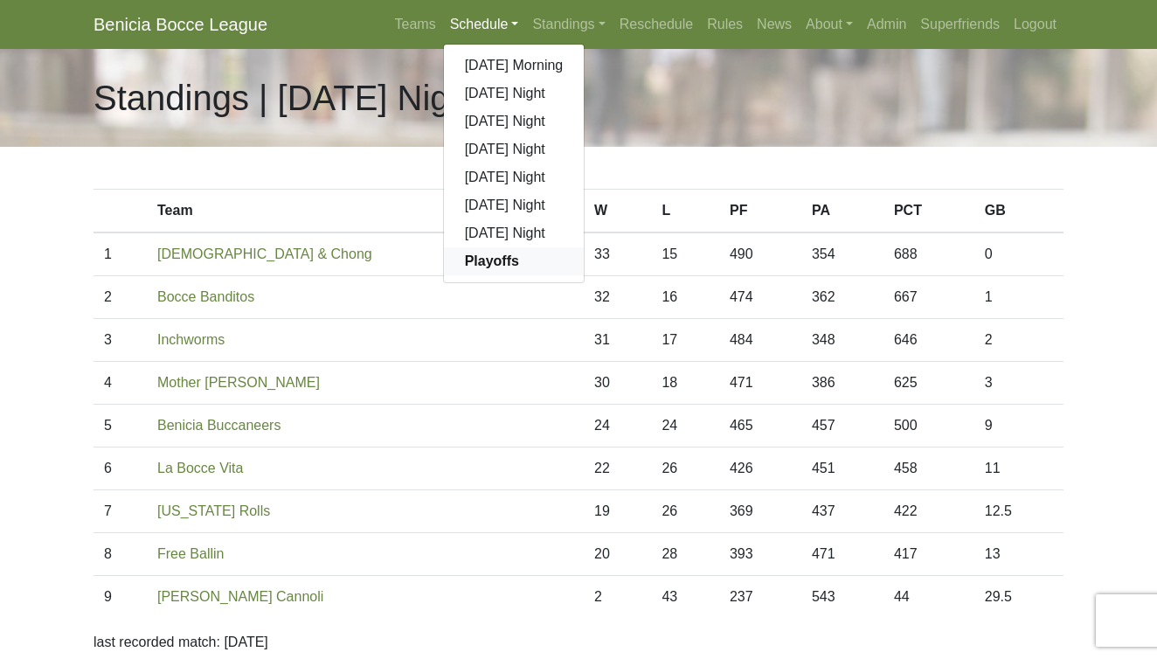
click at [465, 257] on strong "Playoffs" at bounding box center [492, 260] width 54 height 15
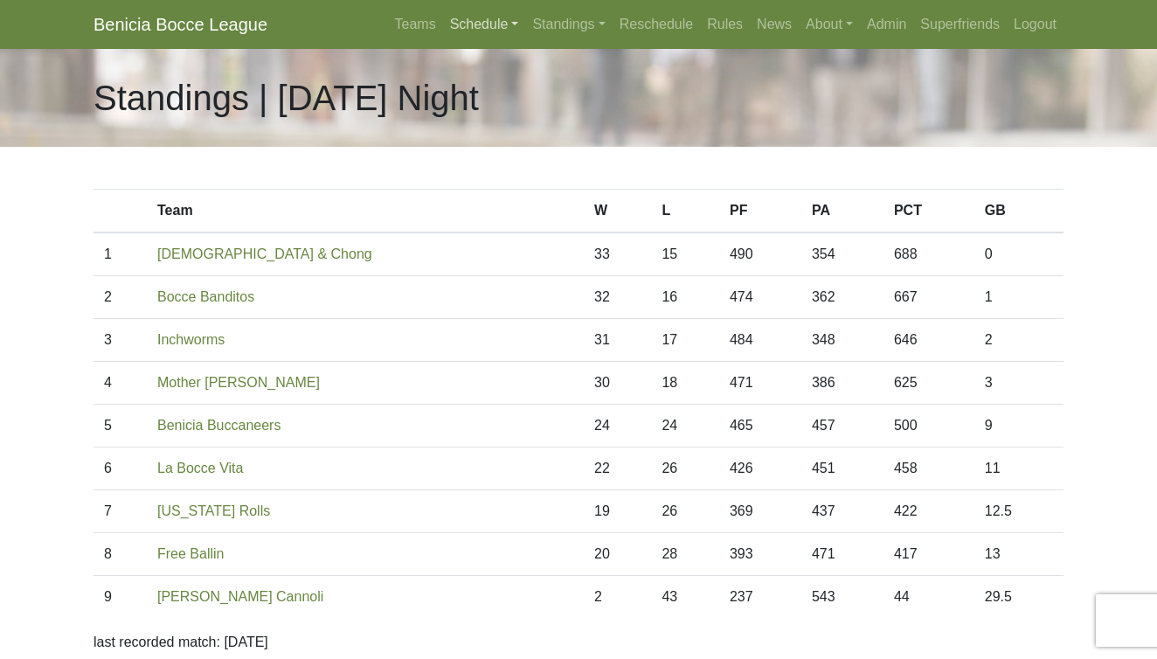
click at [462, 19] on link "Schedule" at bounding box center [484, 24] width 83 height 35
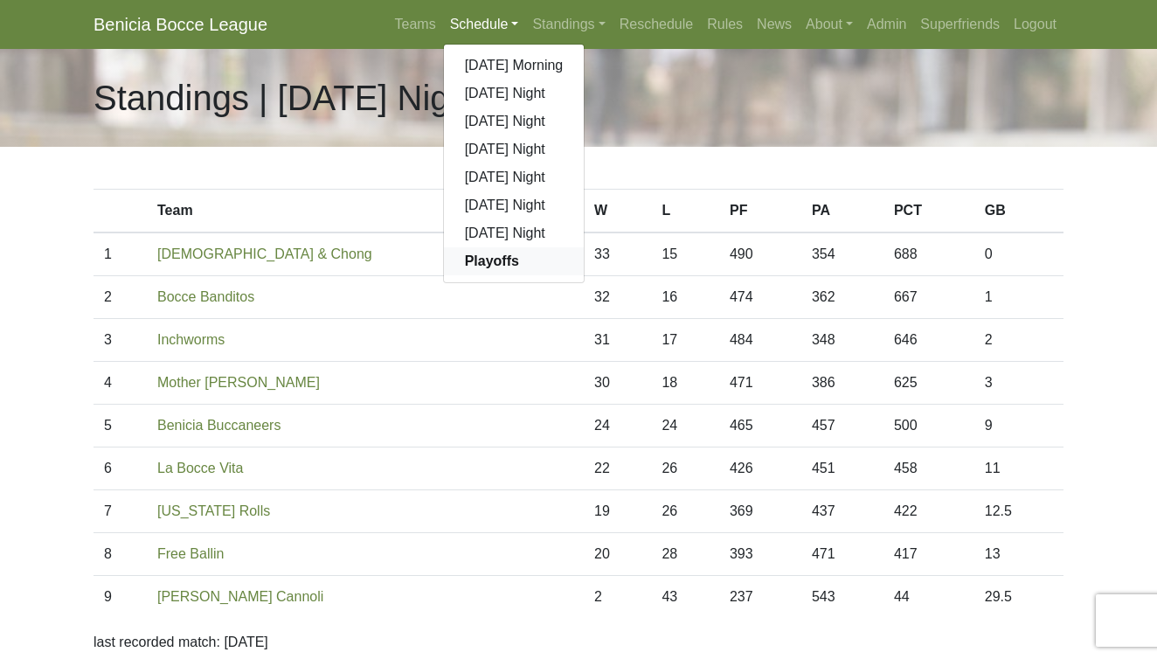
click at [465, 263] on strong "Playoffs" at bounding box center [492, 260] width 54 height 15
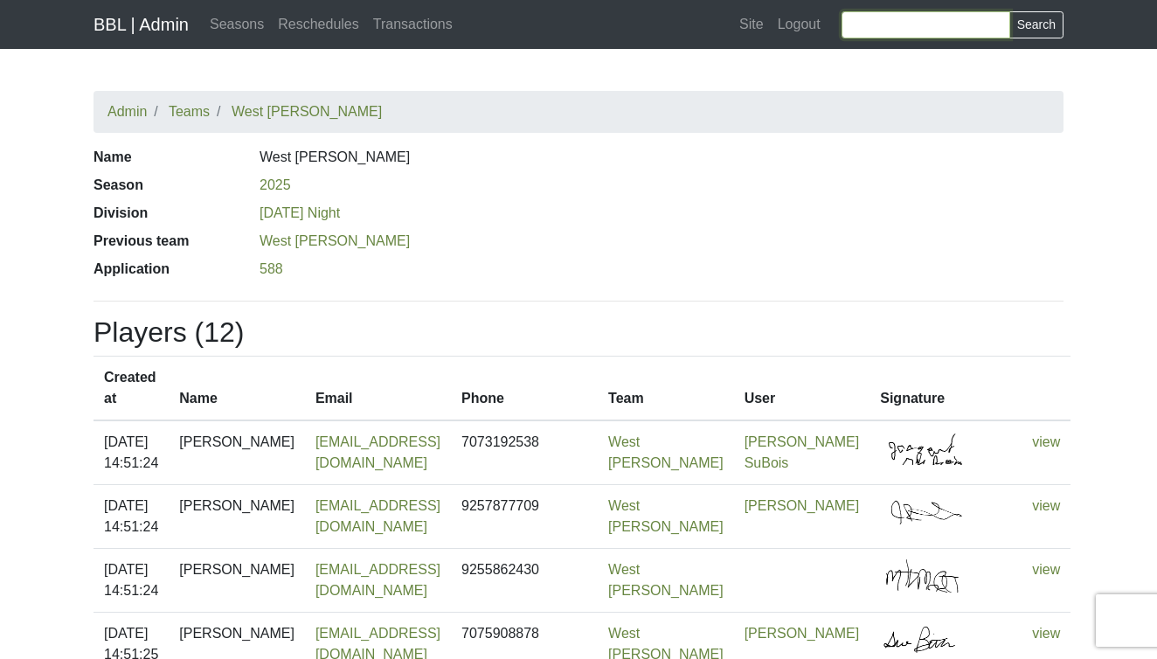
click at [866, 18] on input "Search" at bounding box center [925, 24] width 169 height 27
type input "unscored"
click at [1035, 24] on button "Search" at bounding box center [1036, 24] width 54 height 27
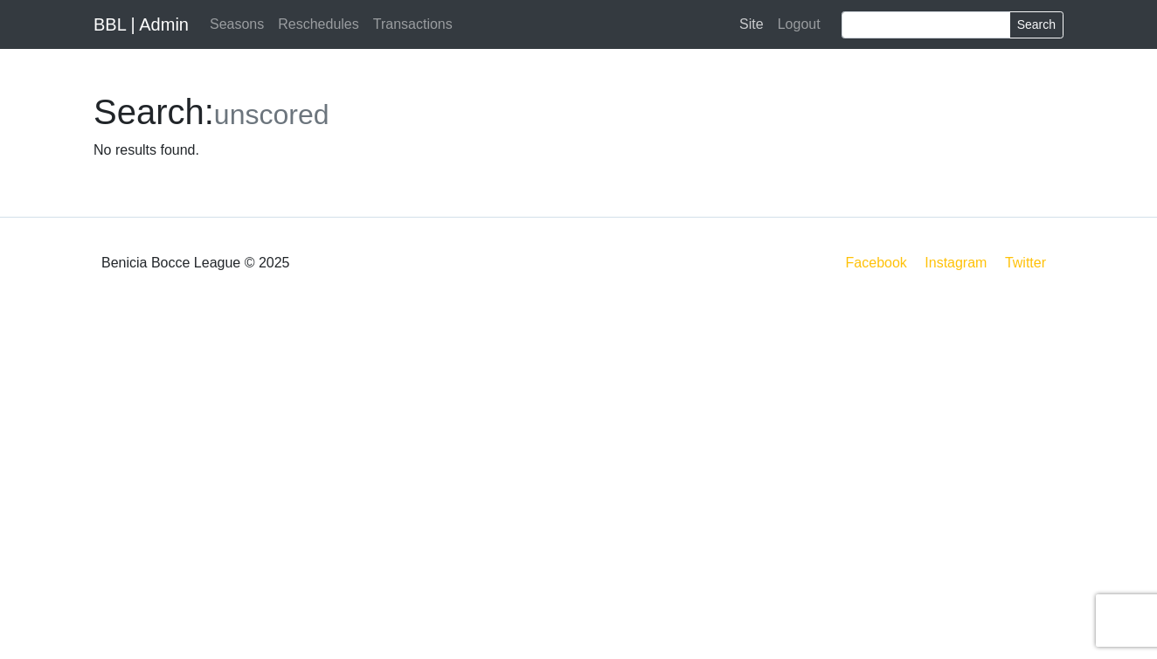
click at [750, 23] on link "Site" at bounding box center [751, 24] width 38 height 35
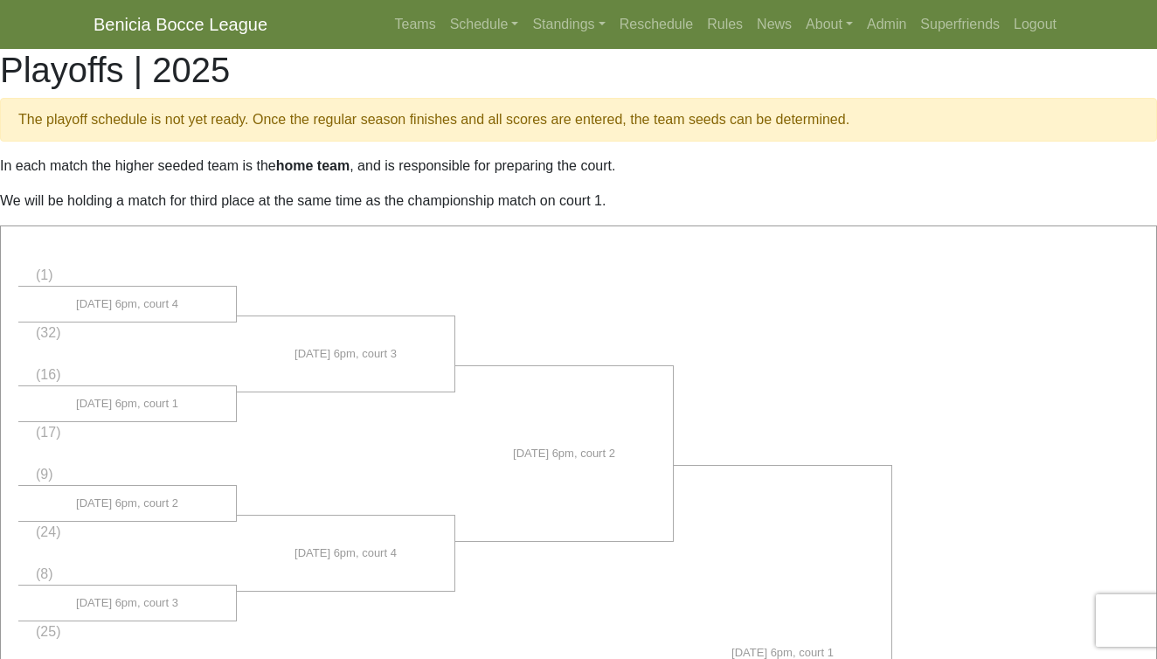
click at [349, 259] on li at bounding box center [346, 269] width 218 height 51
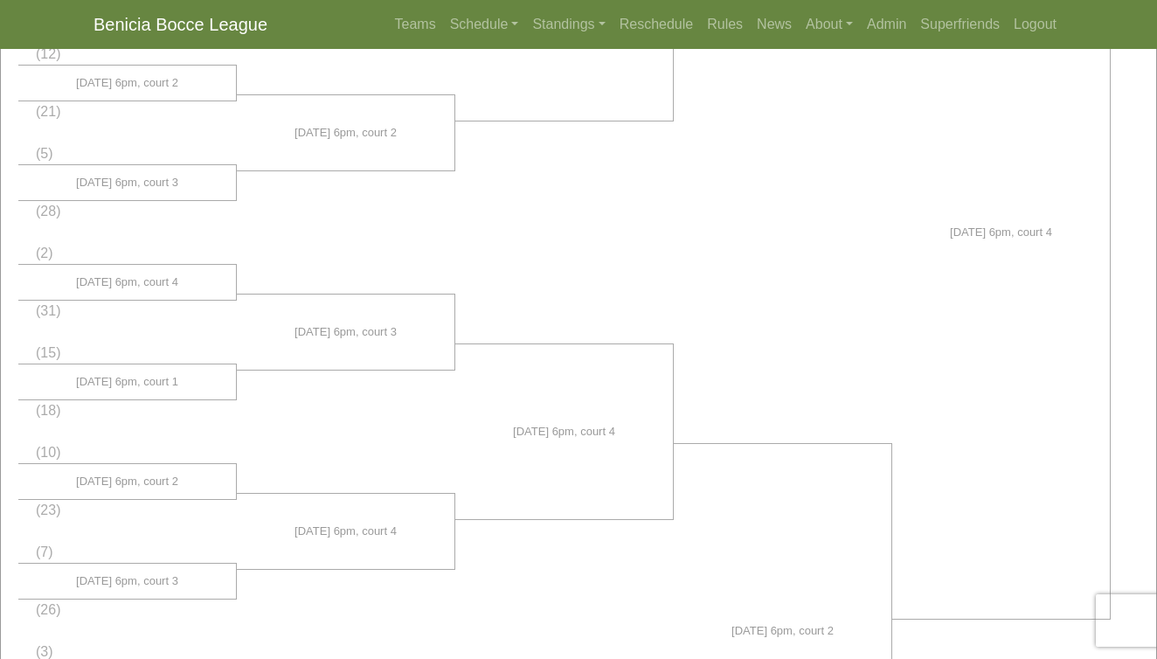
scroll to position [814, 0]
click at [550, 34] on link "Standings" at bounding box center [568, 24] width 87 height 35
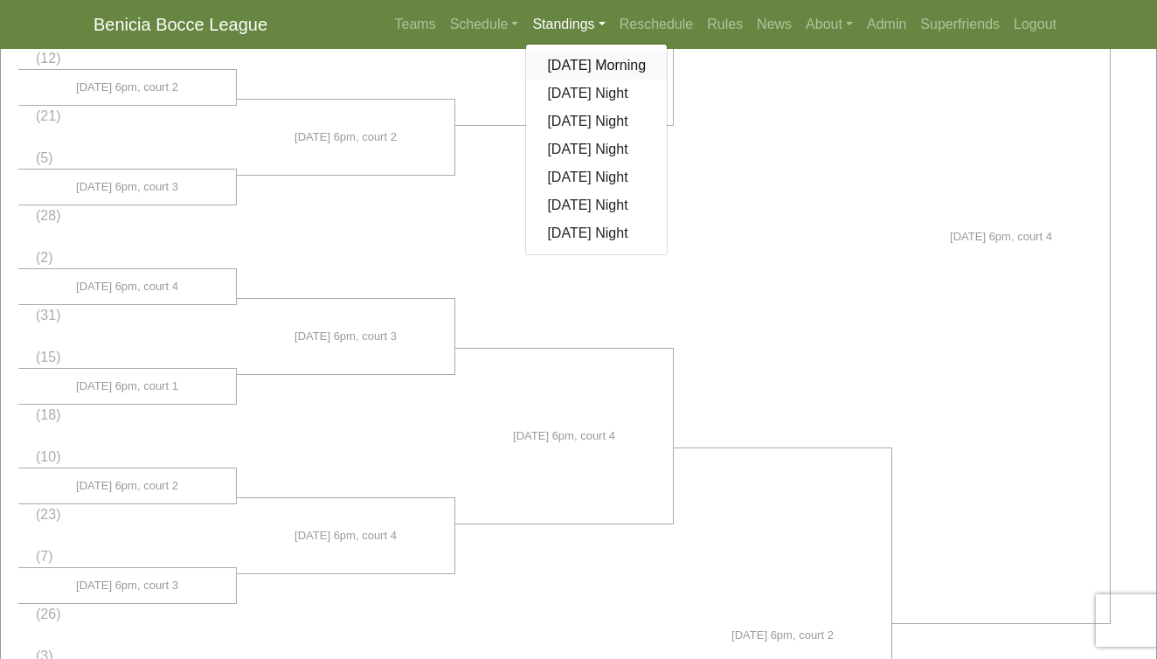
click at [572, 63] on link "[DATE] Morning" at bounding box center [596, 66] width 141 height 28
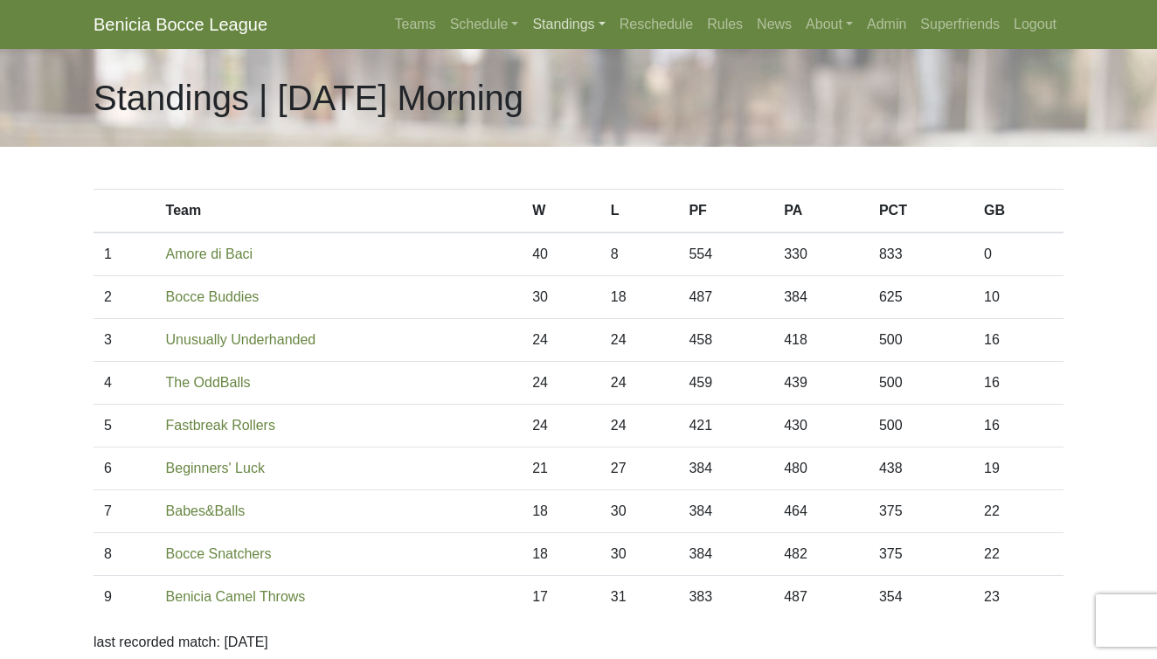
click at [548, 27] on link "Standings" at bounding box center [568, 24] width 87 height 35
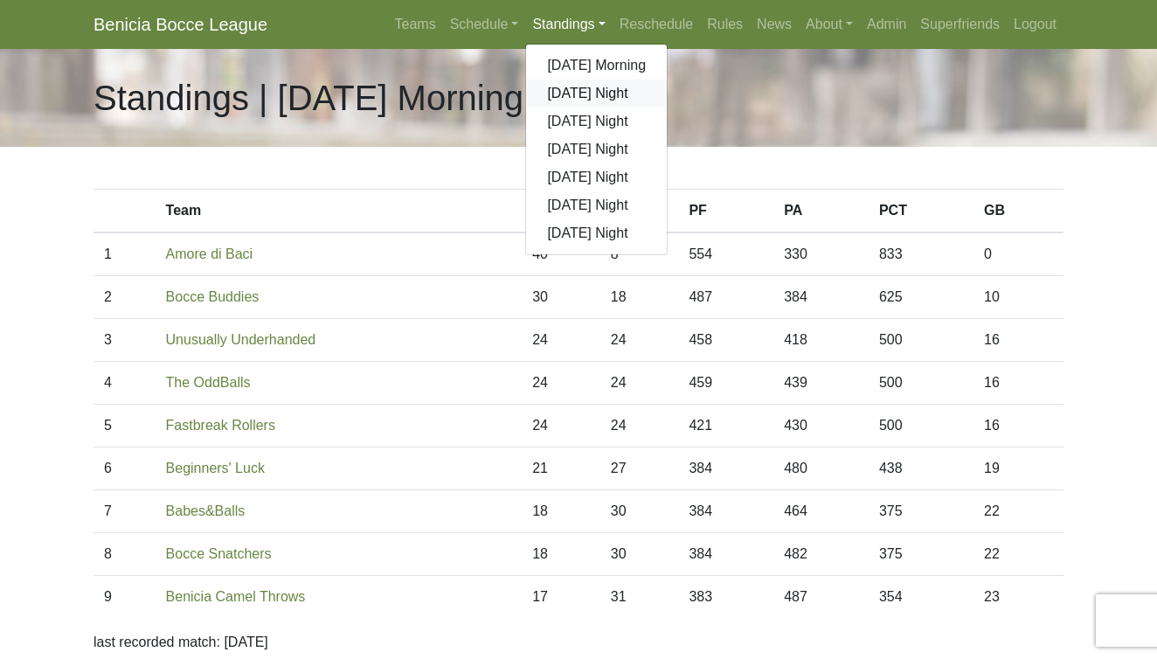
click at [556, 98] on link "[DATE] Night" at bounding box center [596, 94] width 141 height 28
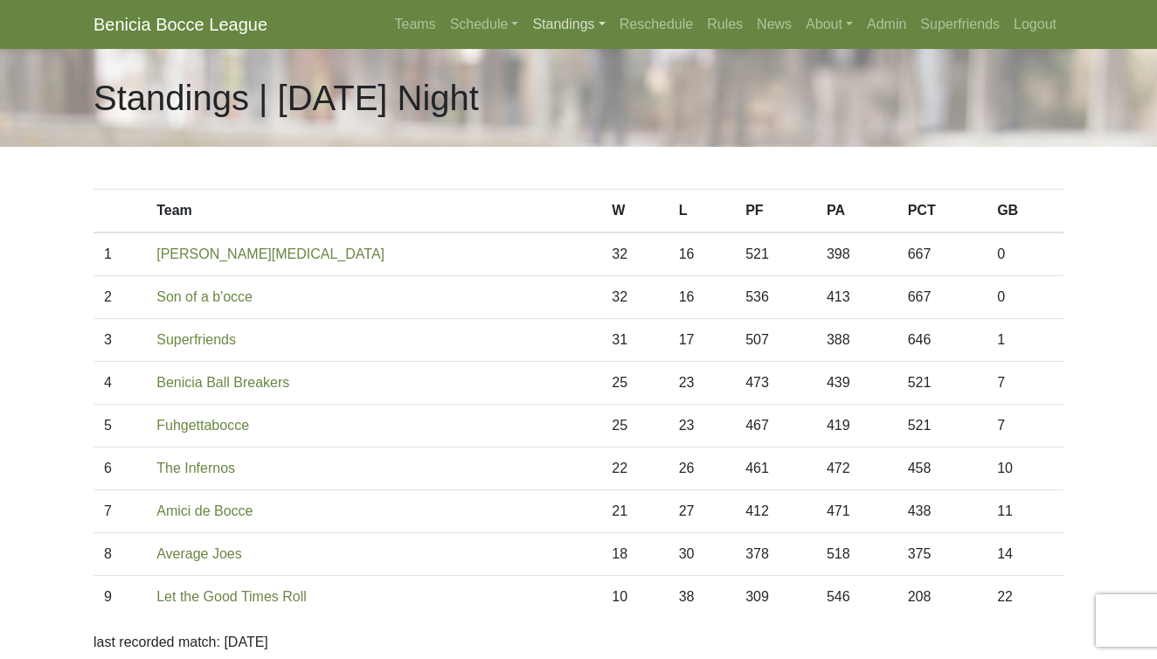
click at [557, 36] on link "Standings" at bounding box center [568, 24] width 87 height 35
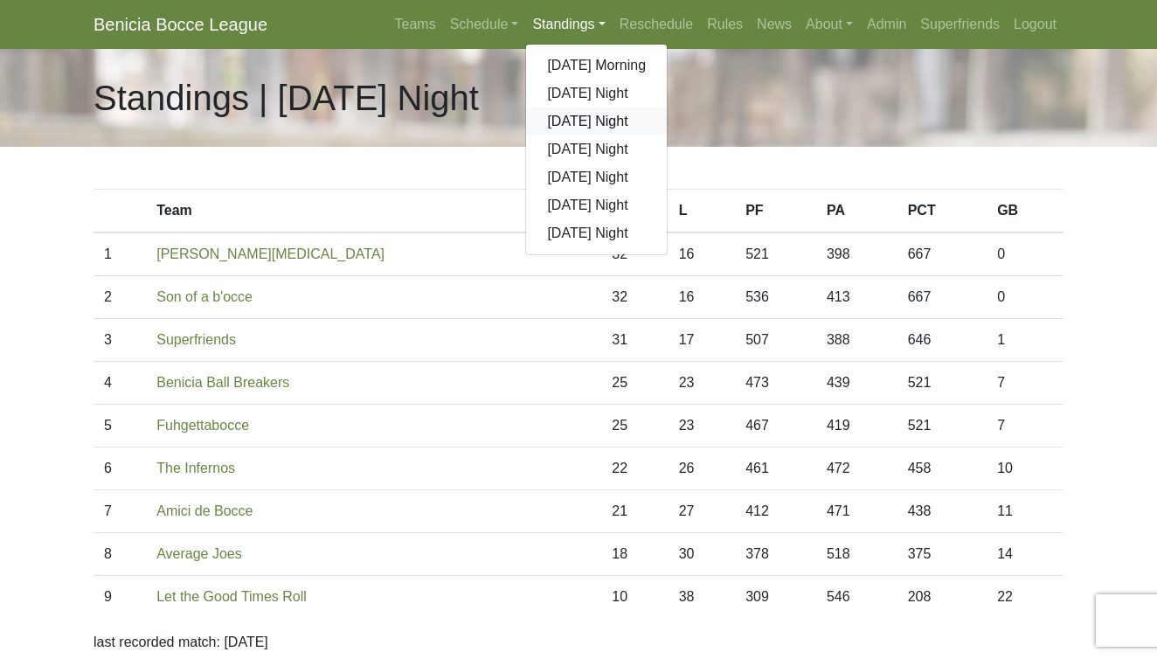
click at [559, 128] on link "[DATE] Night" at bounding box center [596, 121] width 141 height 28
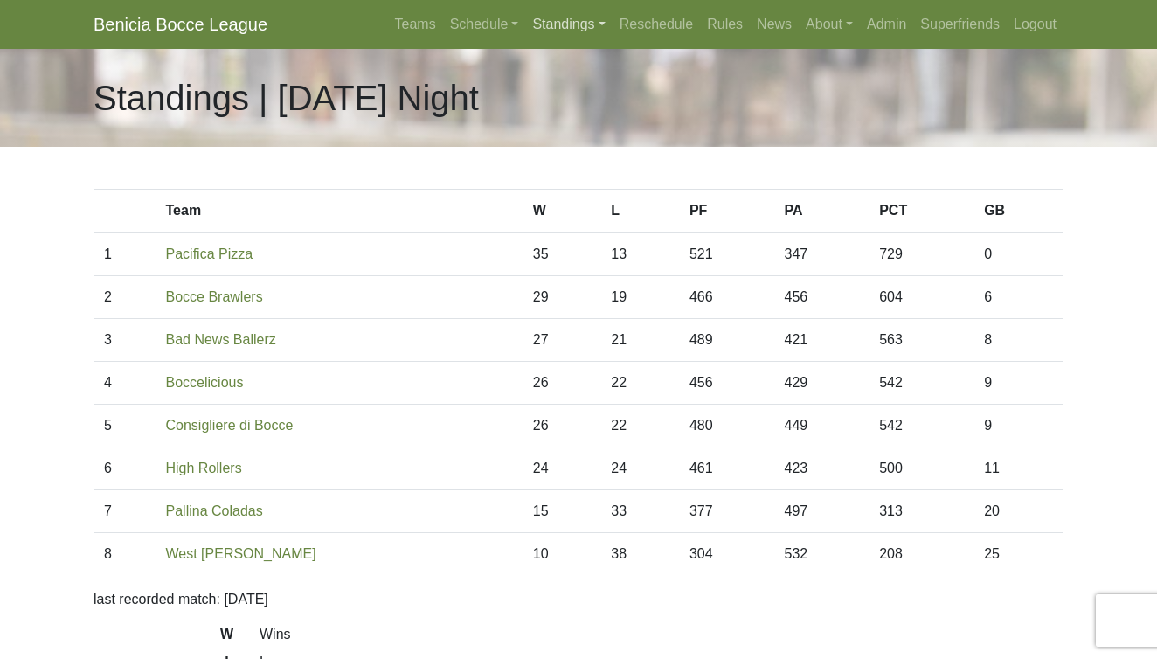
click at [536, 18] on link "Standings" at bounding box center [568, 24] width 87 height 35
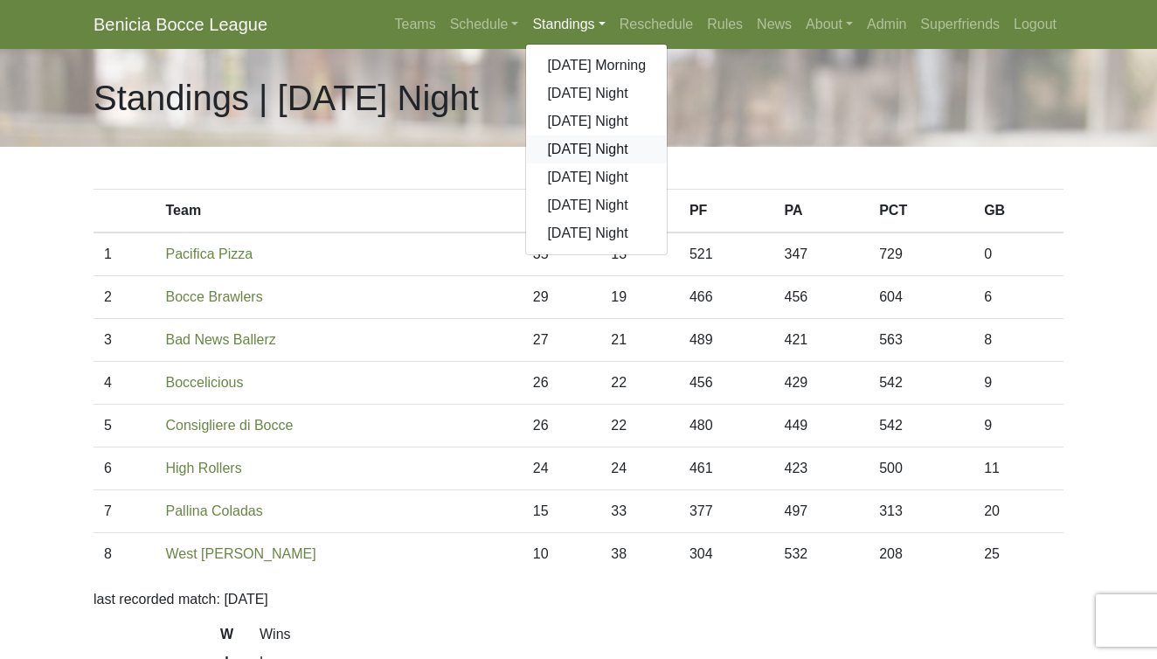
click at [566, 153] on link "[DATE] Night" at bounding box center [596, 149] width 141 height 28
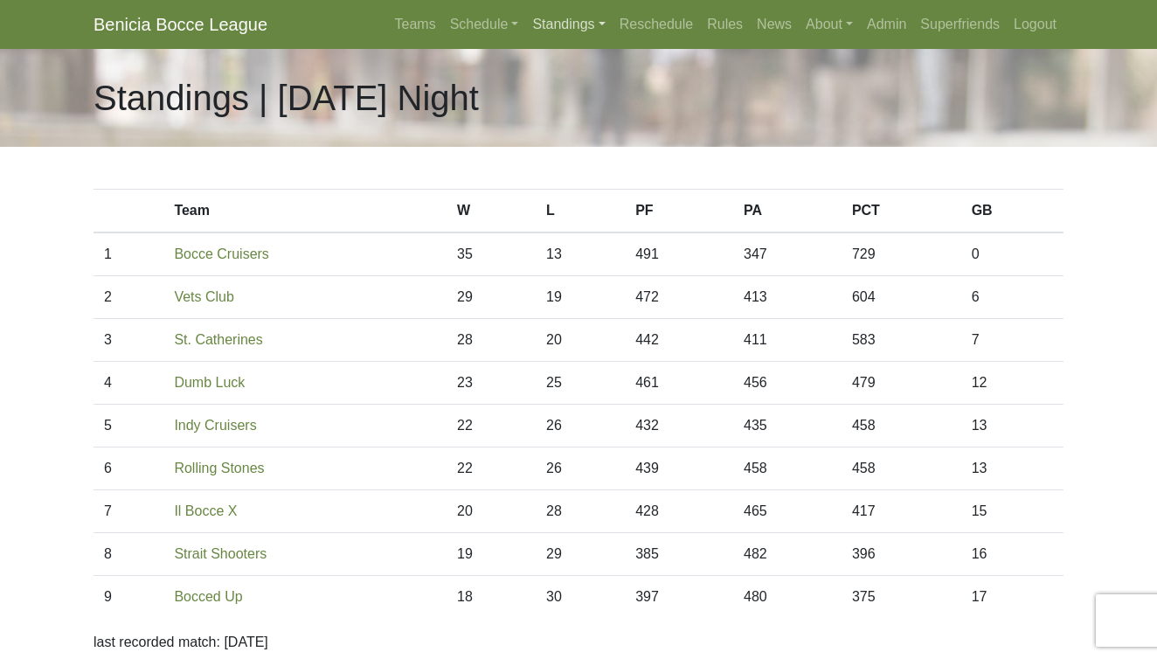
click at [551, 24] on link "Standings" at bounding box center [568, 24] width 87 height 35
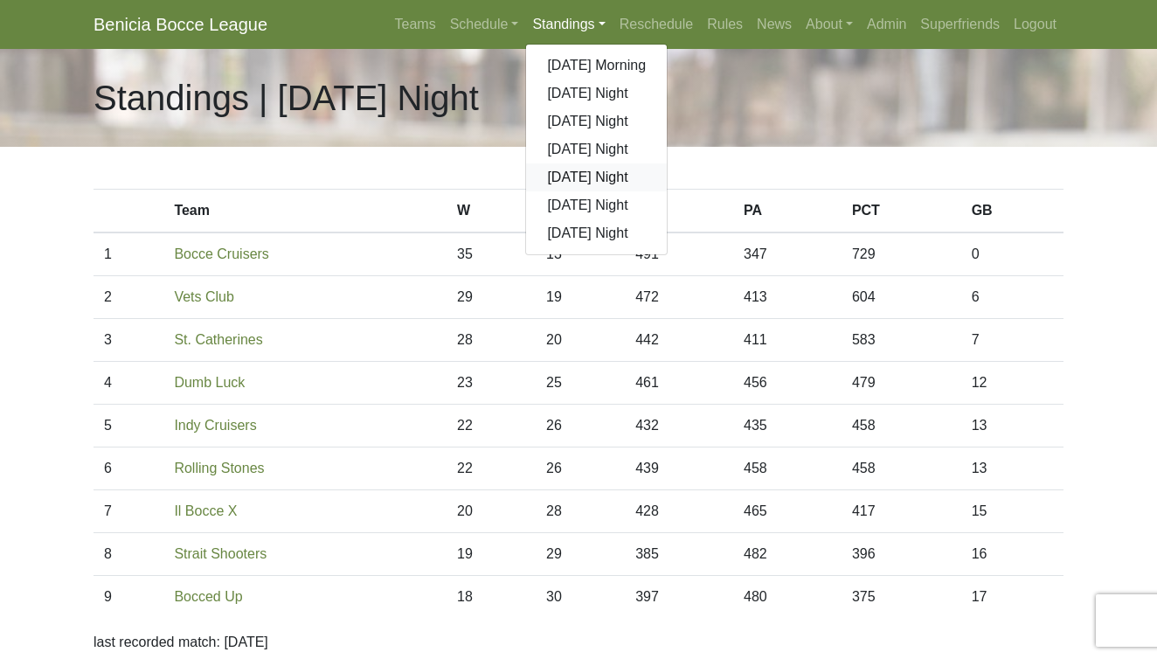
click at [564, 175] on link "[DATE] Night" at bounding box center [596, 177] width 141 height 28
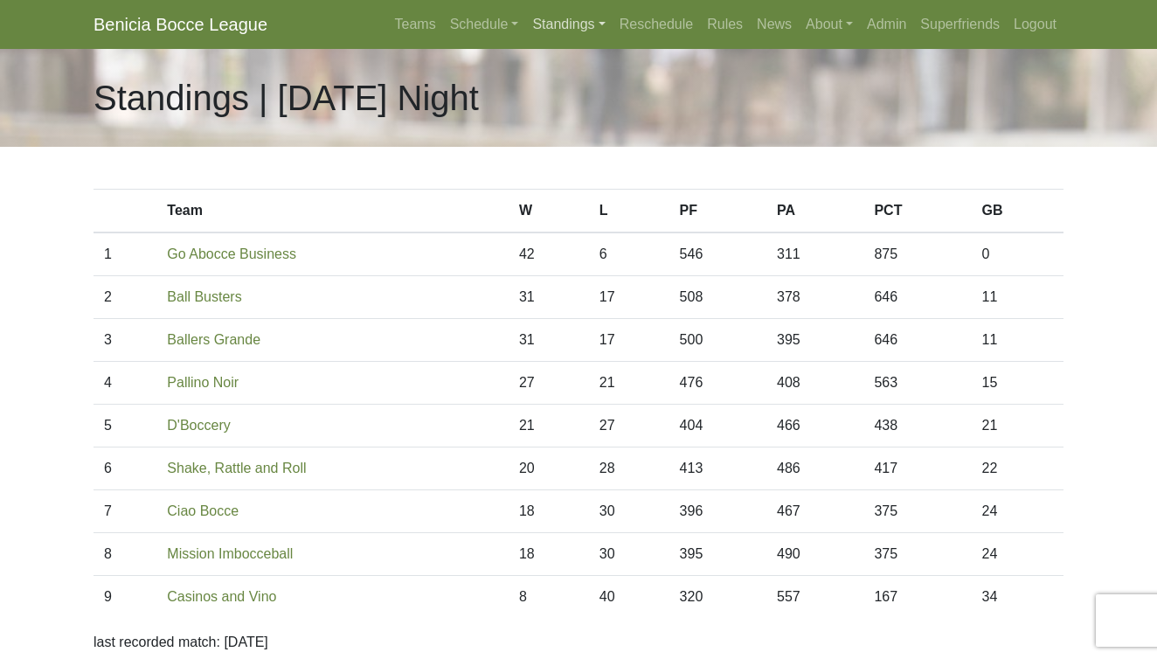
click at [543, 18] on link "Standings" at bounding box center [568, 24] width 87 height 35
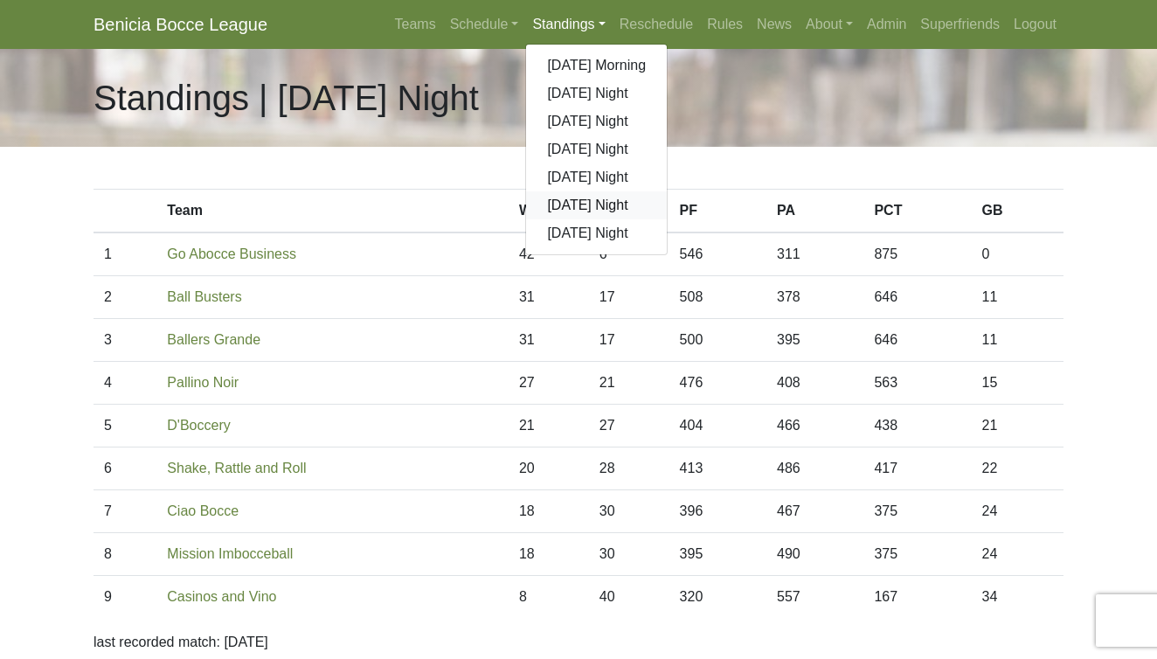
click at [564, 204] on link "[DATE] Night" at bounding box center [596, 205] width 141 height 28
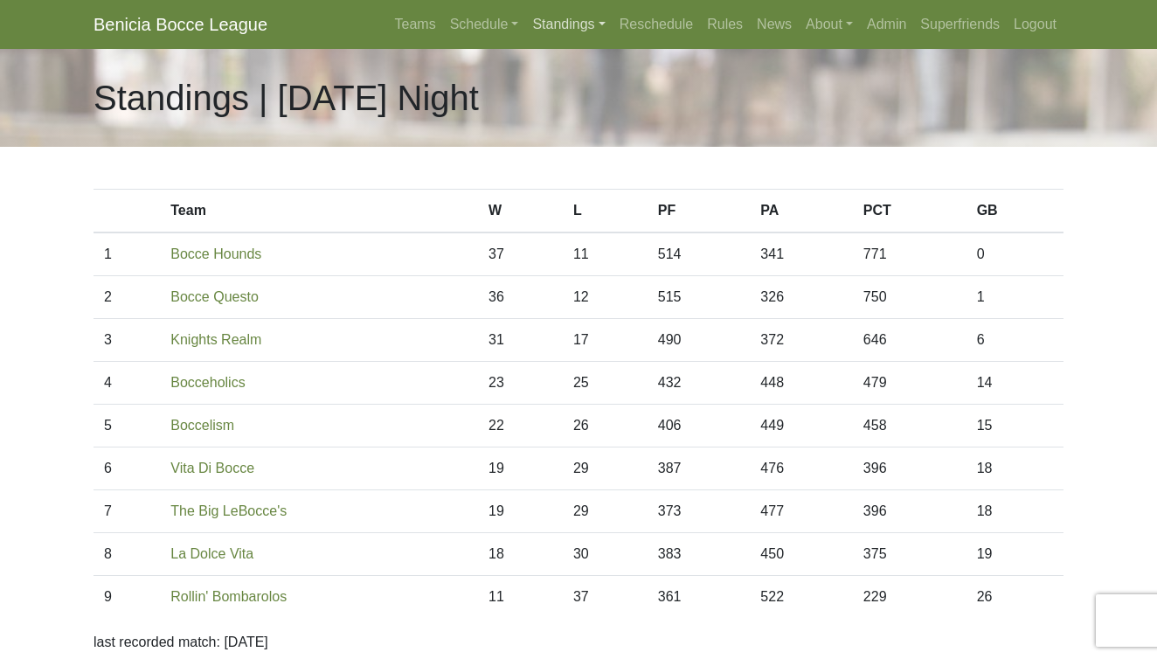
click at [548, 21] on link "Standings" at bounding box center [568, 24] width 87 height 35
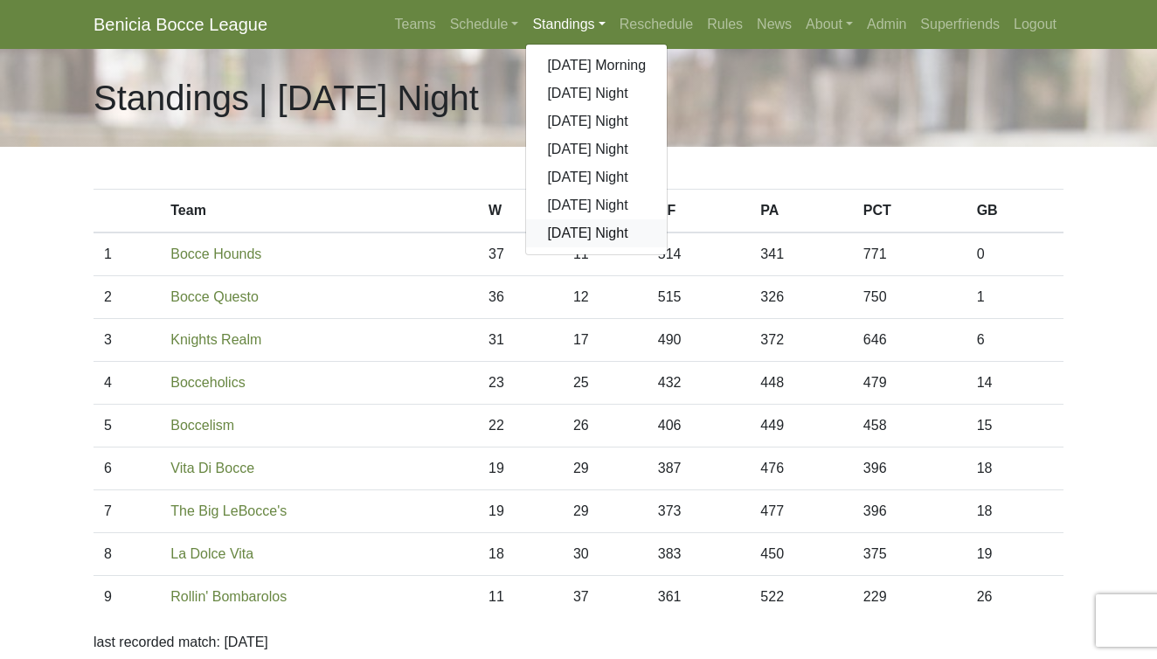
click at [585, 235] on link "[DATE] Night" at bounding box center [596, 233] width 141 height 28
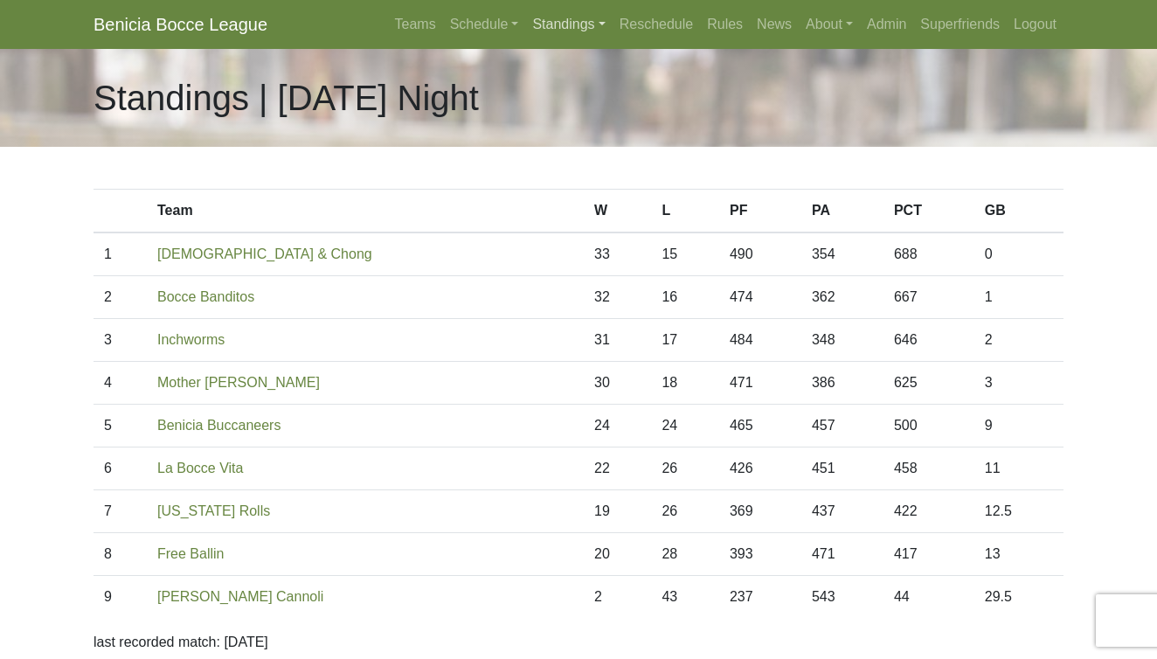
click at [559, 25] on link "Standings" at bounding box center [568, 24] width 87 height 35
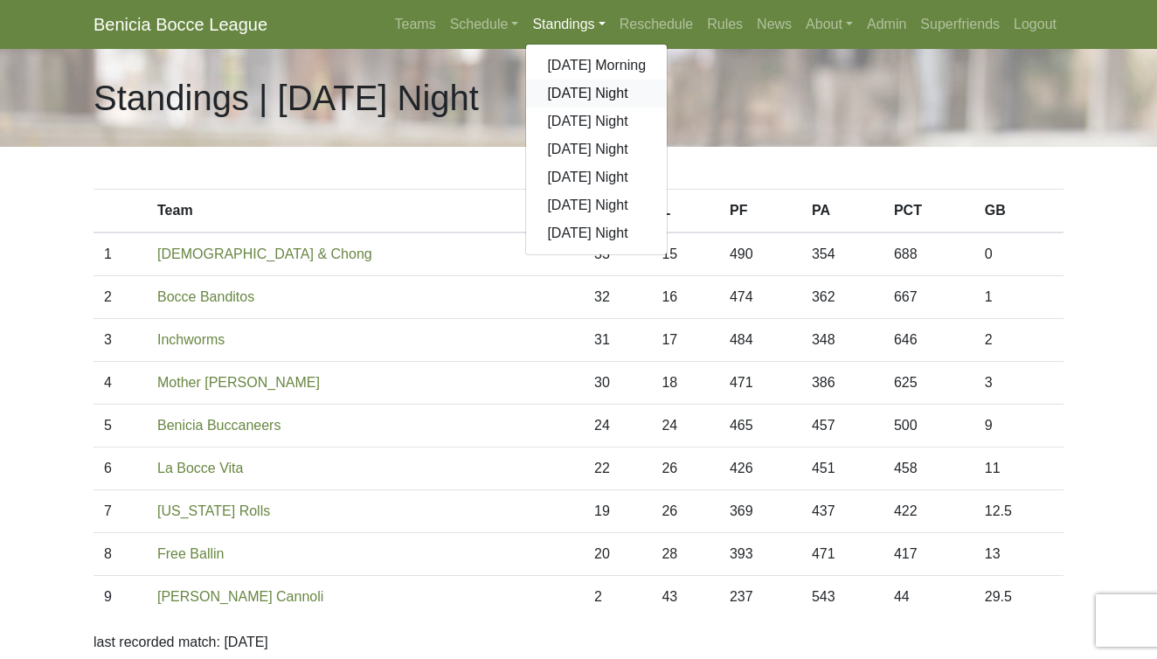
click at [571, 92] on link "[DATE] Night" at bounding box center [596, 94] width 141 height 28
